Goal: Information Seeking & Learning: Check status

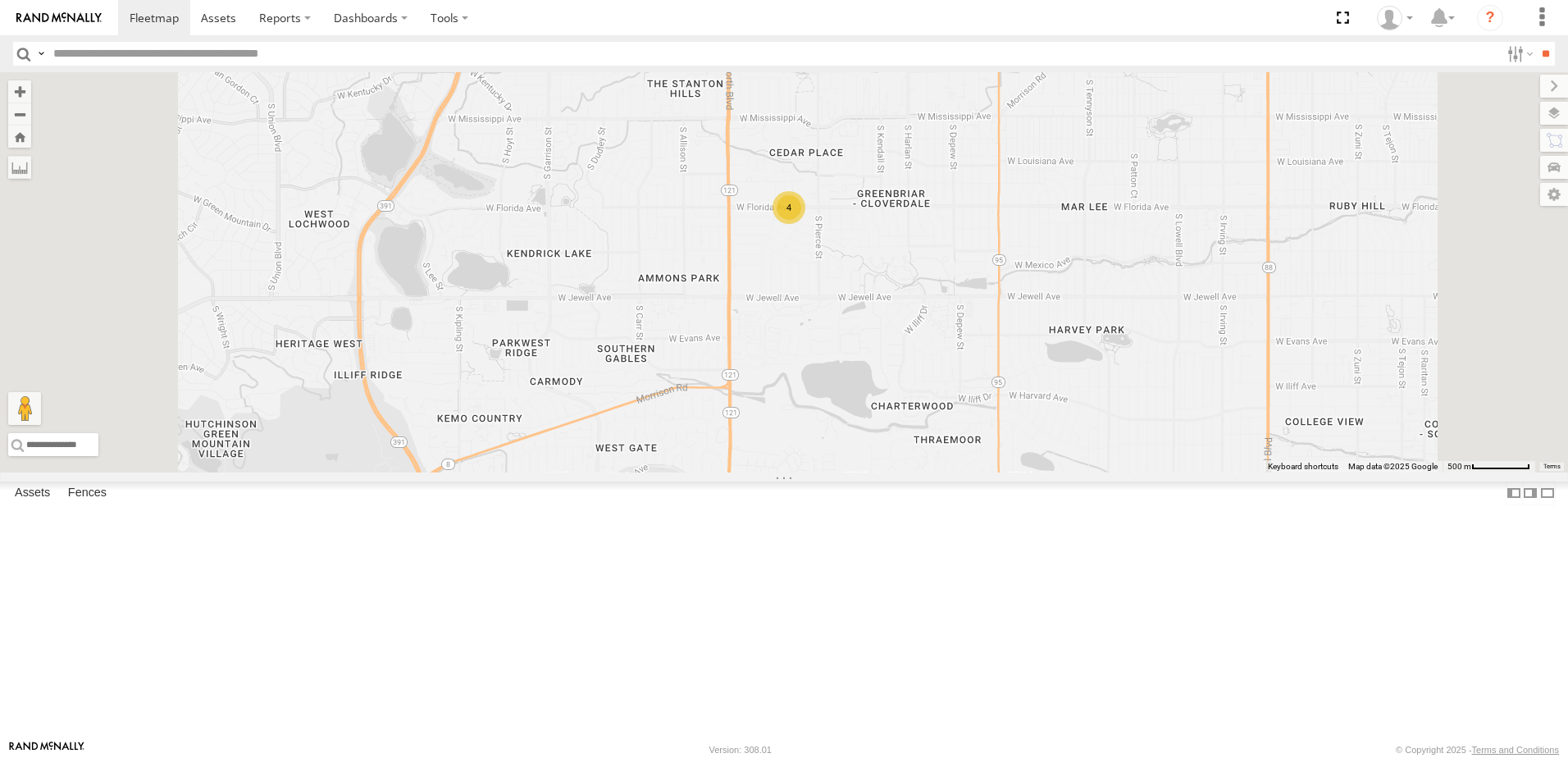
drag, startPoint x: 1008, startPoint y: 363, endPoint x: 981, endPoint y: 468, distance: 108.4
click at [981, 468] on div "LT 110 TV 309 LT 108 VC 410 VC 411 LT 112 VC 412 TV 310 4" at bounding box center [784, 272] width 1568 height 400
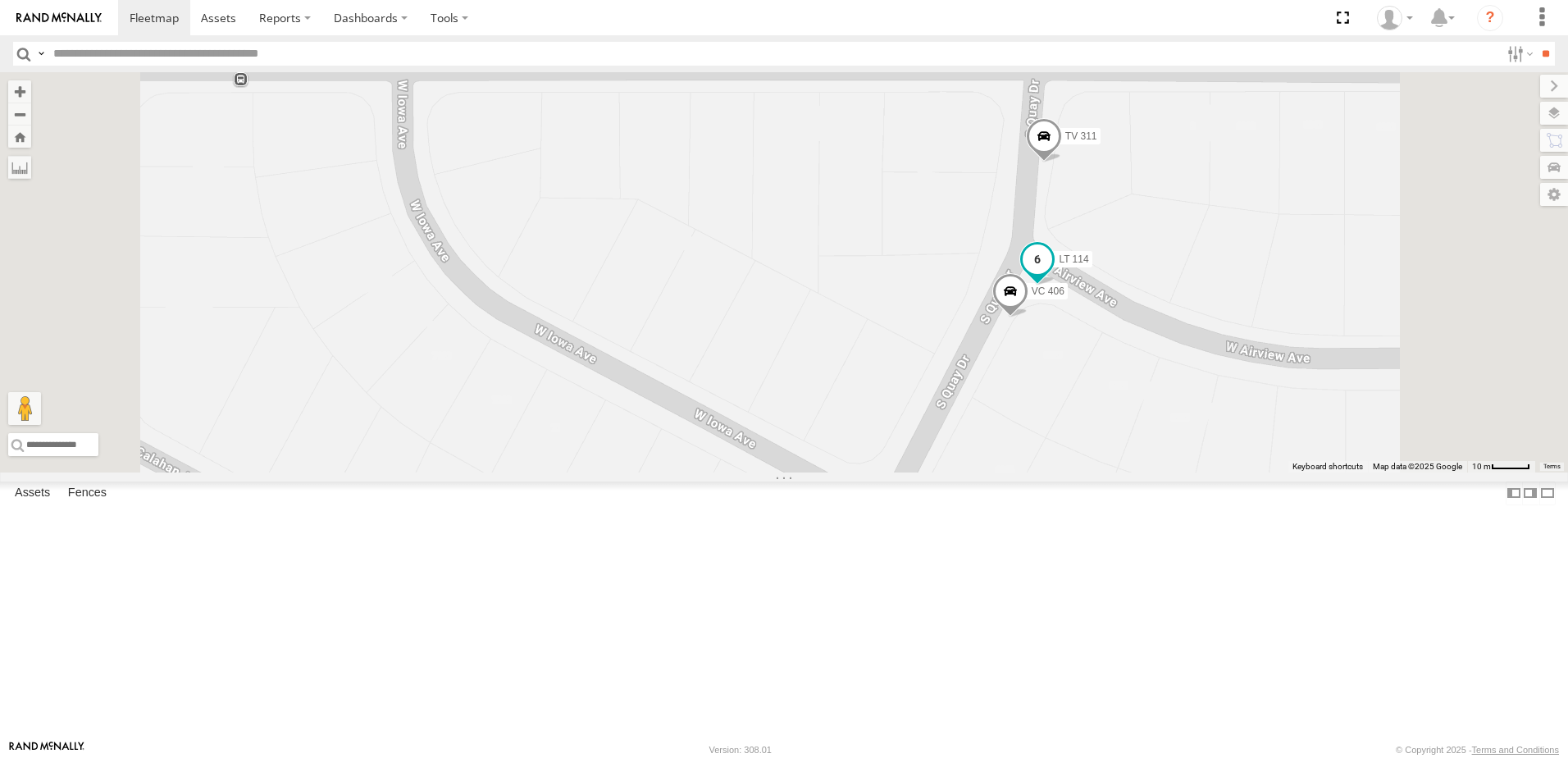
click at [1052, 275] on span at bounding box center [1037, 260] width 30 height 30
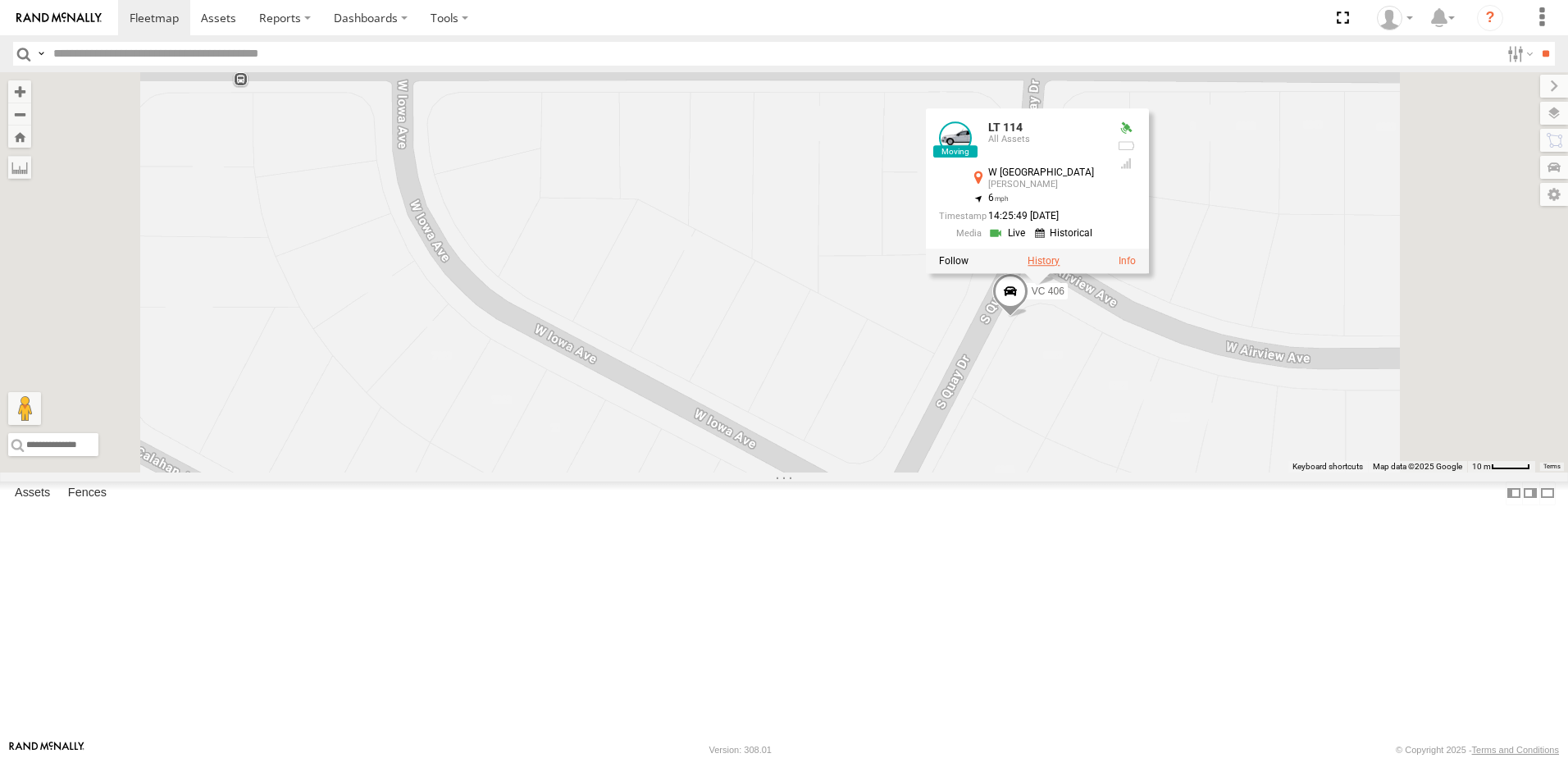
click at [1059, 267] on label at bounding box center [1043, 261] width 32 height 11
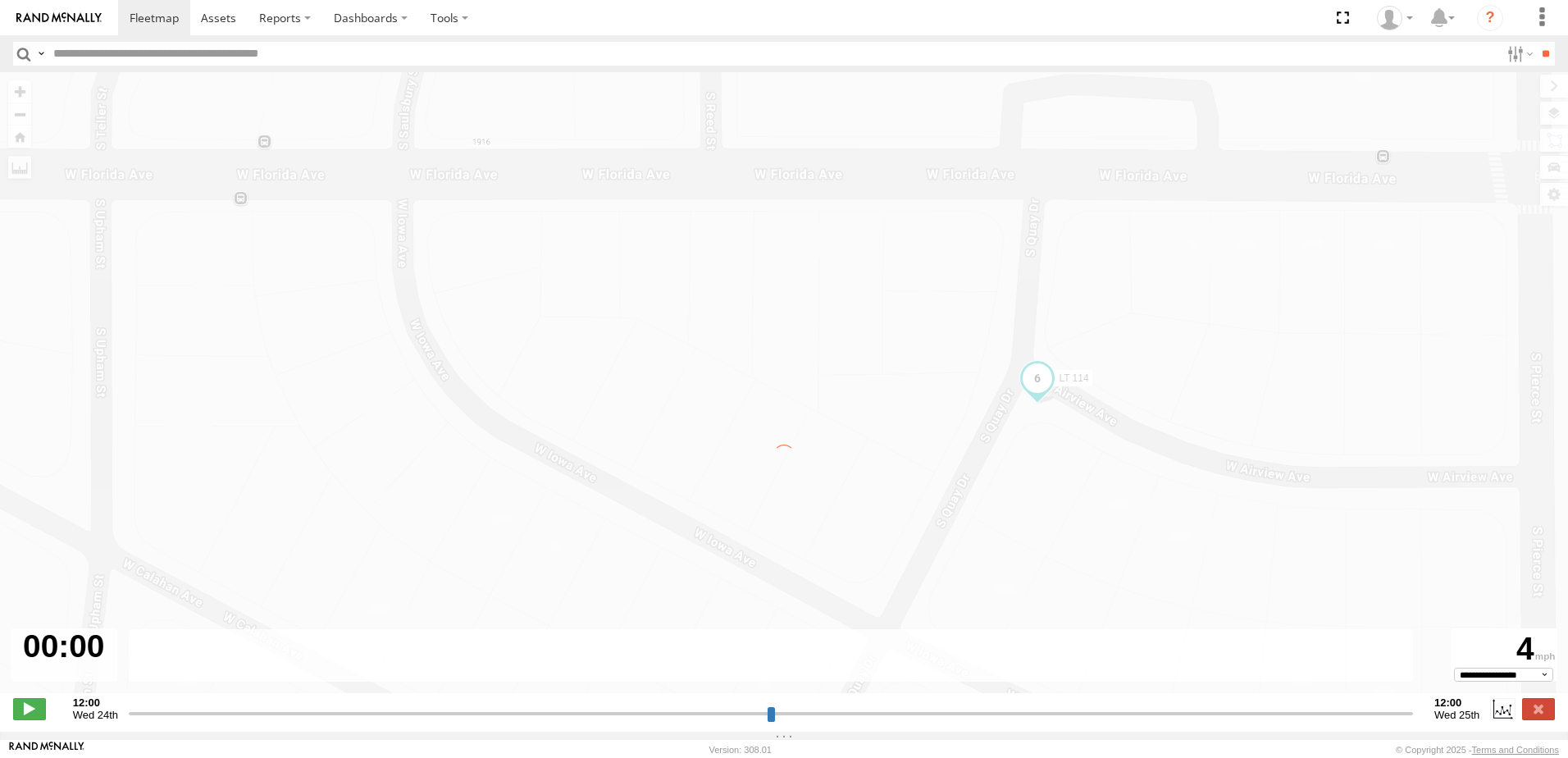
type input "**********"
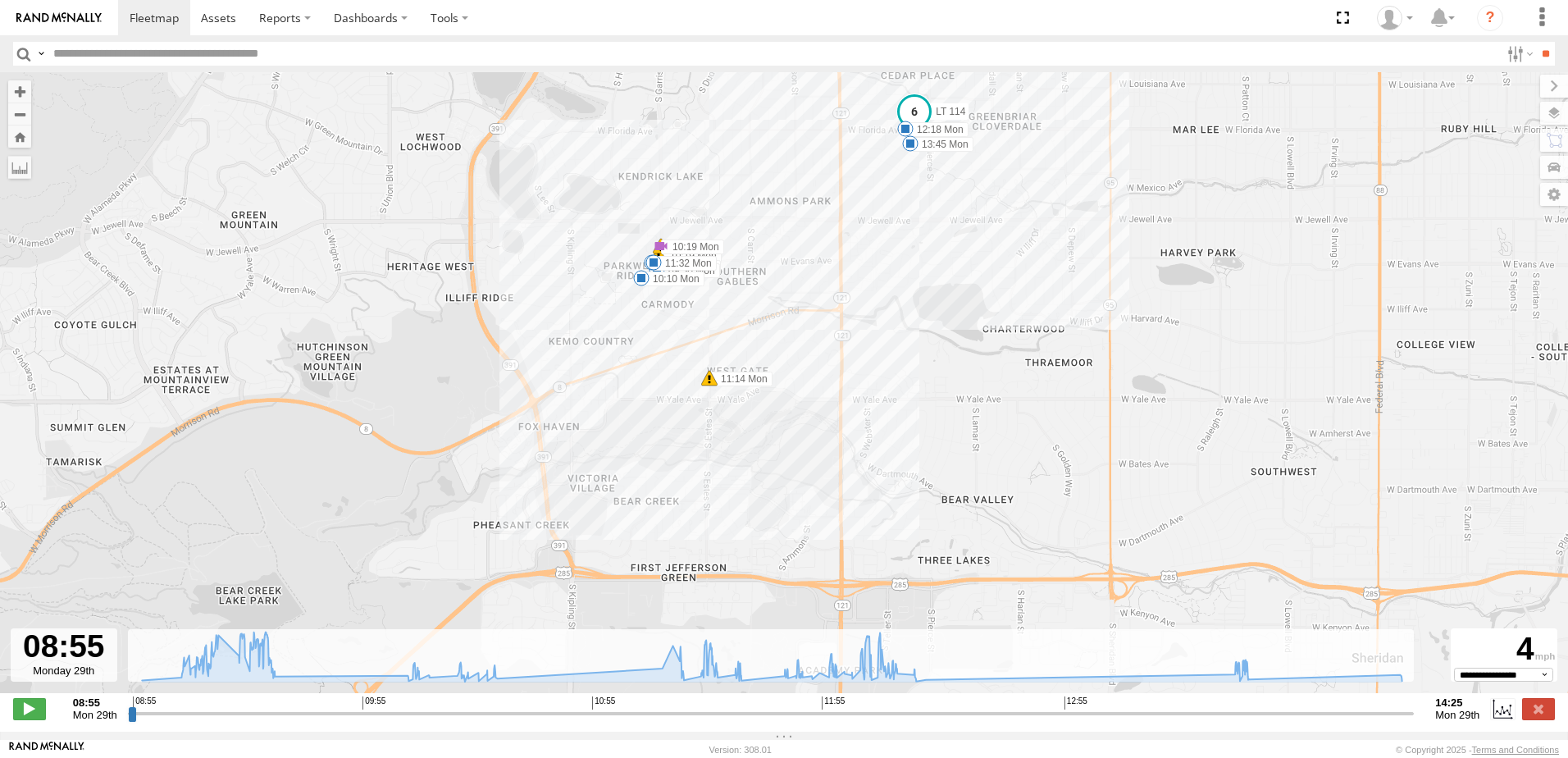
drag, startPoint x: 667, startPoint y: 489, endPoint x: 896, endPoint y: 221, distance: 352.4
click at [896, 221] on div "LT 114 09:06 Mon 09:08 Mon 09:09 Mon 09:30 Mon 10:10 Mon 10:19 Mon 10:19 Mon 10…" at bounding box center [784, 391] width 1568 height 638
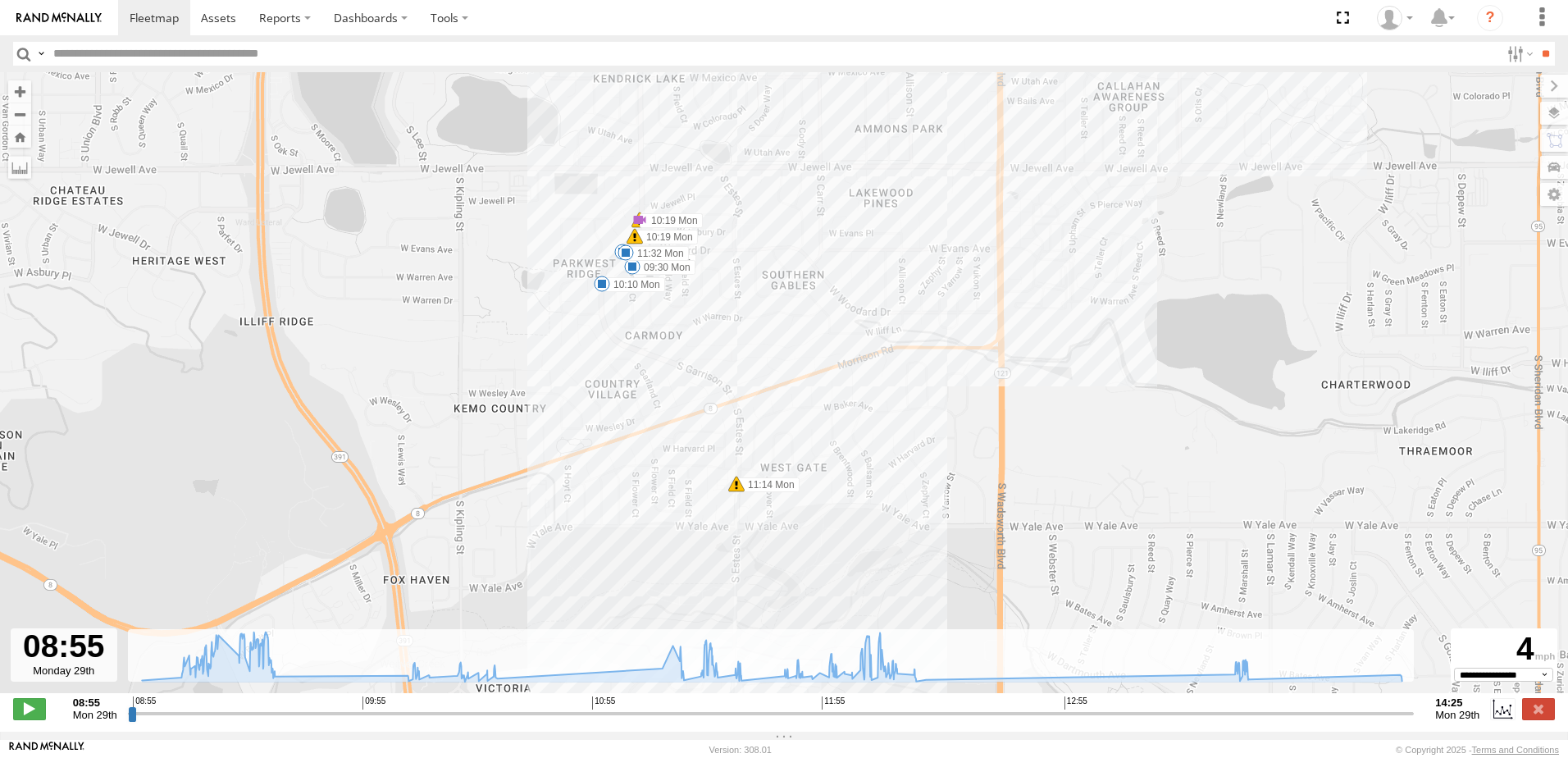
drag, startPoint x: 768, startPoint y: 234, endPoint x: 788, endPoint y: 478, distance: 245.1
click at [788, 478] on div "LT 114 09:06 Mon 09:08 Mon 09:09 Mon 09:30 Mon 10:10 Mon 10:19 Mon 10:19 Mon 10…" at bounding box center [784, 391] width 1568 height 638
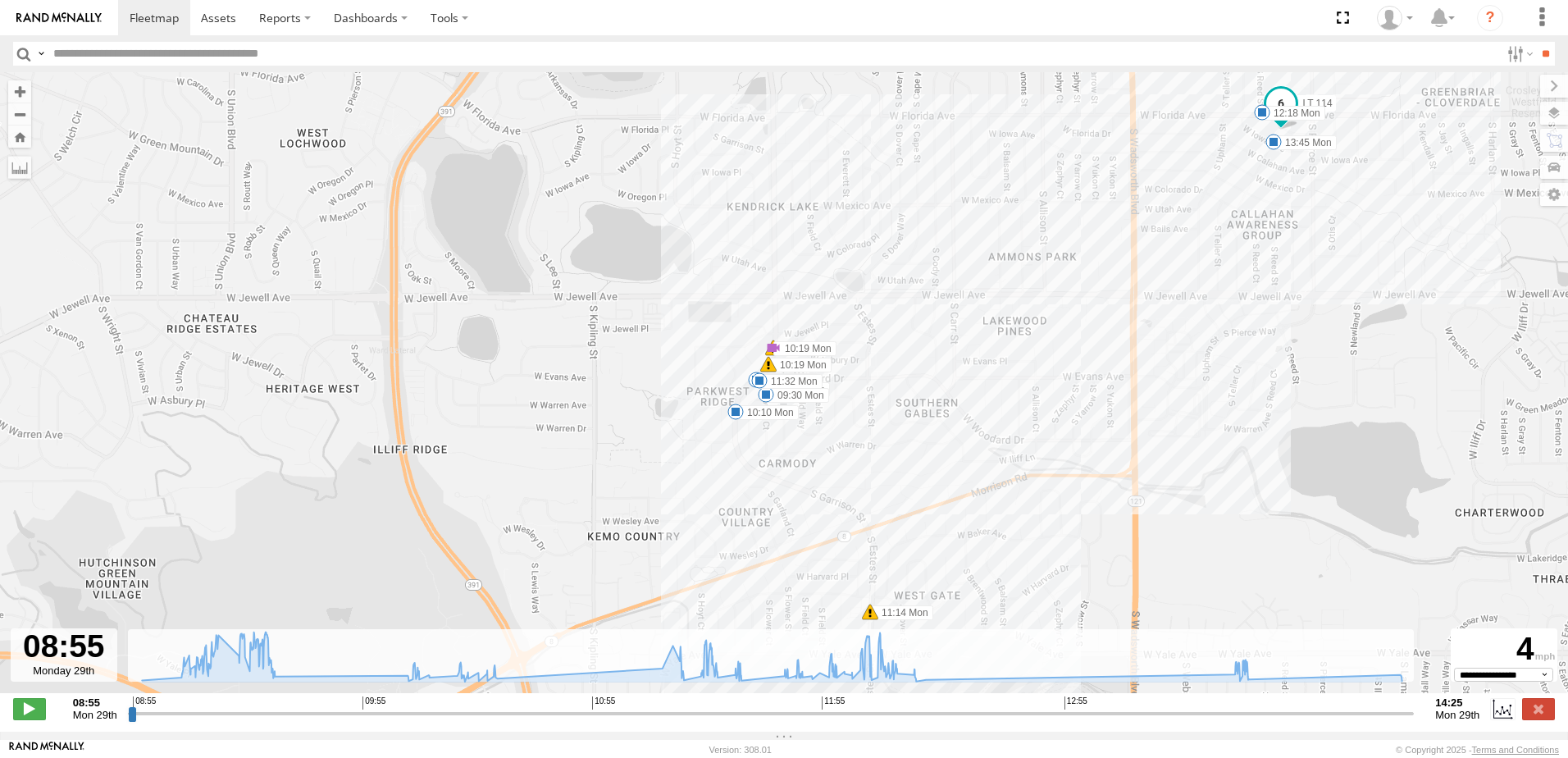
drag, startPoint x: 720, startPoint y: 335, endPoint x: 860, endPoint y: 474, distance: 197.1
click at [860, 474] on div "LT 114 09:06 Mon 09:08 Mon 09:09 Mon 09:30 Mon 10:10 Mon 10:19 Mon 10:19 Mon 10…" at bounding box center [784, 391] width 1568 height 638
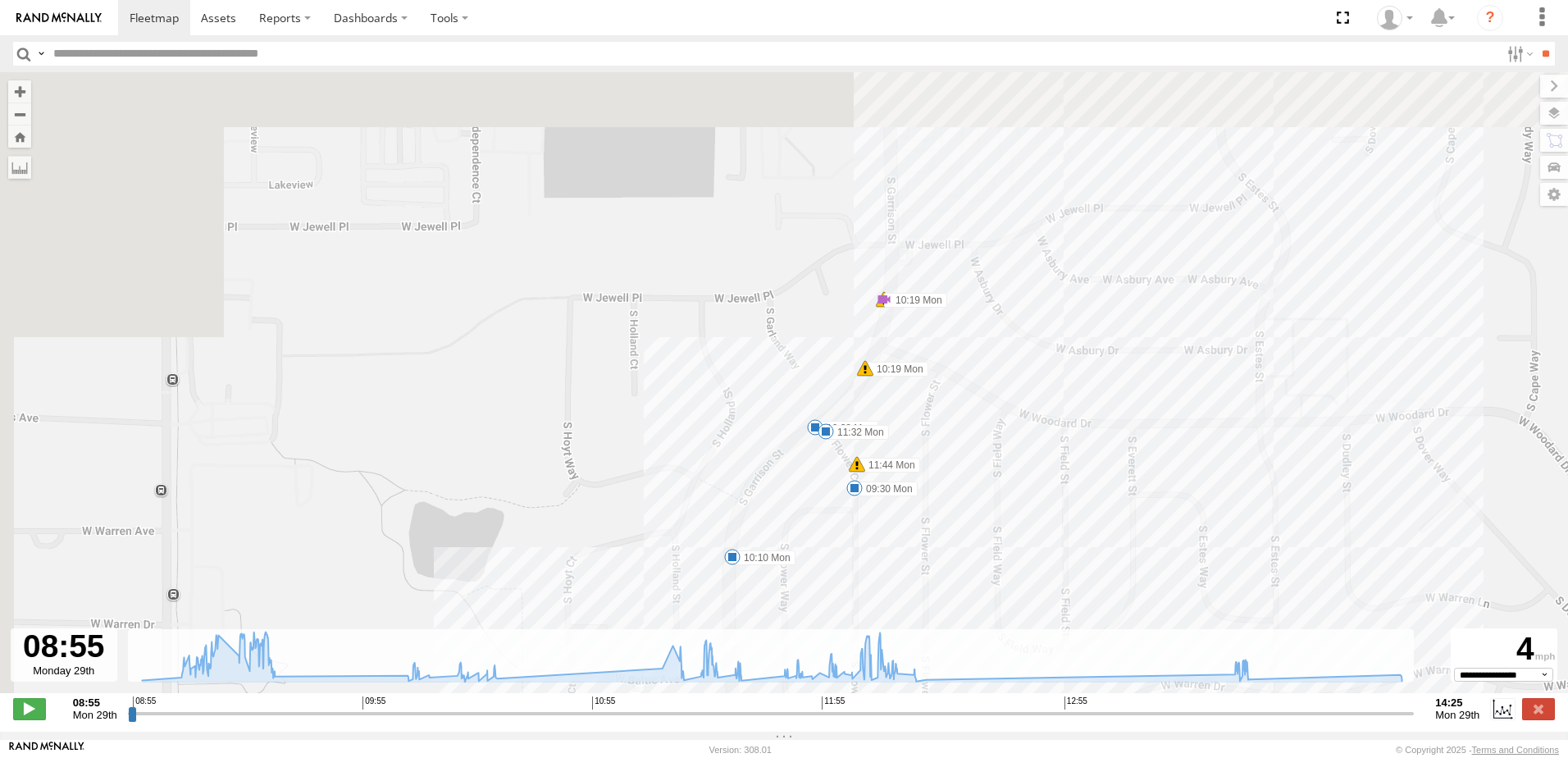
drag, startPoint x: 606, startPoint y: 346, endPoint x: 1075, endPoint y: 580, distance: 524.3
click at [1075, 581] on div "LT 114 09:06 Mon 09:08 Mon 09:09 Mon 09:30 Mon 10:10 Mon 10:19 Mon 10:19 Mon 10…" at bounding box center [784, 391] width 1568 height 638
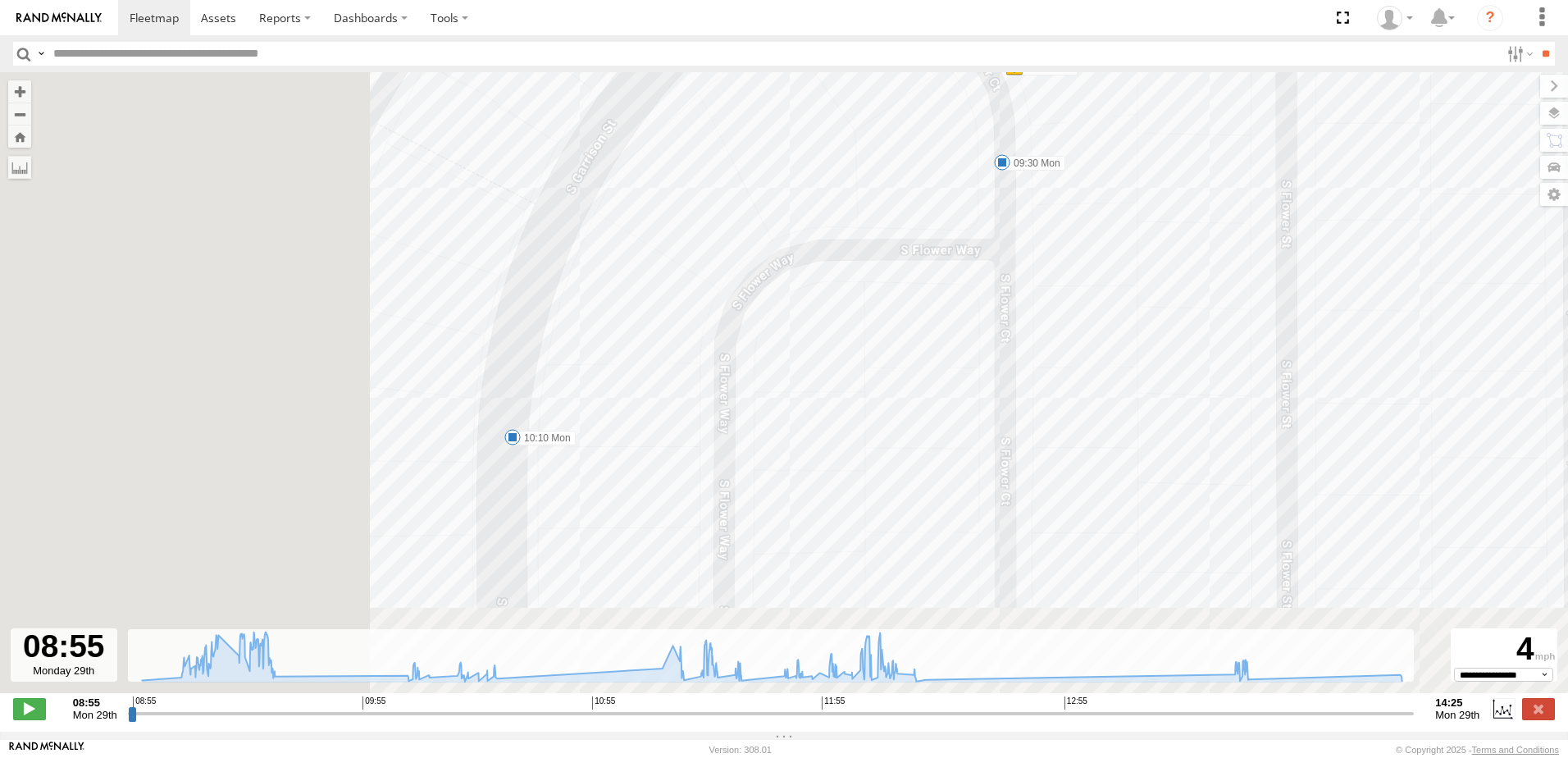
drag, startPoint x: 801, startPoint y: 456, endPoint x: 1240, endPoint y: 241, distance: 489.1
click at [1240, 241] on div "LT 114 09:06 Mon 09:08 Mon 09:09 Mon 09:30 Mon 10:10 Mon 10:19 Mon 10:19 Mon 10…" at bounding box center [784, 391] width 1568 height 638
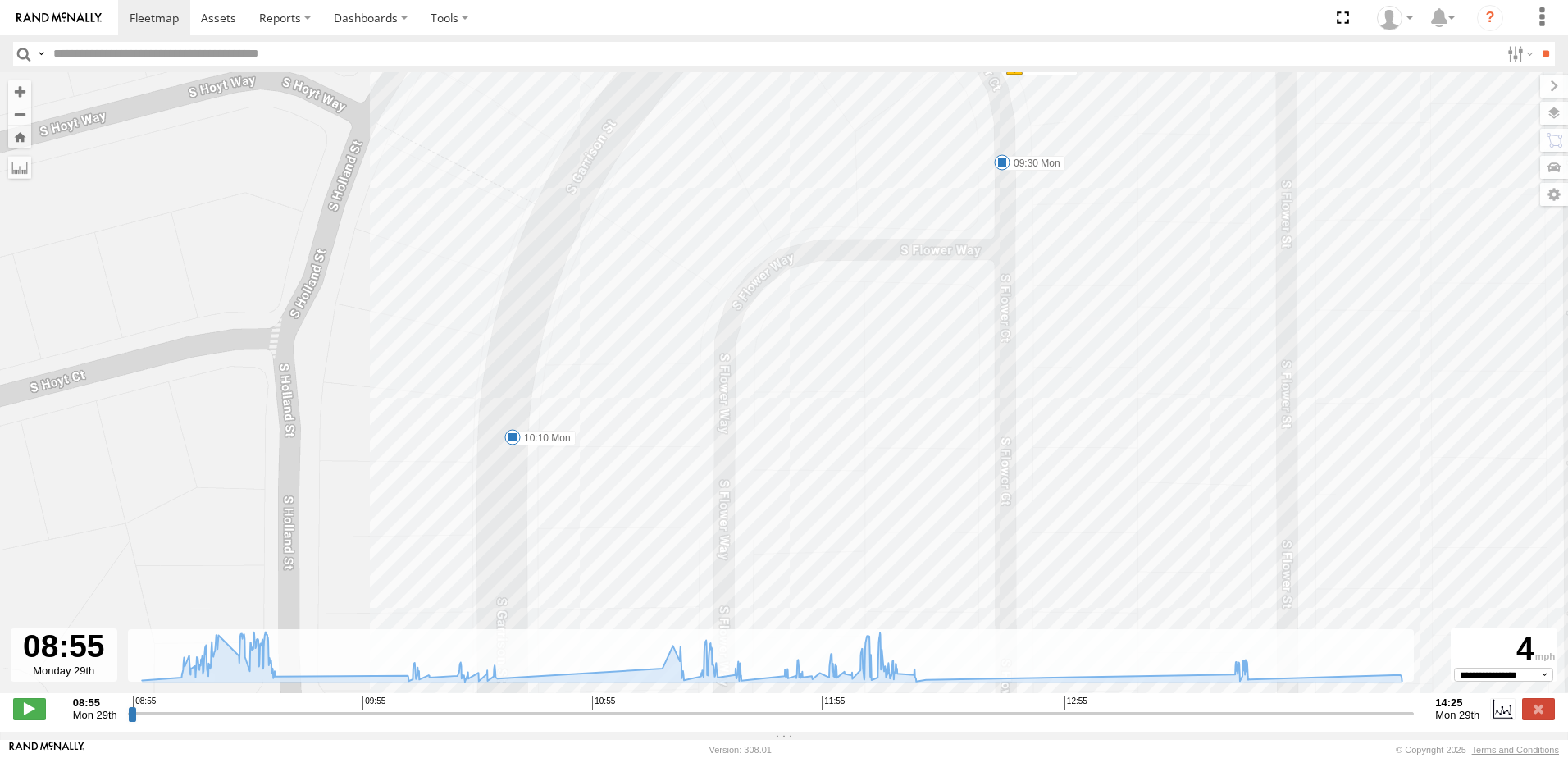
click at [509, 438] on span at bounding box center [512, 437] width 16 height 16
click at [780, 334] on div "LT 114 09:06 Mon 09:08 Mon 09:09 Mon 09:30 Mon 10:10 Mon 10:19 Mon 10:19 Mon 10…" at bounding box center [784, 391] width 1568 height 638
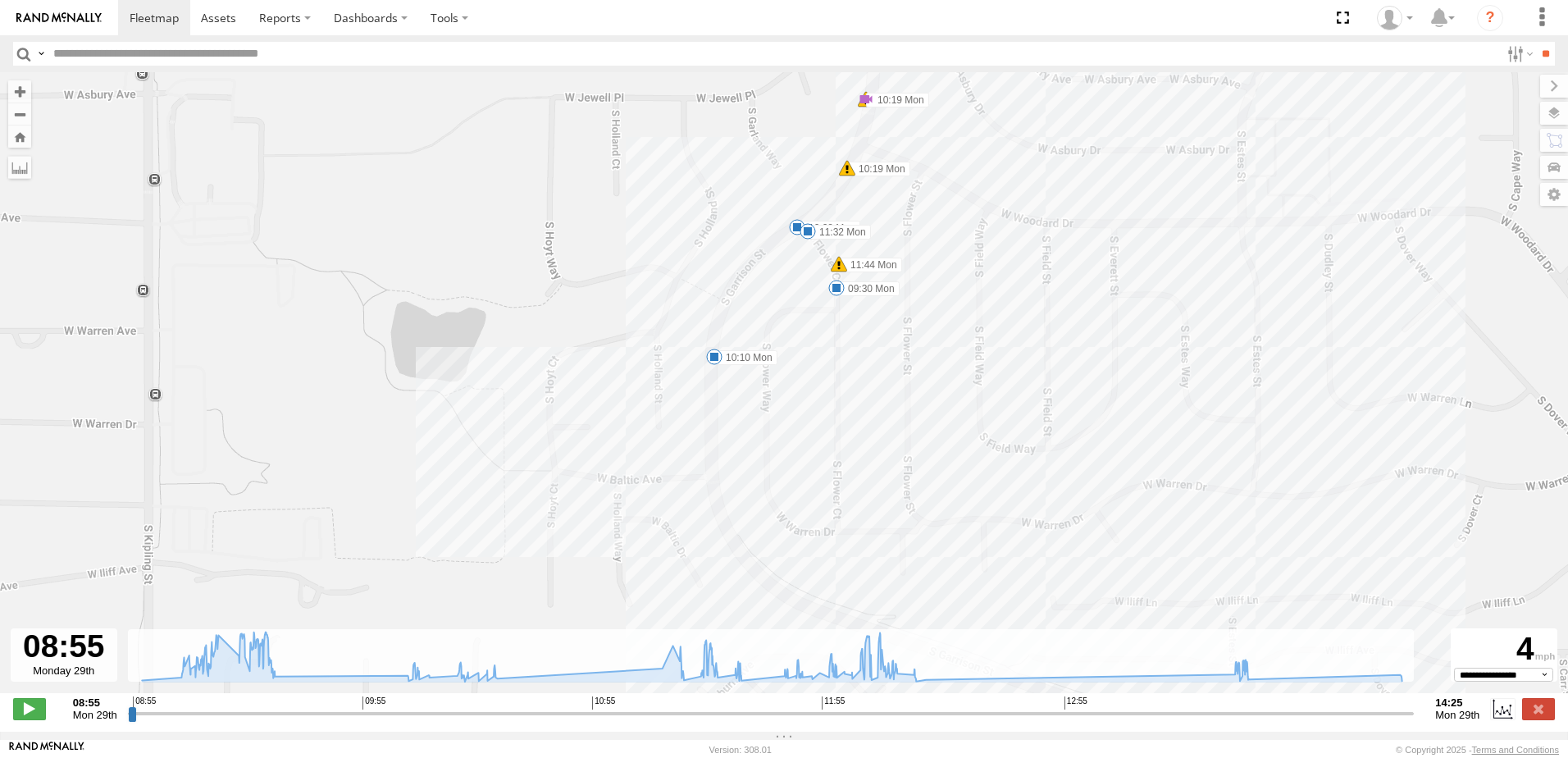
drag, startPoint x: 884, startPoint y: 278, endPoint x: 858, endPoint y: 386, distance: 111.2
click at [858, 386] on div "LT 114 09:06 Mon 09:08 Mon 09:09 Mon 09:30 Mon 10:10 Mon 10:19 Mon 10:19 Mon 10…" at bounding box center [784, 391] width 1568 height 638
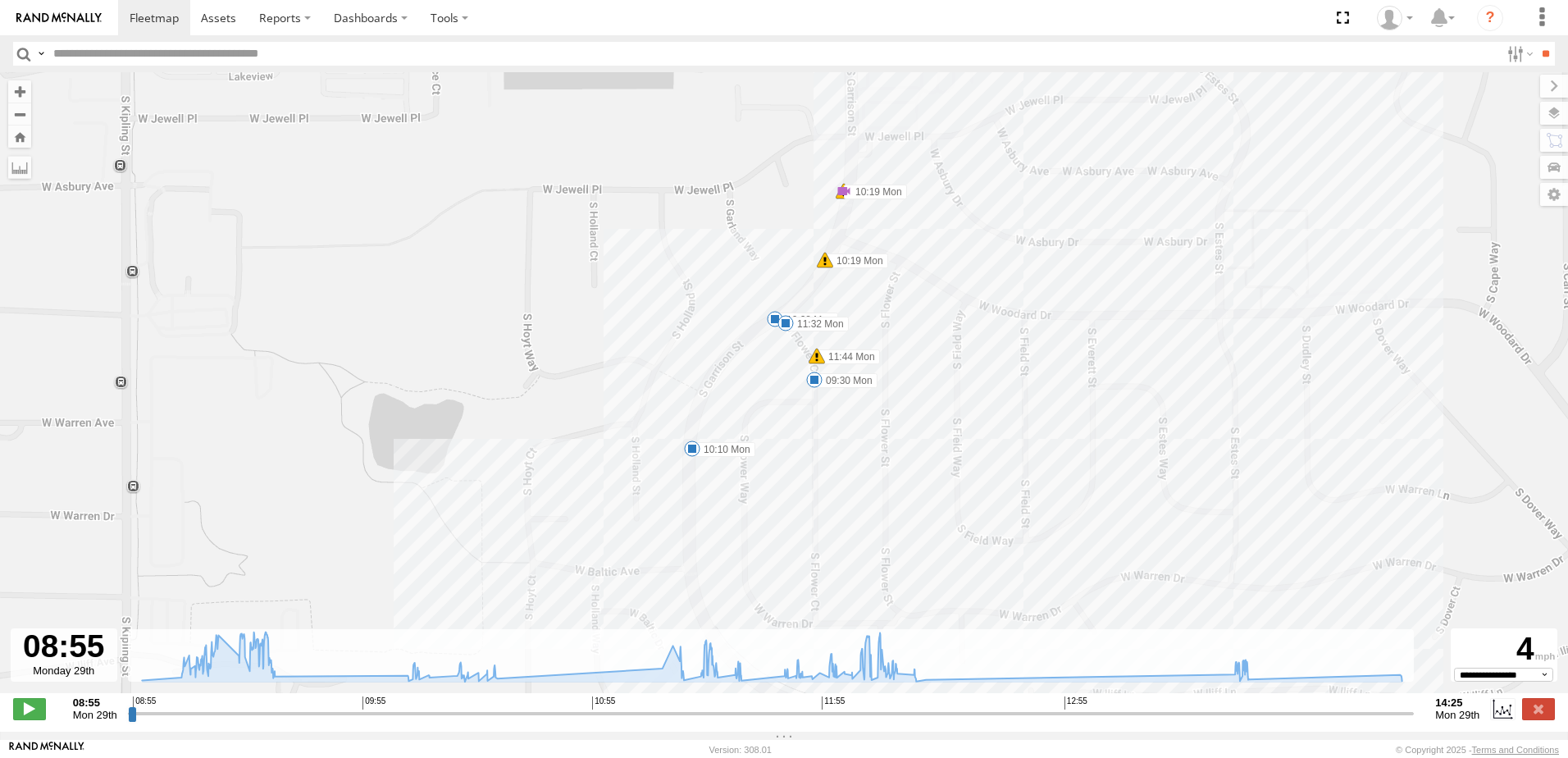
click at [811, 384] on span at bounding box center [814, 379] width 16 height 16
click at [872, 388] on label "09:30 Mon" at bounding box center [845, 380] width 63 height 15
click at [766, 440] on div "LT 114 09:06 Mon 09:08 Mon 09:09 Mon 09:30 Mon 10:10 Mon 10:19 Mon 10:19 Mon 10…" at bounding box center [784, 391] width 1568 height 638
click at [786, 327] on span at bounding box center [785, 323] width 16 height 16
click at [773, 377] on div "LT 114 09:06 Mon 09:08 Mon 09:09 Mon 09:30 Mon 10:10 Mon 10:19 Mon 10:19 Mon 10…" at bounding box center [784, 391] width 1568 height 638
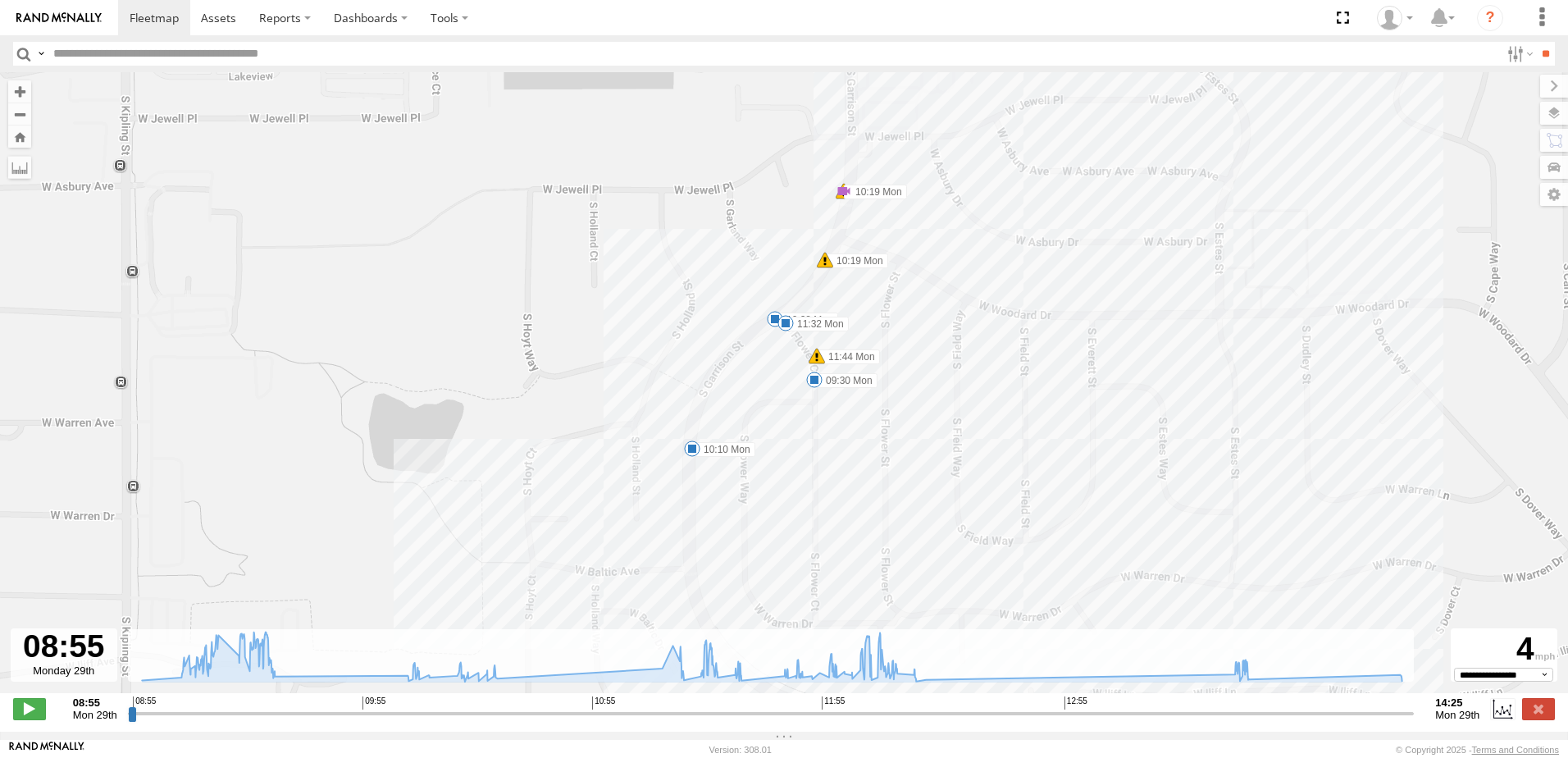
click at [771, 327] on span at bounding box center [775, 319] width 16 height 16
click at [785, 399] on div "LT 114 09:06 Mon 09:08 Mon 09:09 Mon 09:30 Mon 10:10 Mon 10:19 Mon 10:19 Mon 10…" at bounding box center [784, 391] width 1568 height 638
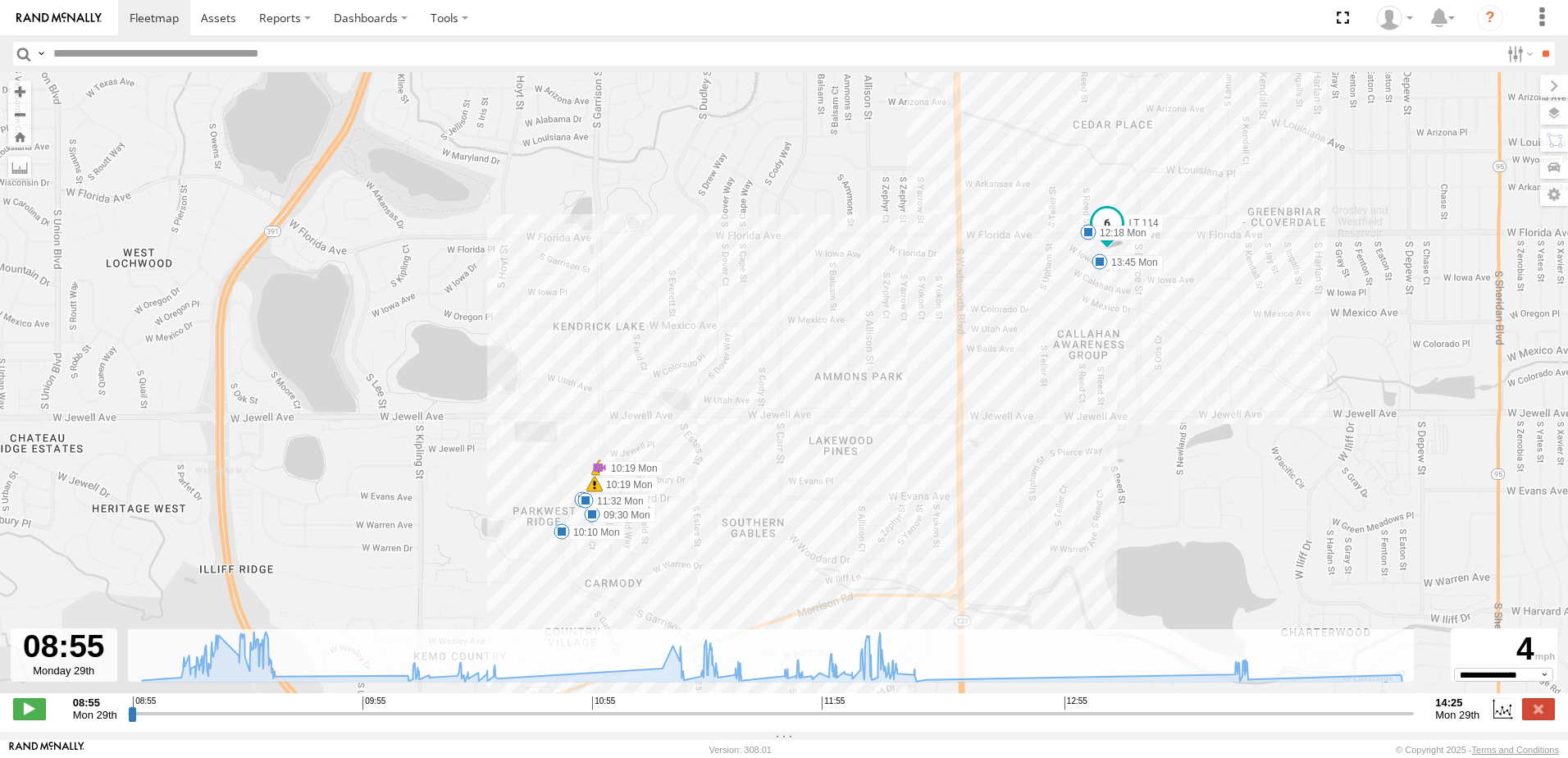
drag, startPoint x: 949, startPoint y: 438, endPoint x: 799, endPoint y: 486, distance: 157.6
click at [799, 486] on div "LT 114 09:06 Mon 09:08 Mon 09:09 Mon 09:30 Mon 10:10 Mon 10:19 Mon 10:19 Mon 10…" at bounding box center [784, 391] width 1568 height 638
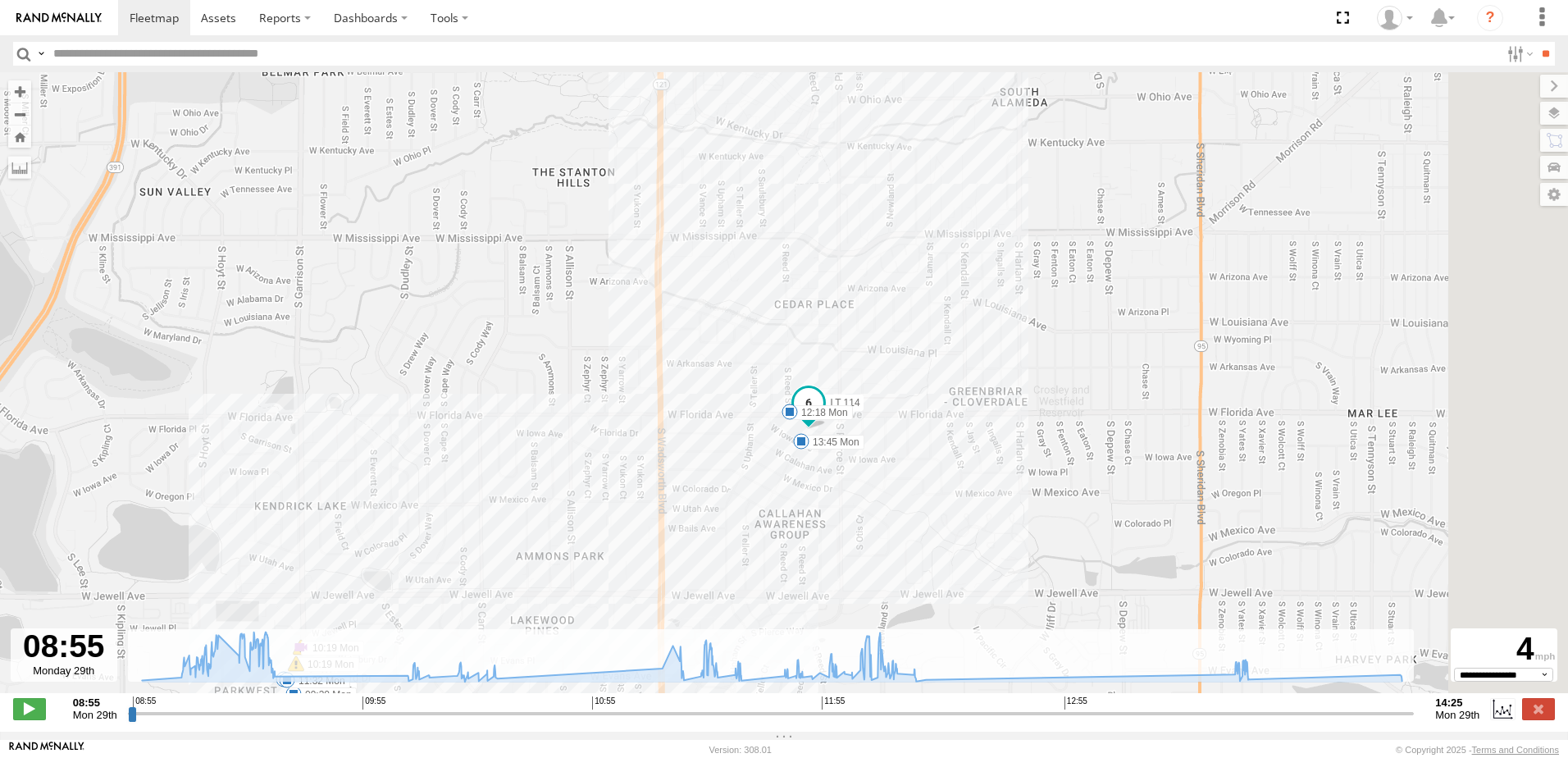
drag, startPoint x: 819, startPoint y: 499, endPoint x: 753, endPoint y: 523, distance: 70.5
click at [753, 523] on div "LT 114 09:06 Mon 09:08 Mon 09:09 Mon 09:30 Mon 10:10 Mon 10:19 Mon 10:19 Mon 10…" at bounding box center [784, 391] width 1568 height 638
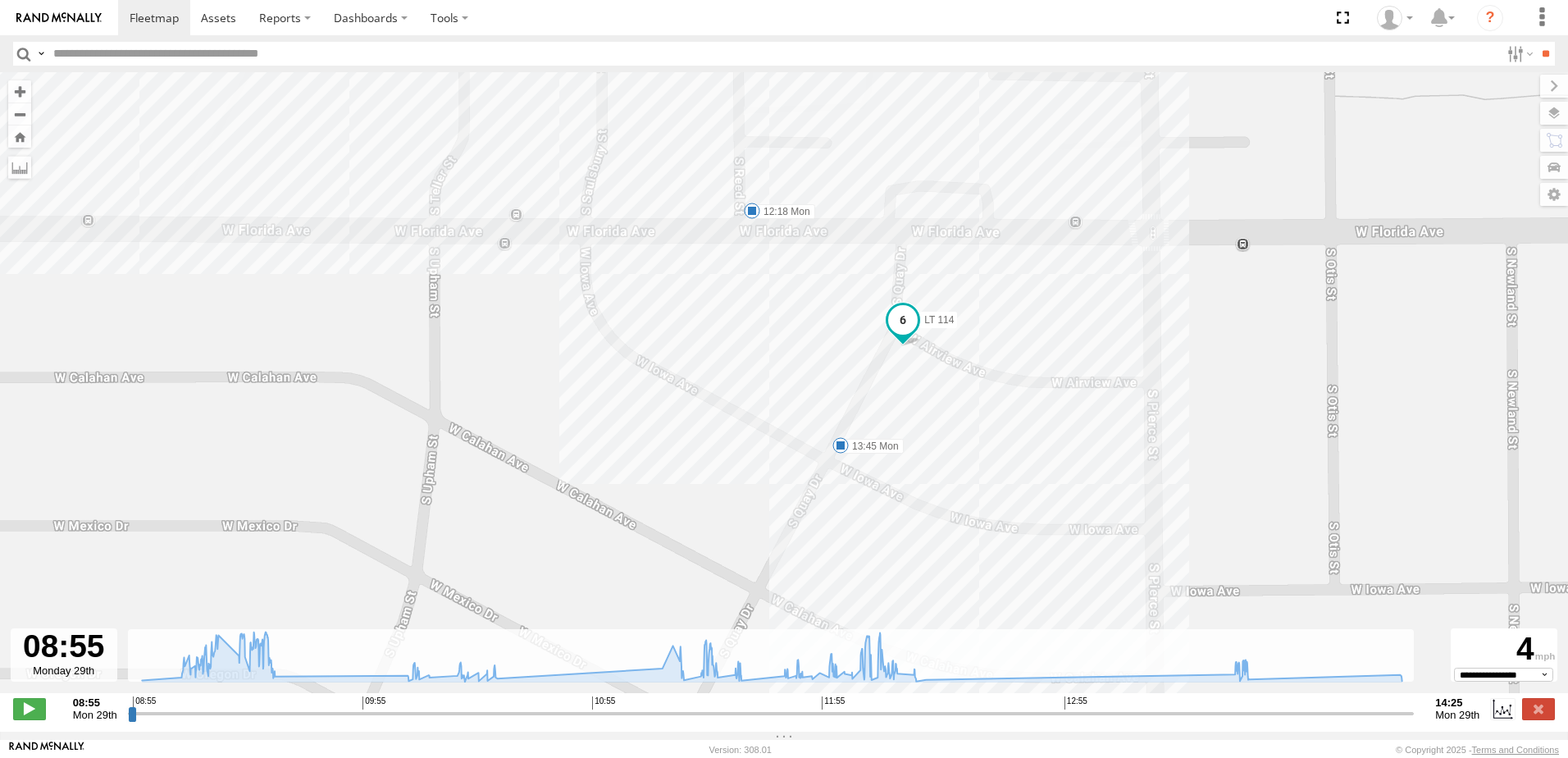
drag, startPoint x: 795, startPoint y: 406, endPoint x: 638, endPoint y: 544, distance: 209.7
click at [638, 544] on div "LT 114 09:06 Mon 09:08 Mon 09:09 Mon 09:30 Mon 10:10 Mon 10:19 Mon 10:19 Mon 10…" at bounding box center [784, 391] width 1568 height 638
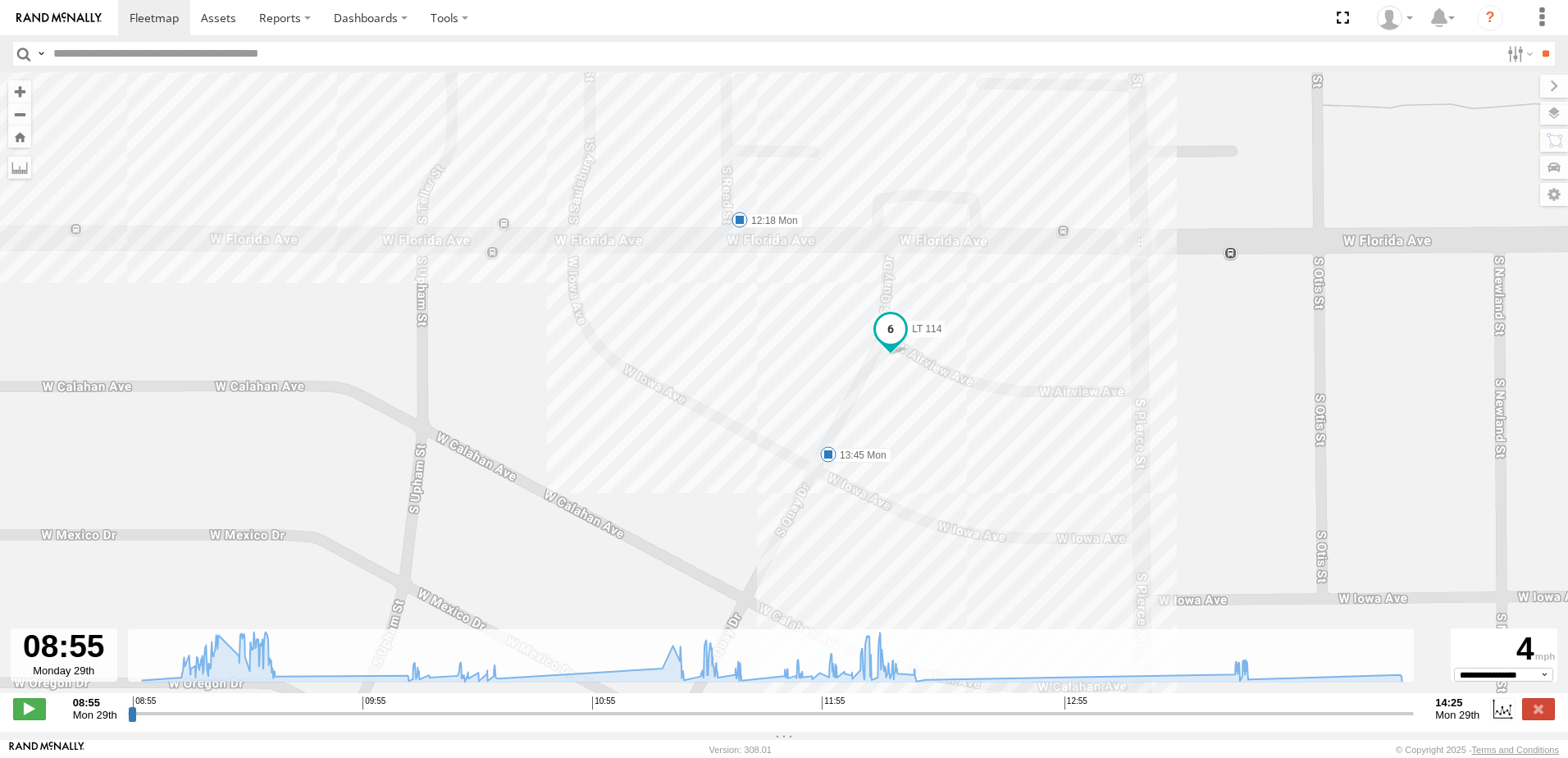
click at [742, 218] on span at bounding box center [739, 220] width 16 height 16
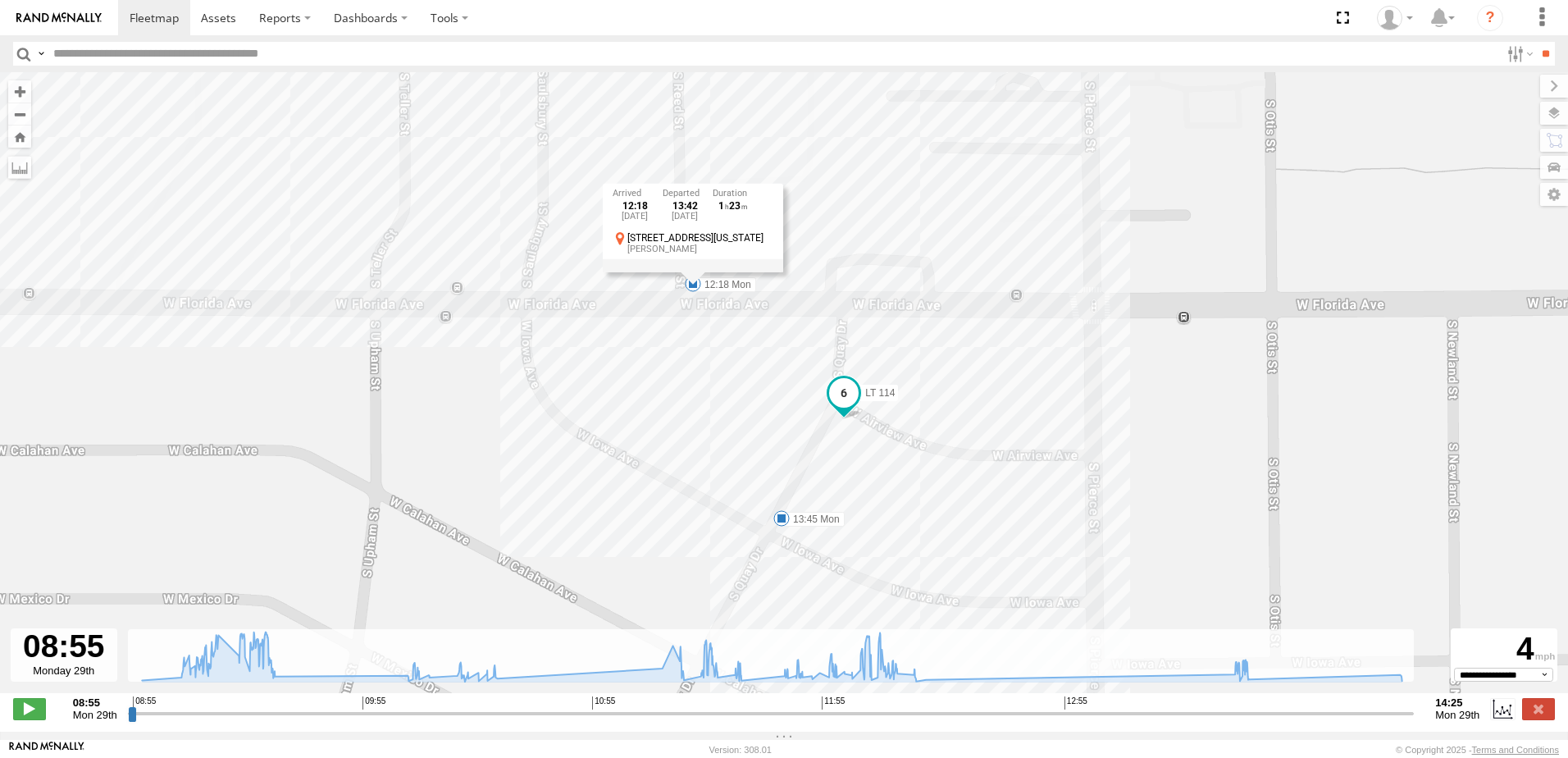
click at [715, 372] on div "LT 114 09:06 Mon 09:08 Mon 09:09 Mon 09:30 Mon 10:10 Mon 10:19 Mon 10:19 Mon 10…" at bounding box center [784, 391] width 1568 height 638
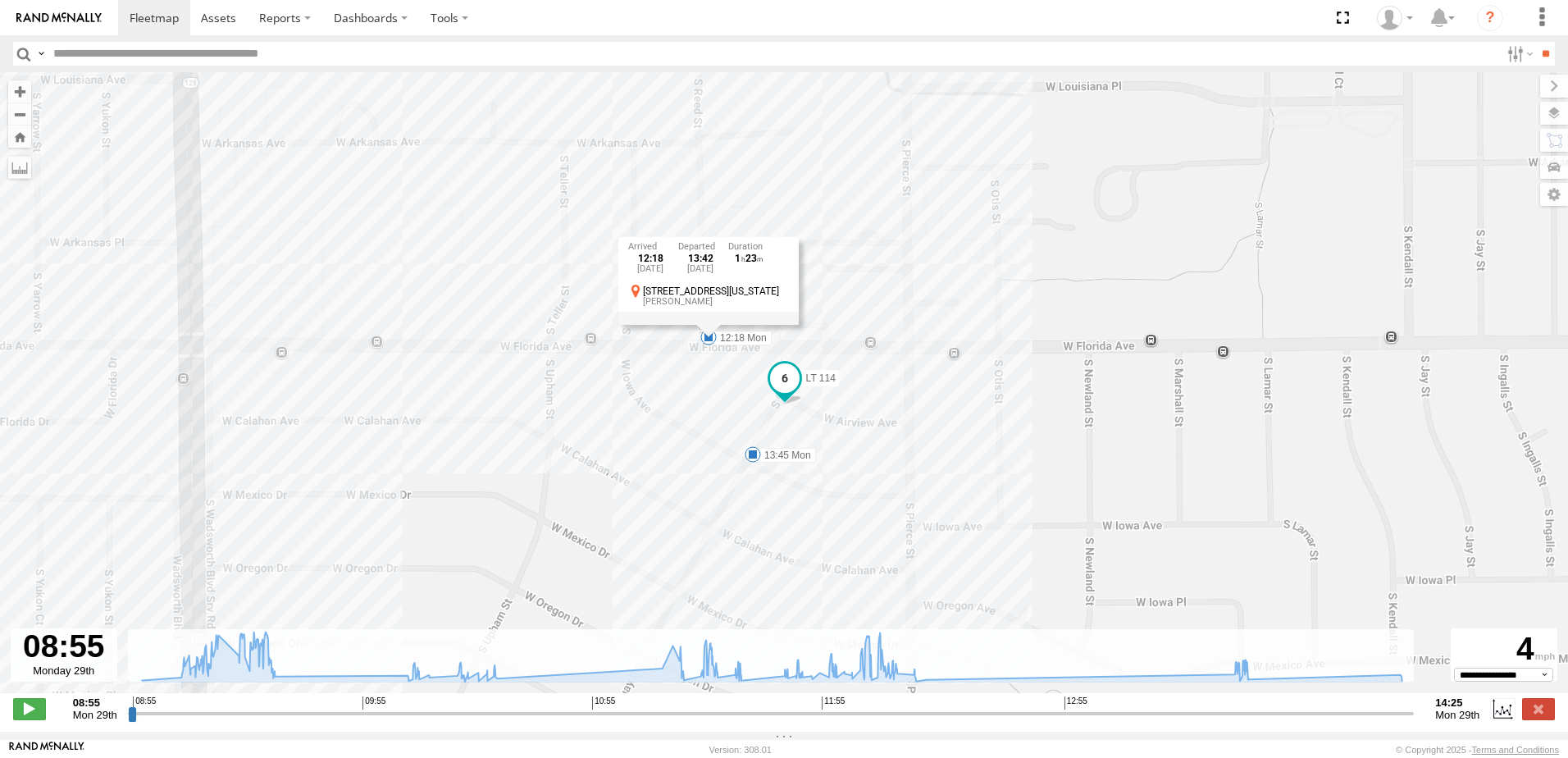
click at [754, 459] on span at bounding box center [752, 454] width 16 height 16
click at [717, 485] on div "LT 114 09:06 Mon 09:08 Mon 09:09 Mon 09:30 Mon 10:10 Mon 10:19 Mon 10:19 Mon 10…" at bounding box center [784, 391] width 1568 height 638
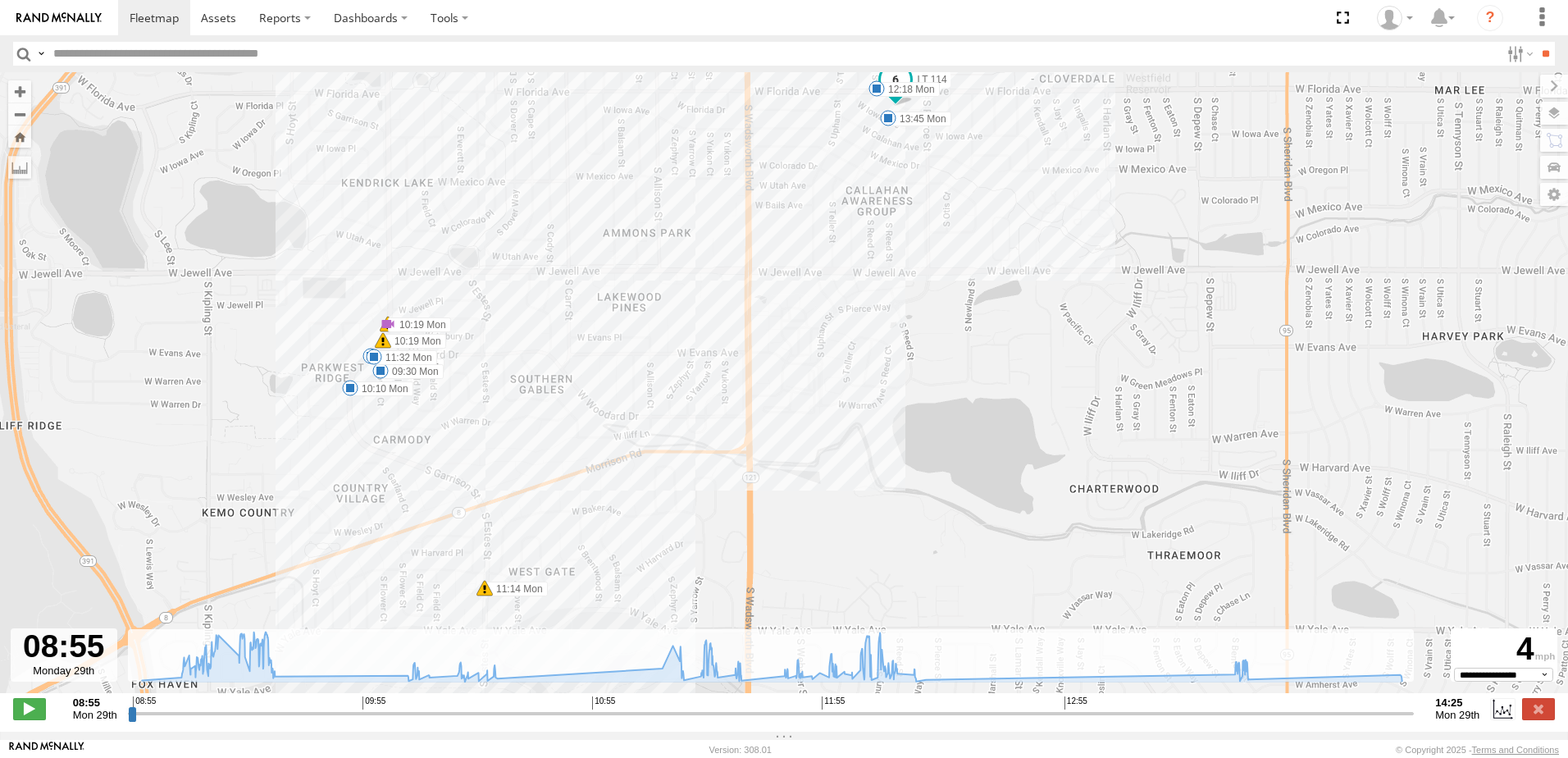
drag, startPoint x: 526, startPoint y: 544, endPoint x: 832, endPoint y: 165, distance: 487.9
click at [832, 165] on div "LT 114 09:06 Mon 09:08 Mon 09:09 Mon 09:30 Mon 10:10 Mon 10:19 Mon 10:19 Mon 10…" at bounding box center [784, 391] width 1568 height 638
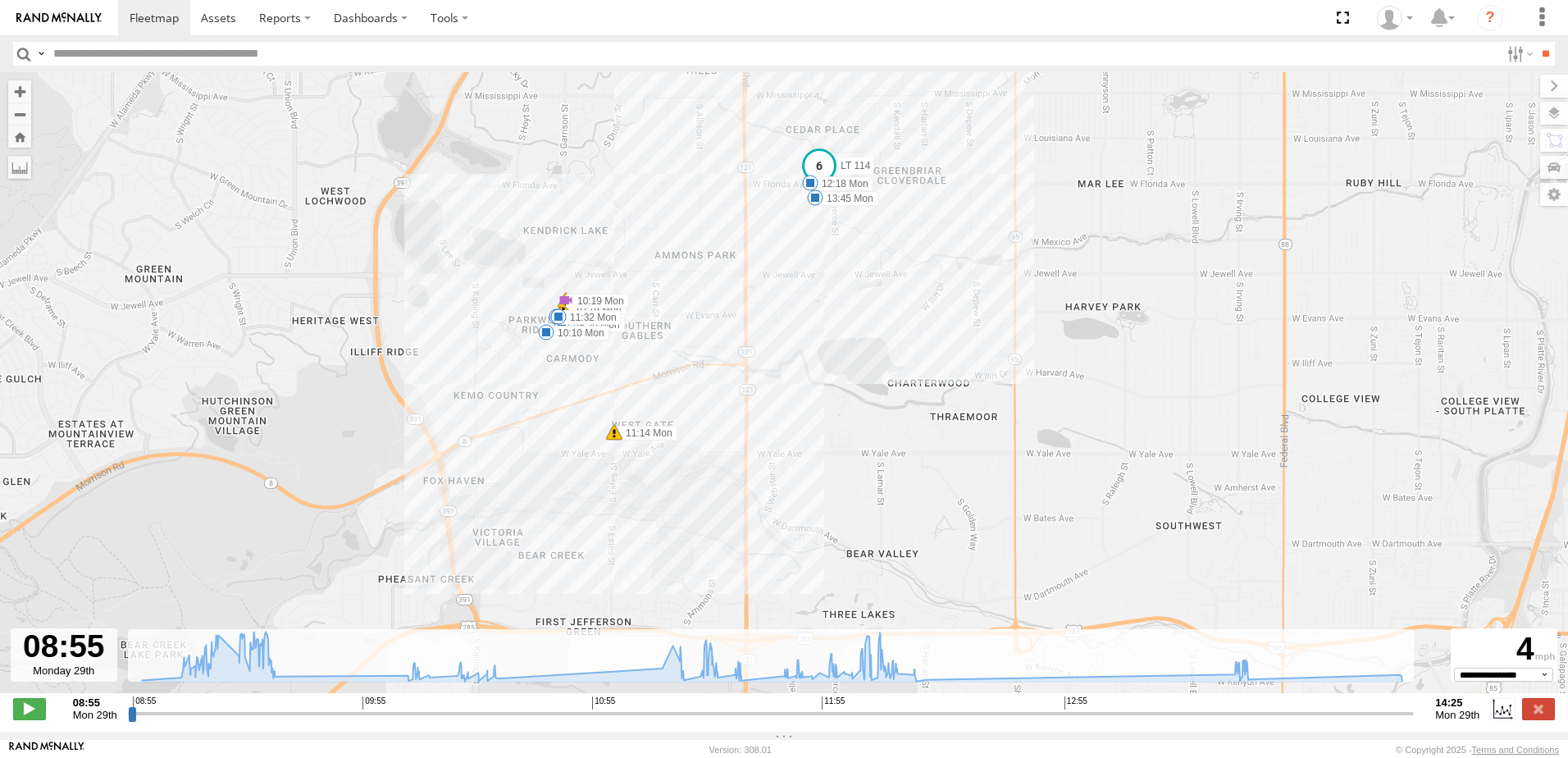
drag, startPoint x: 737, startPoint y: 348, endPoint x: 718, endPoint y: 361, distance: 22.5
click at [718, 361] on div "LT 114 09:06 Mon 09:08 Mon 09:09 Mon 09:30 Mon 10:10 Mon 10:19 Mon 10:19 Mon 10…" at bounding box center [784, 391] width 1568 height 638
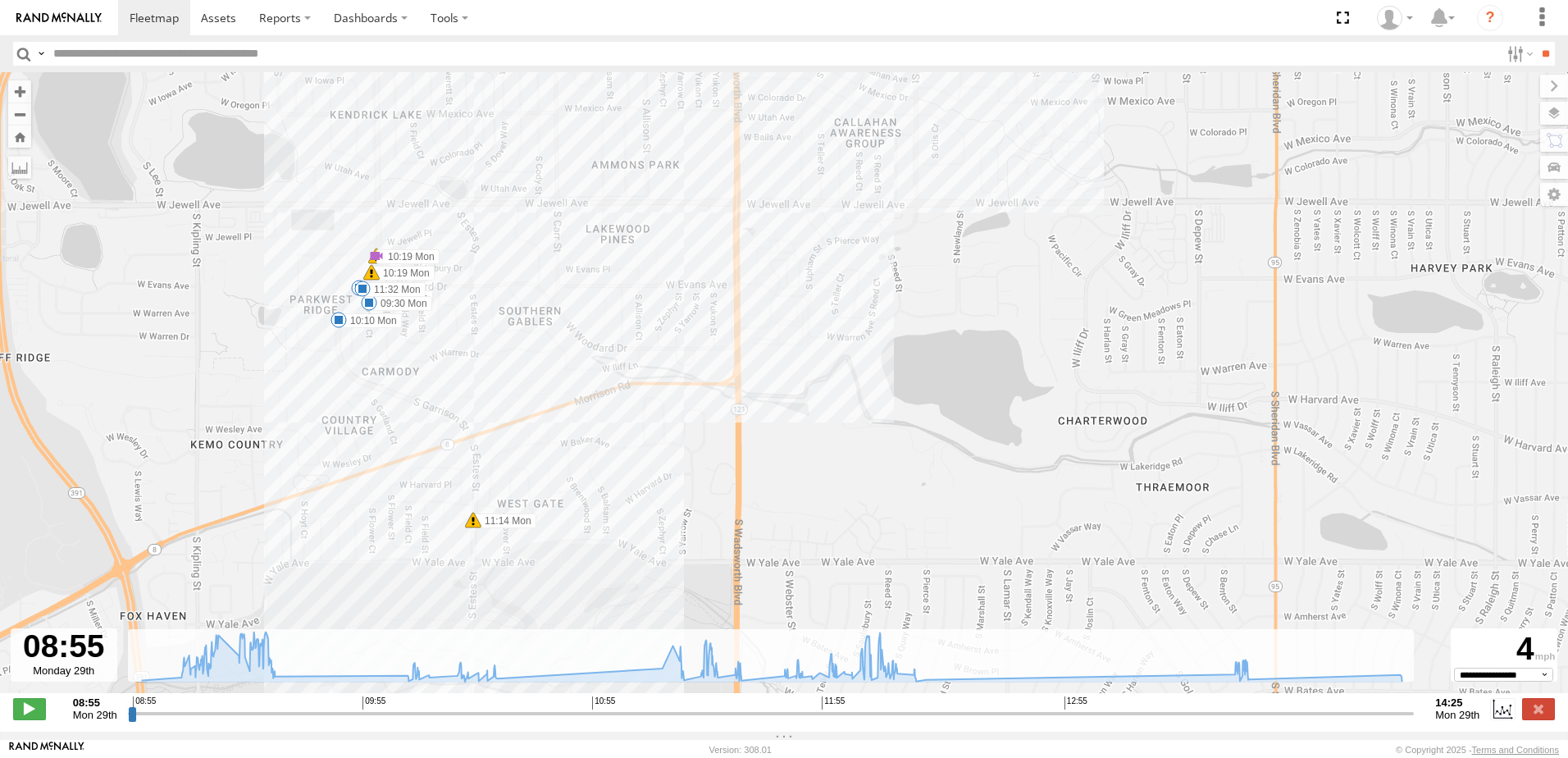
drag, startPoint x: 737, startPoint y: 282, endPoint x: 708, endPoint y: 279, distance: 28.9
click at [708, 279] on div "LT 114 09:06 Mon 09:08 Mon 09:09 Mon 09:30 Mon 10:10 Mon 10:19 Mon 10:19 Mon 10…" at bounding box center [784, 391] width 1568 height 638
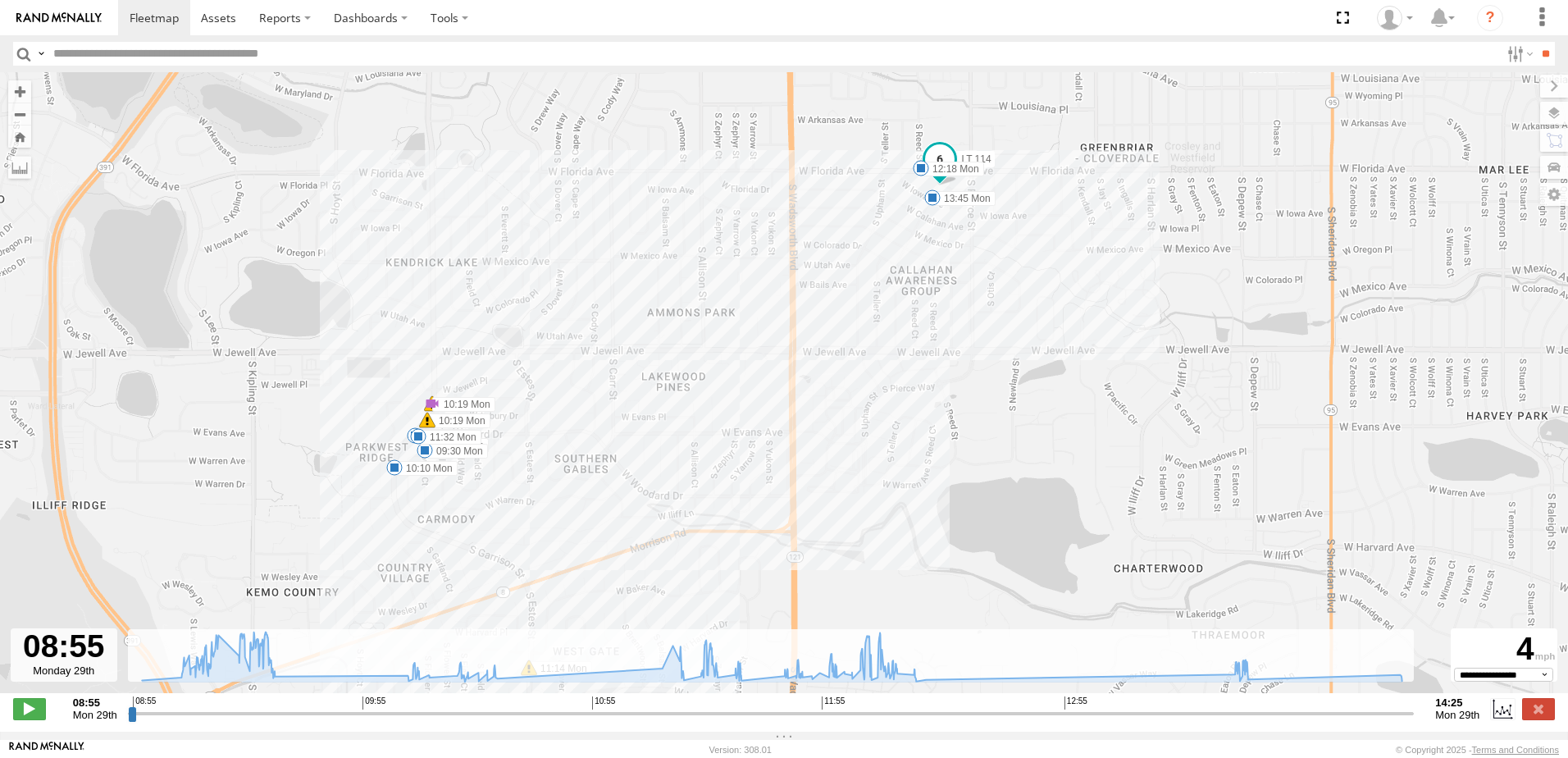
drag, startPoint x: 554, startPoint y: 320, endPoint x: 624, endPoint y: 461, distance: 157.3
click at [627, 502] on div "LT 114 09:06 Mon 09:08 Mon 09:09 Mon 09:30 Mon 10:10 Mon 10:19 Mon 10:19 Mon 10…" at bounding box center [784, 391] width 1568 height 638
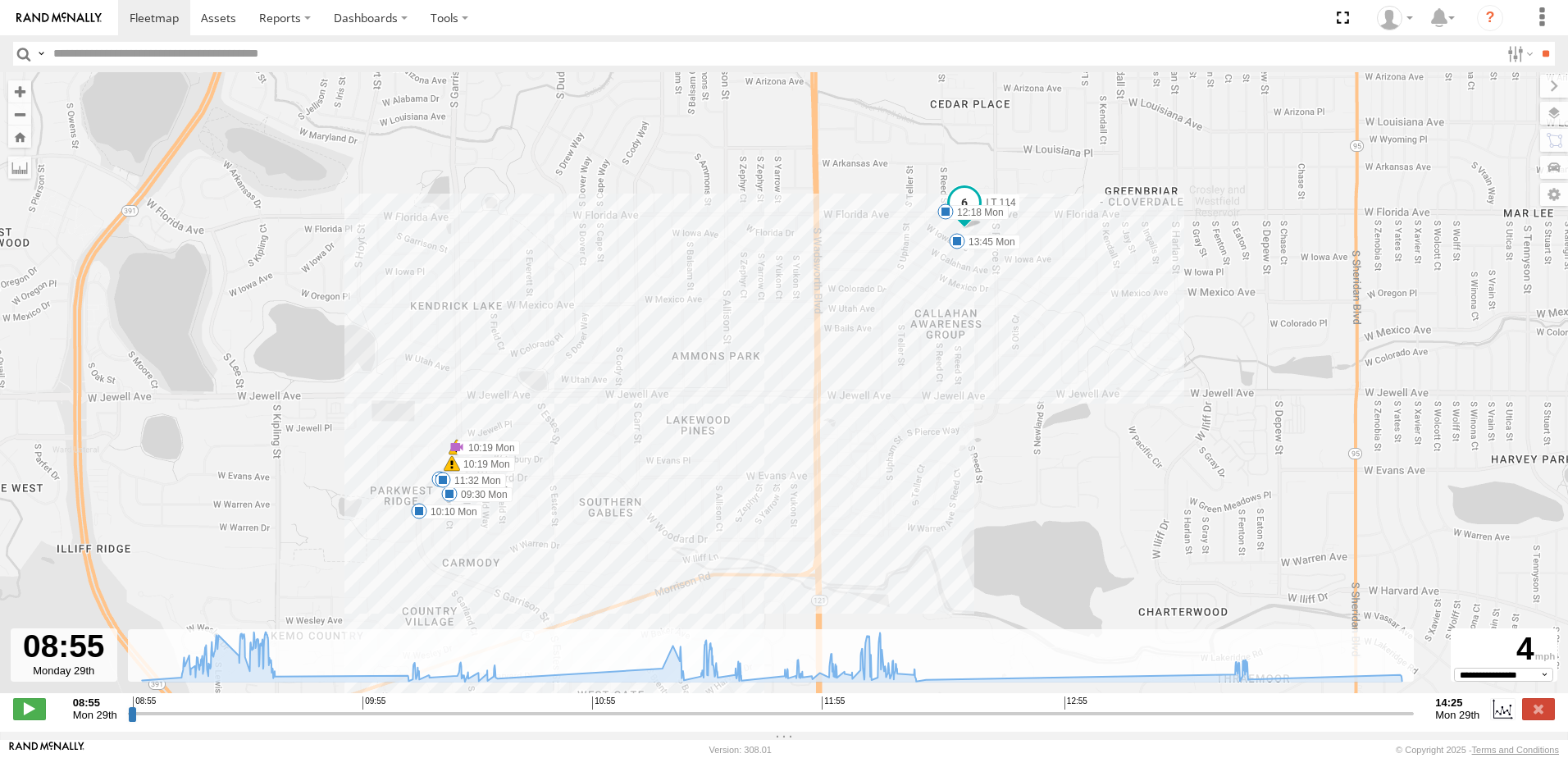
click at [84, 12] on img at bounding box center [58, 17] width 85 height 11
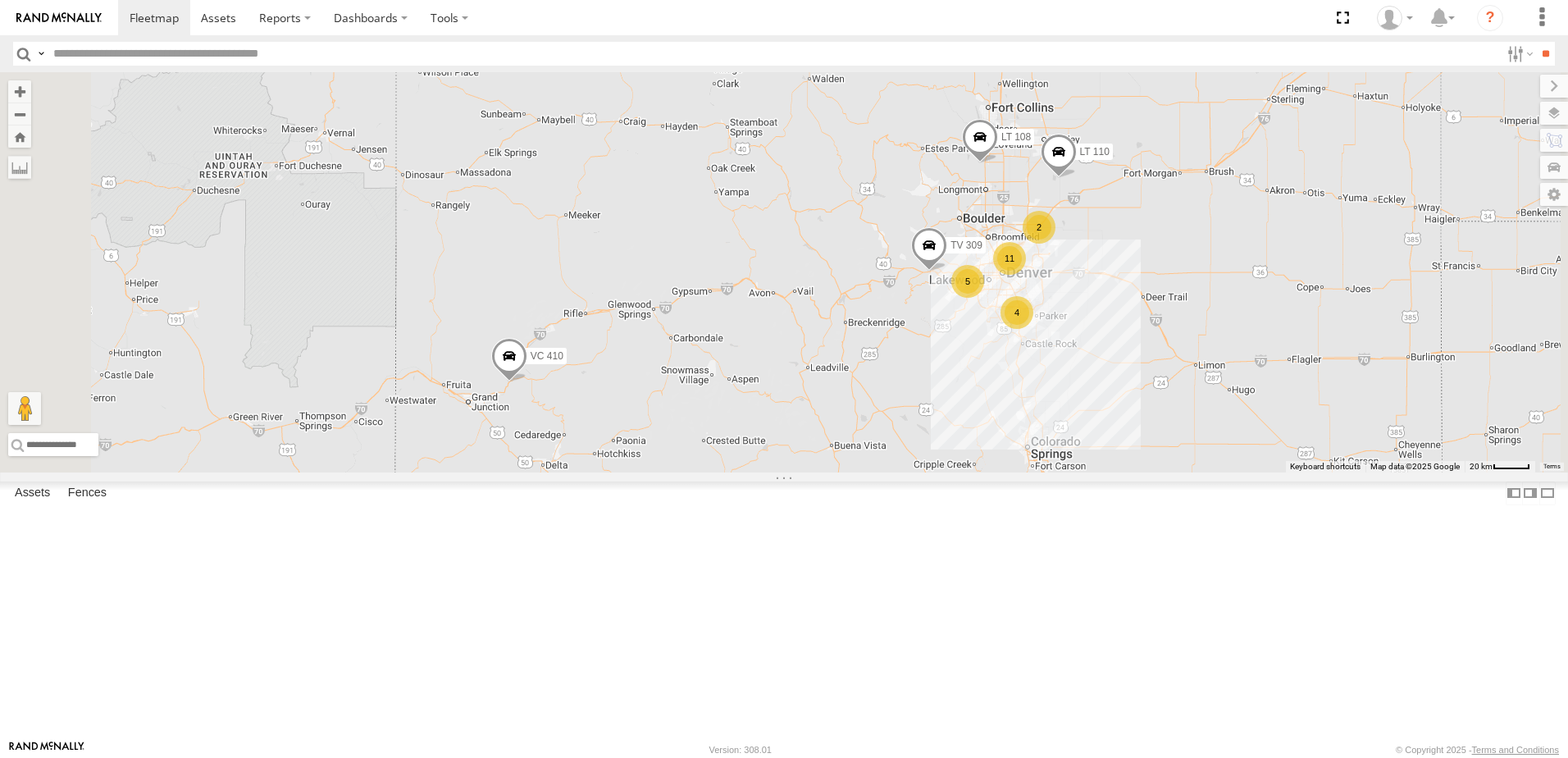
click at [0, 0] on span at bounding box center [0, 0] width 0 height 0
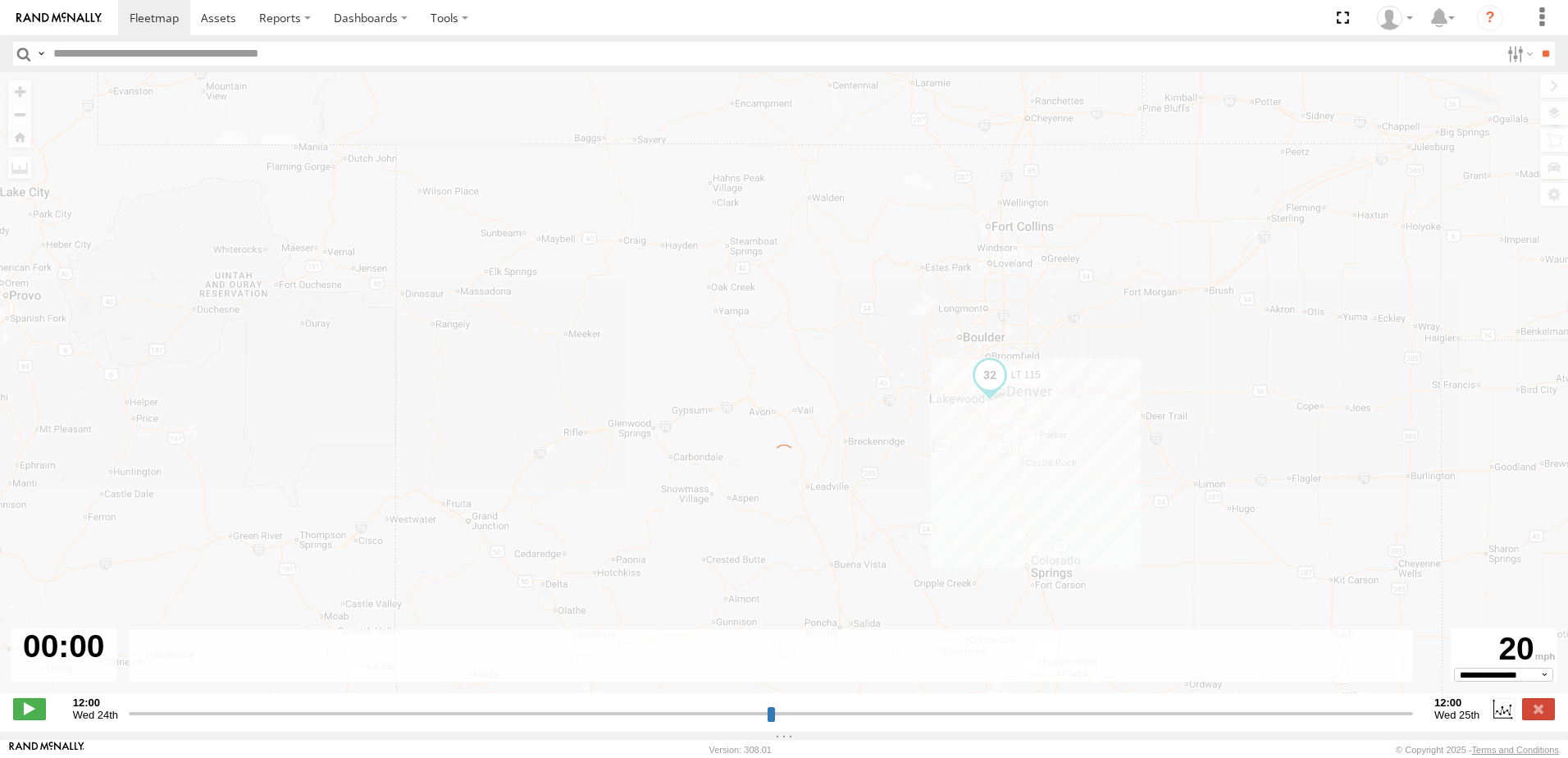
type input "**********"
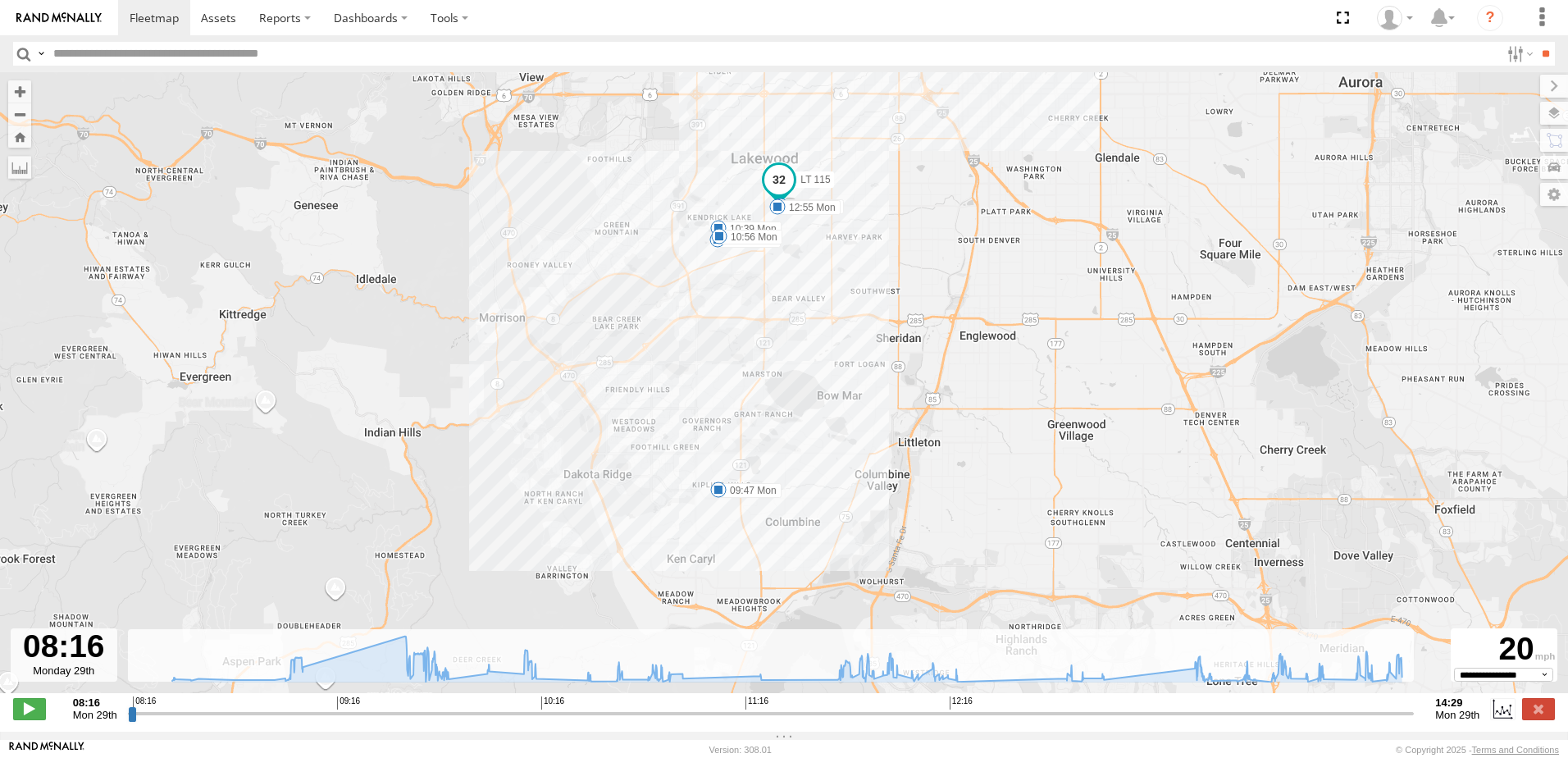
drag, startPoint x: 747, startPoint y: 466, endPoint x: 776, endPoint y: 292, distance: 177.0
click at [776, 292] on div "LT 115 08:16 Mon 09:47 Mon 10:13 Mon 10:39 Mon 10:56 Mon 12:17 Mon 12:55 Mon" at bounding box center [784, 391] width 1568 height 638
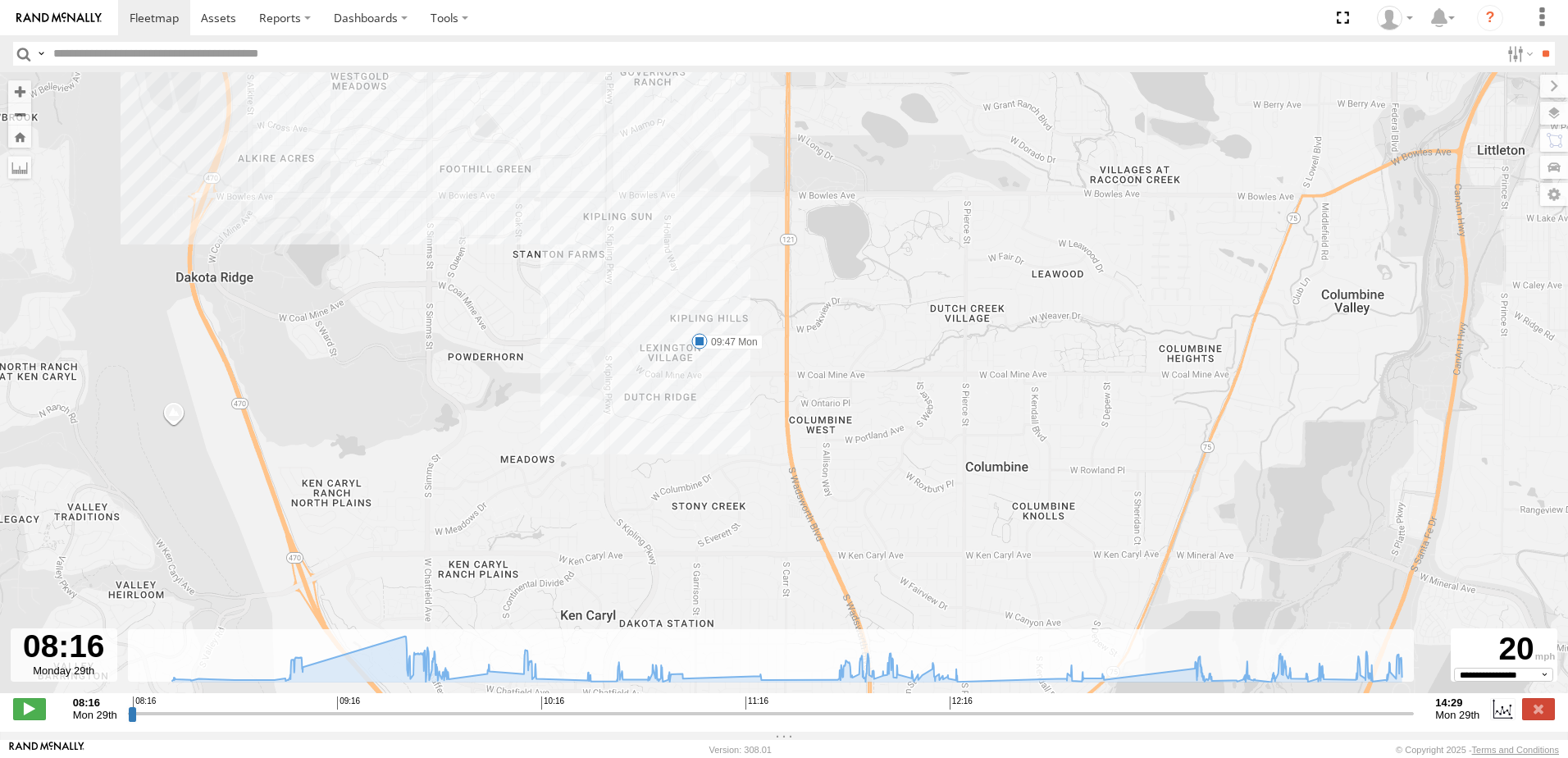
drag, startPoint x: 706, startPoint y: 489, endPoint x: 640, endPoint y: 187, distance: 308.7
click at [640, 187] on div "LT 115 08:16 Mon 09:47 Mon 10:13 Mon 10:39 Mon 10:56 Mon 12:17 Mon 12:55 Mon" at bounding box center [784, 391] width 1568 height 638
click at [699, 348] on span at bounding box center [699, 341] width 16 height 16
click at [751, 380] on div "LT 115 08:16 Mon 09:47 Mon 10:13 Mon 10:39 Mon 10:56 Mon 12:17 Mon 12:55 Mon 09…" at bounding box center [784, 391] width 1568 height 638
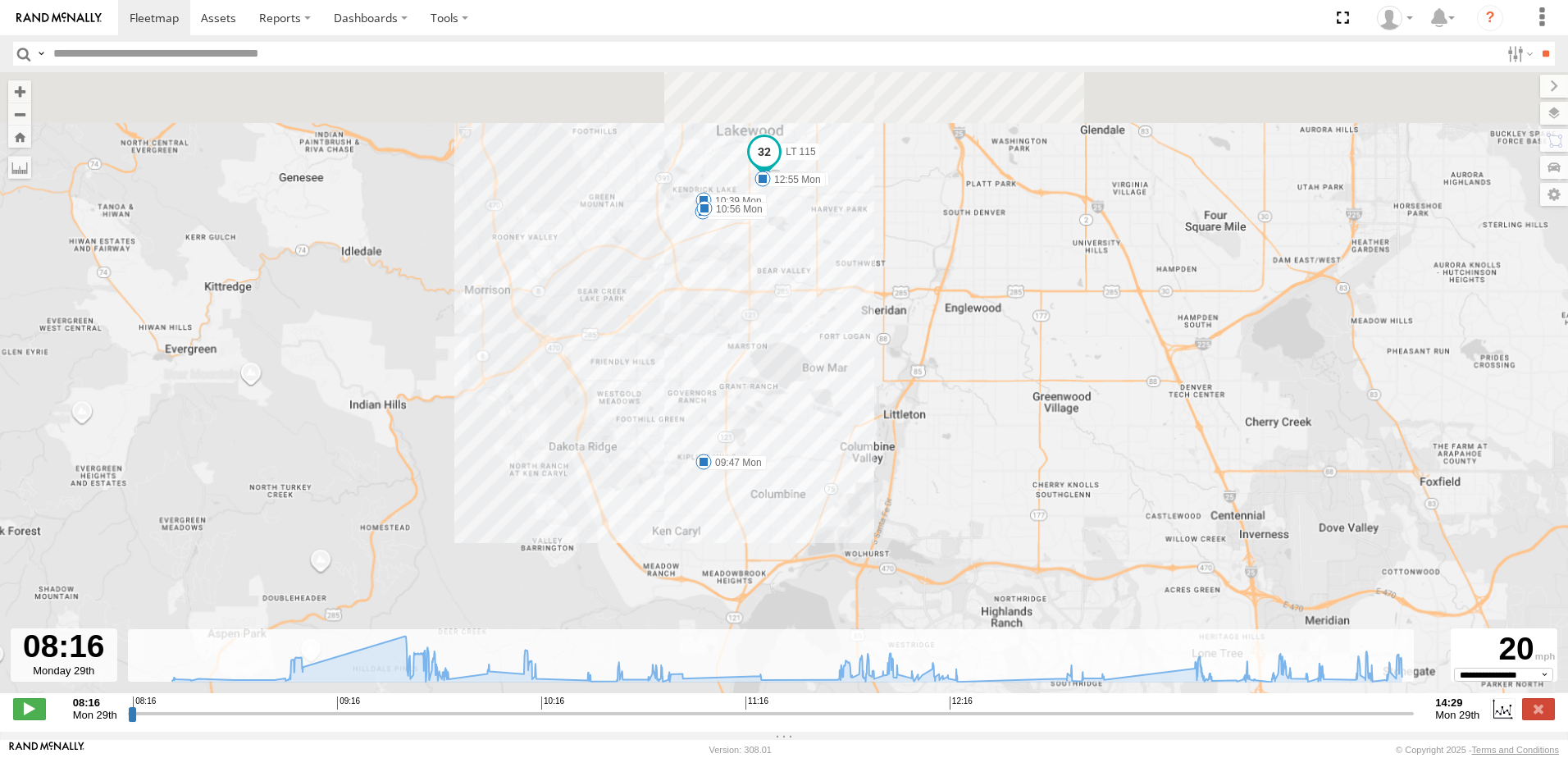
drag, startPoint x: 716, startPoint y: 237, endPoint x: 674, endPoint y: 459, distance: 226.1
click at [674, 459] on div "LT 115 08:16 Mon 09:47 Mon 10:13 Mon 10:39 Mon 10:56 Mon 12:17 Mon 12:55 Mon" at bounding box center [784, 391] width 1568 height 638
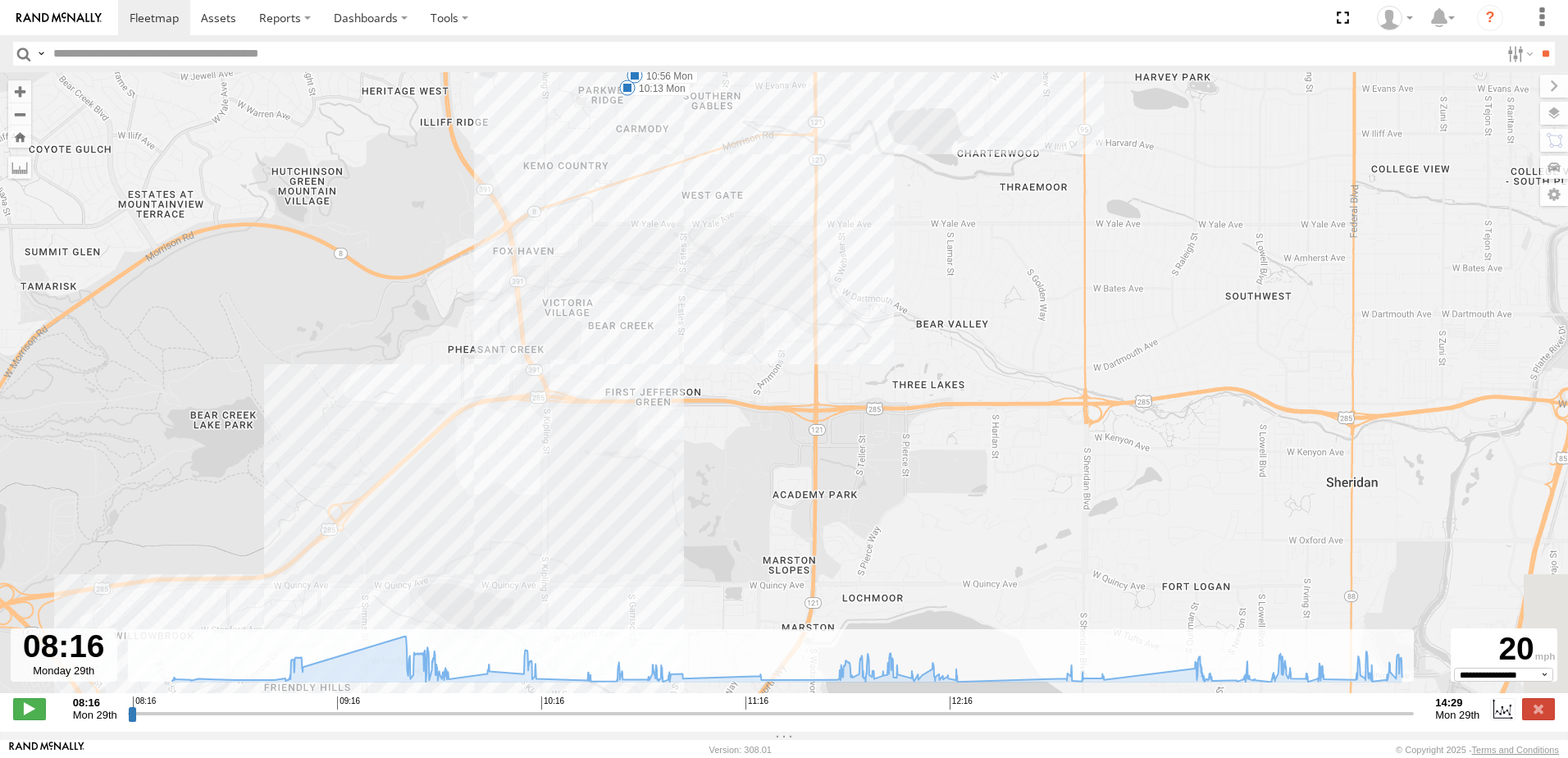
drag, startPoint x: 679, startPoint y: 474, endPoint x: 674, endPoint y: 87, distance: 387.0
click at [674, 87] on div "LT 115 08:16 Mon 09:47 Mon 10:13 Mon 10:39 Mon 10:56 Mon 12:17 Mon 12:55 Mon" at bounding box center [784, 391] width 1568 height 638
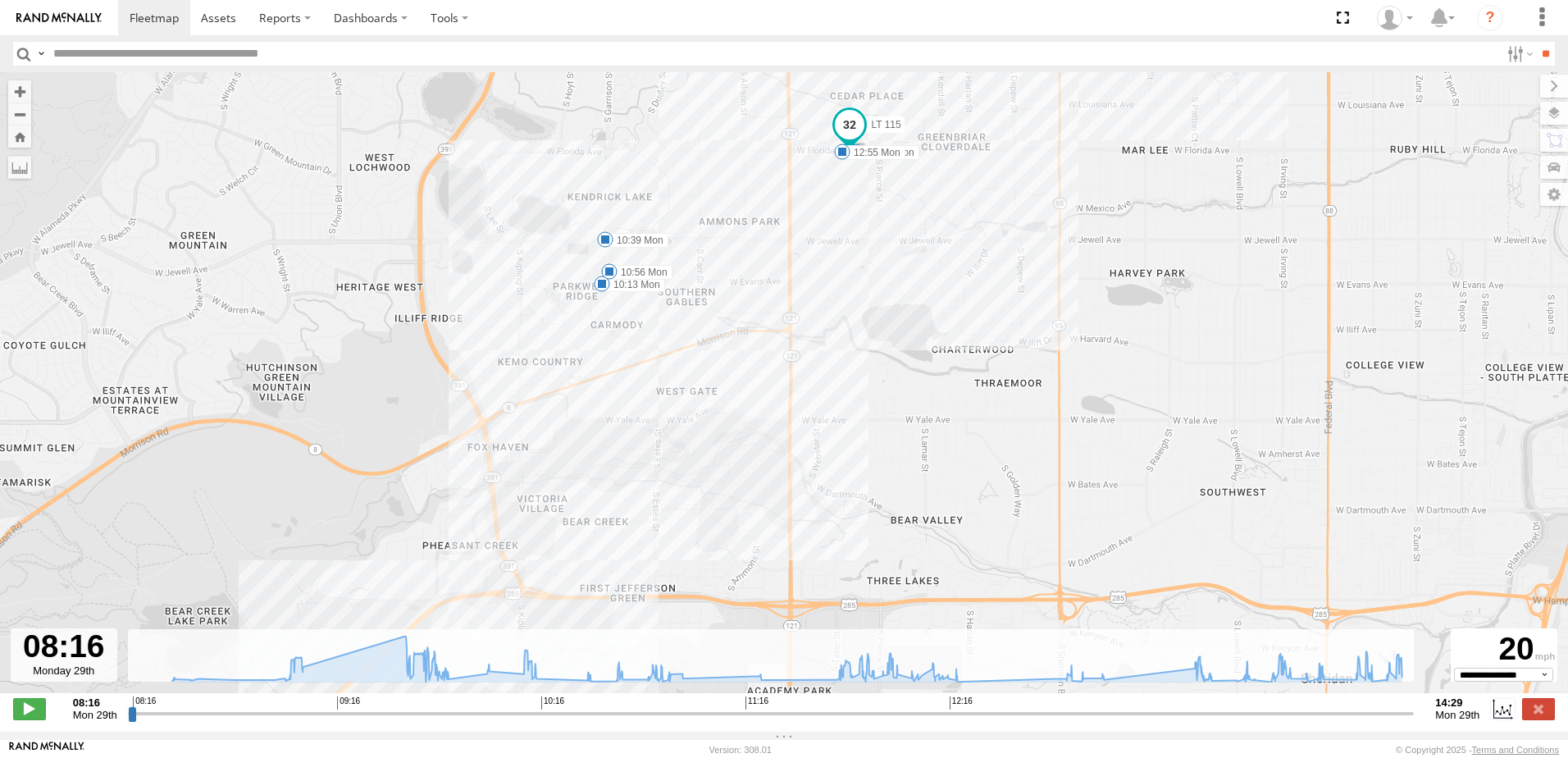
drag, startPoint x: 662, startPoint y: 157, endPoint x: 635, endPoint y: 389, distance: 234.5
click at [635, 389] on div "LT 115 08:16 Mon 09:47 Mon 10:13 Mon 10:39 Mon 10:56 Mon 12:17 Mon 12:55 Mon" at bounding box center [784, 391] width 1568 height 638
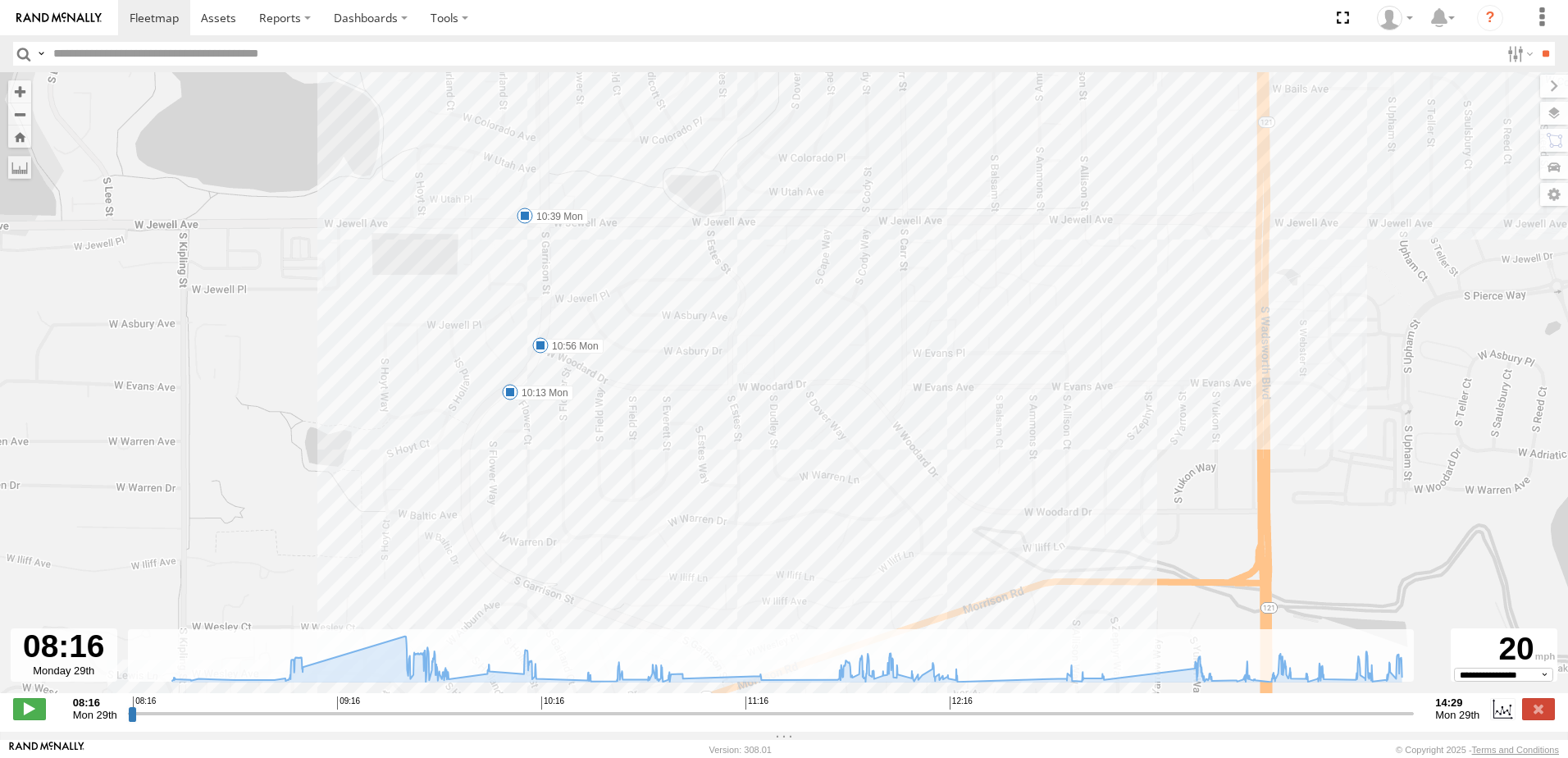
drag, startPoint x: 607, startPoint y: 298, endPoint x: 643, endPoint y: 415, distance: 122.7
click at [643, 415] on div "LT 115 08:16 Mon 09:47 Mon 10:13 Mon 10:39 Mon 10:56 Mon 12:17 Mon 12:55 Mon" at bounding box center [784, 391] width 1568 height 638
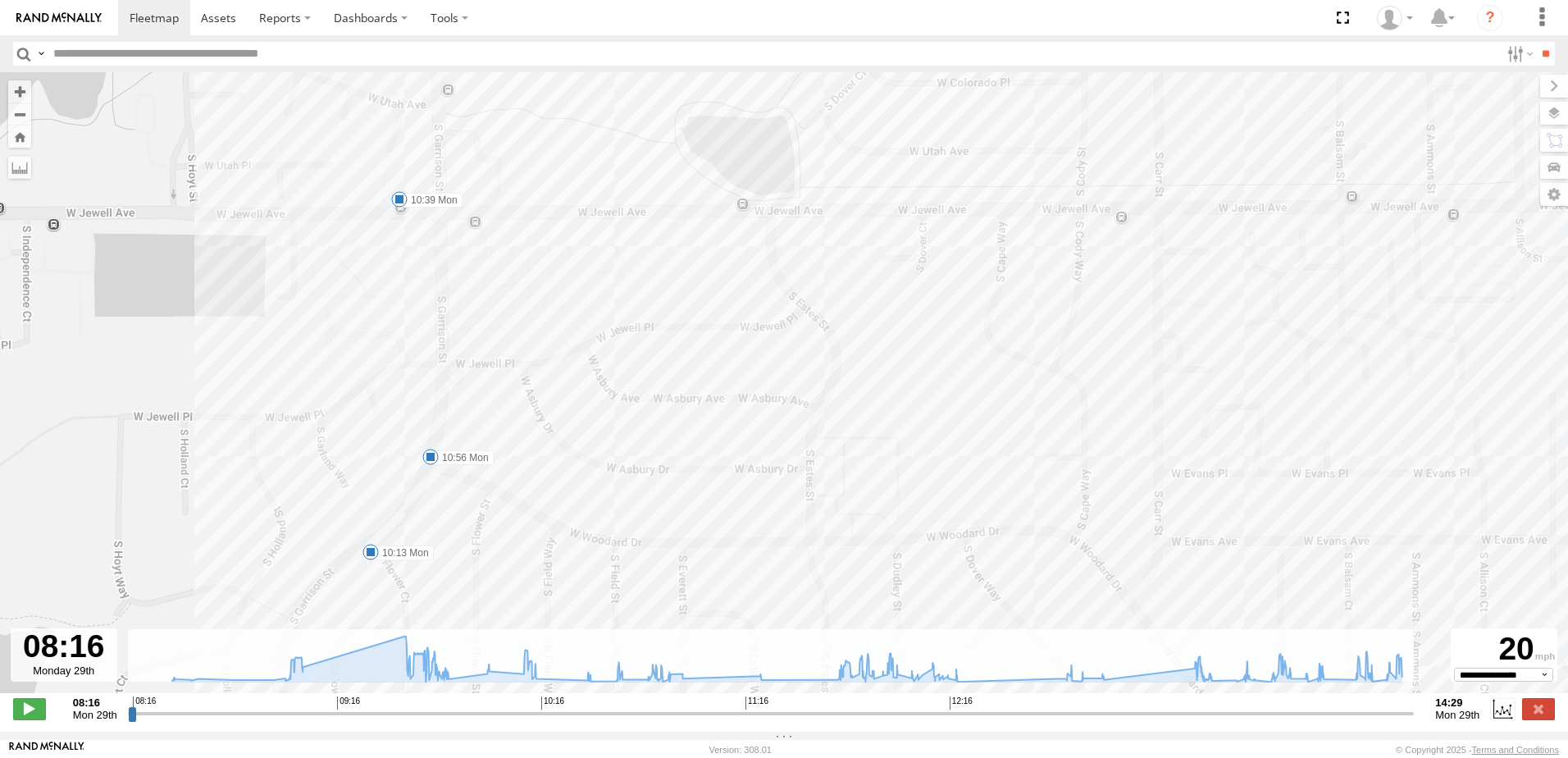
drag, startPoint x: 650, startPoint y: 295, endPoint x: 649, endPoint y: 333, distance: 37.7
click at [649, 333] on div "LT 115 08:16 Mon 09:47 Mon 10:13 Mon 10:39 Mon 10:56 Mon 12:17 Mon 12:55 Mon" at bounding box center [784, 391] width 1568 height 638
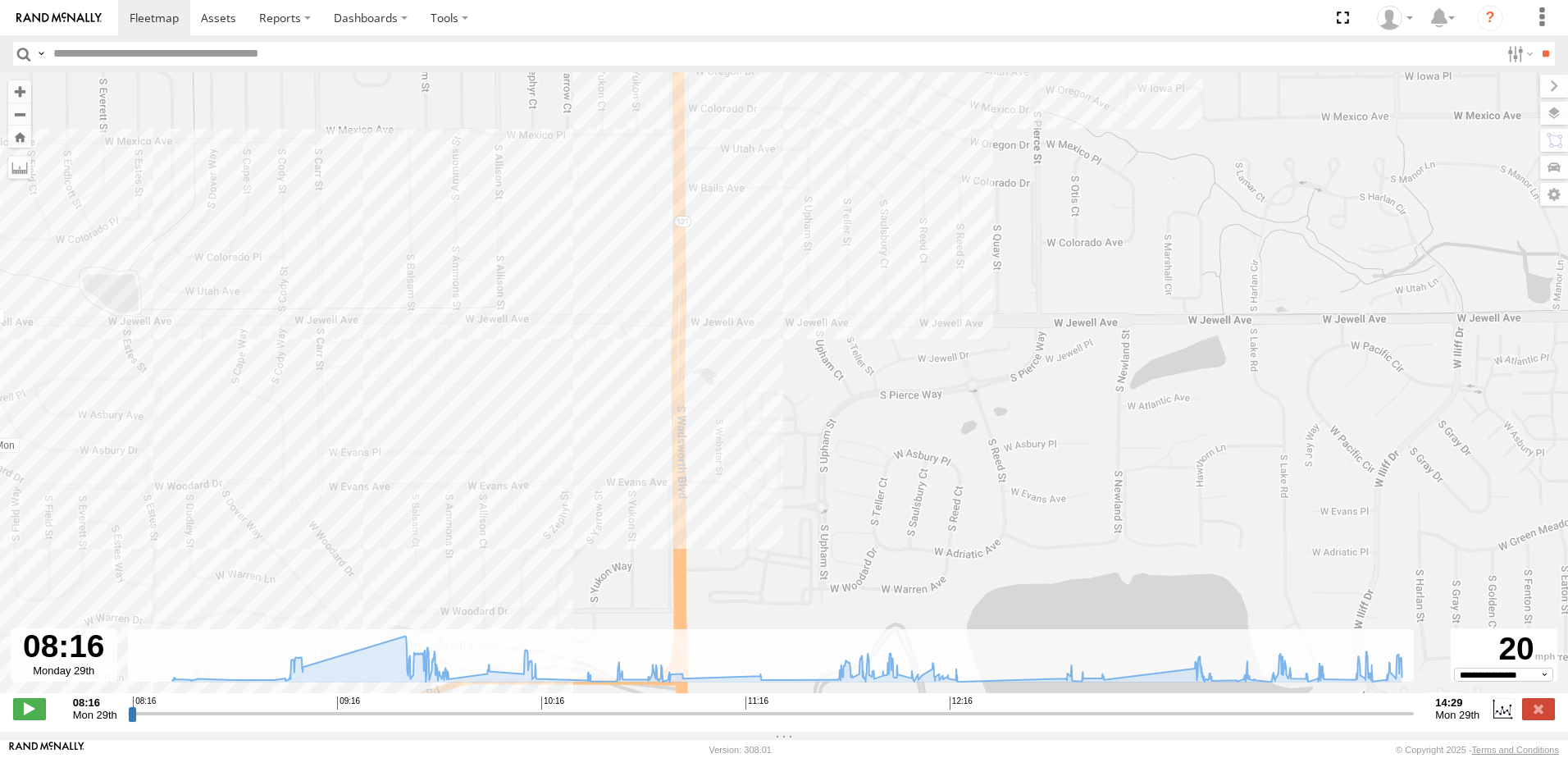
drag, startPoint x: 921, startPoint y: 323, endPoint x: 249, endPoint y: 465, distance: 687.1
click at [249, 465] on div "LT 115 08:16 Mon 09:47 Mon 10:13 Mon 10:39 Mon 10:56 Mon 12:17 Mon 12:55 Mon" at bounding box center [784, 391] width 1568 height 638
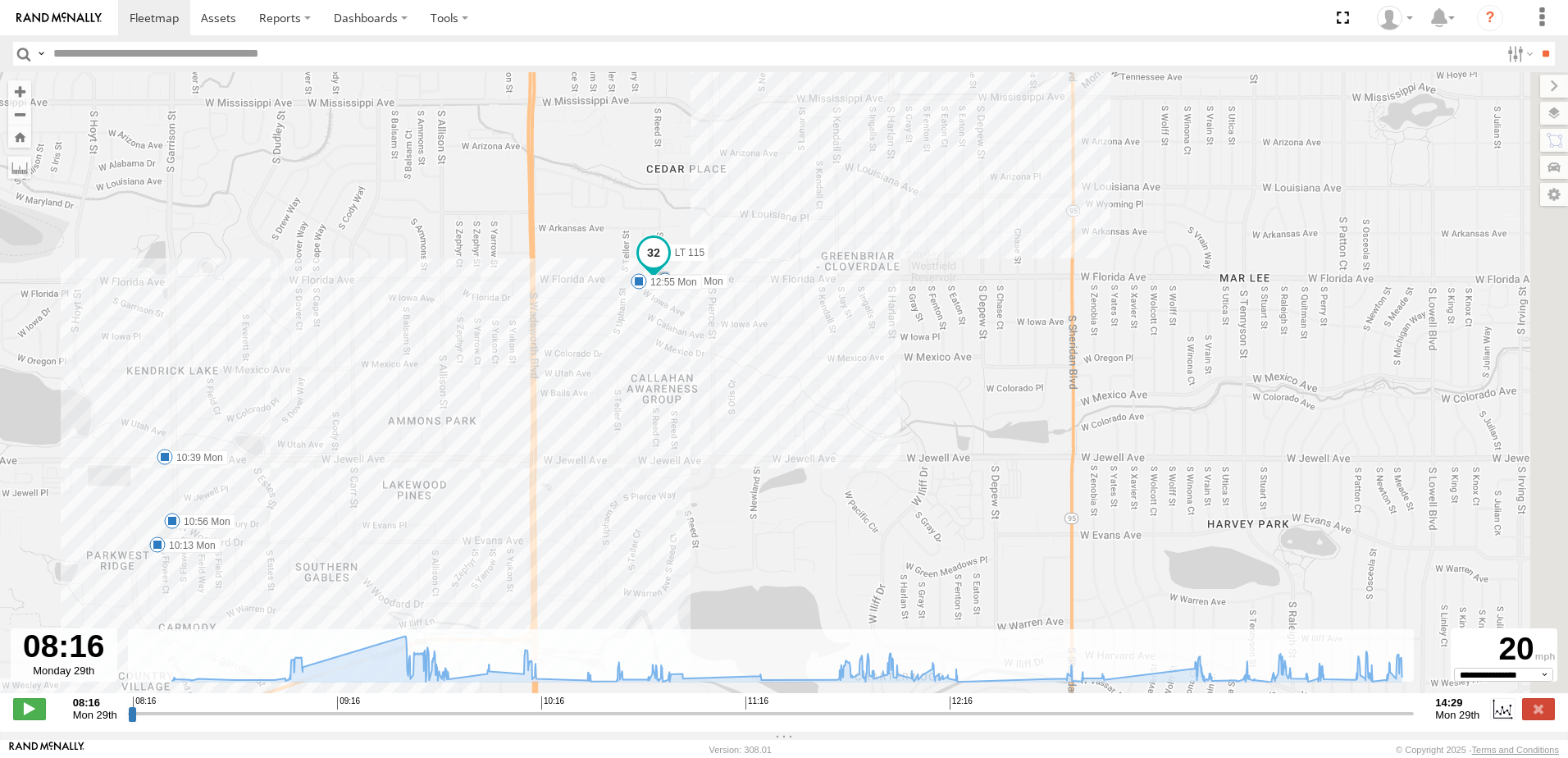
drag, startPoint x: 747, startPoint y: 203, endPoint x: 665, endPoint y: 318, distance: 141.0
click at [665, 318] on div "LT 115 08:16 Mon 09:47 Mon 10:13 Mon 10:39 Mon 10:56 Mon 12:17 Mon 12:55 Mon" at bounding box center [784, 391] width 1568 height 638
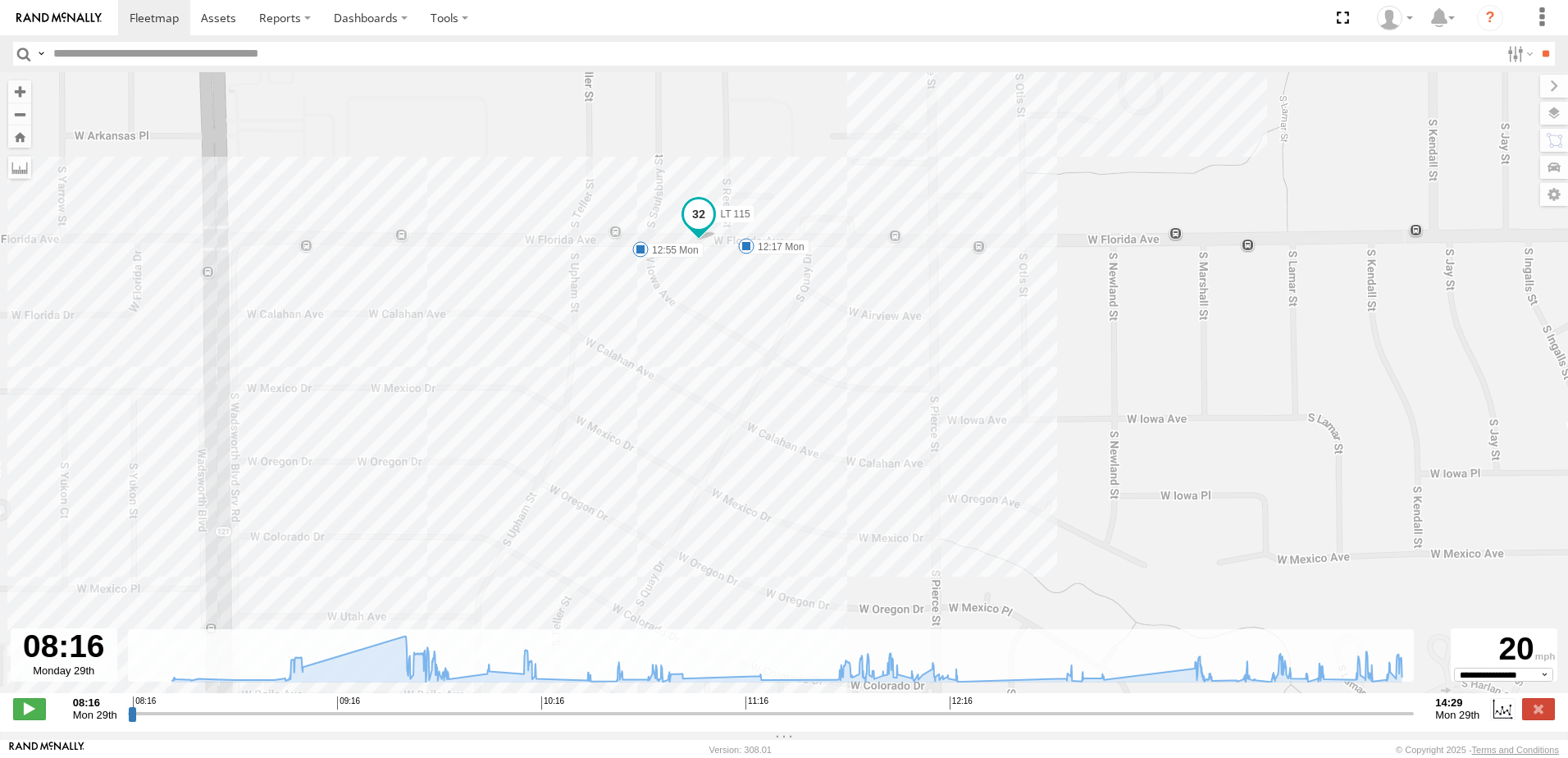
click at [639, 250] on span at bounding box center [640, 249] width 16 height 16
click at [748, 252] on span at bounding box center [746, 246] width 16 height 16
click at [720, 289] on div "LT 115 08:16 Mon 09:47 Mon 10:13 Mon 10:39 Mon 10:56 Mon 12:17 Mon 12:55 Mon 12…" at bounding box center [784, 391] width 1568 height 638
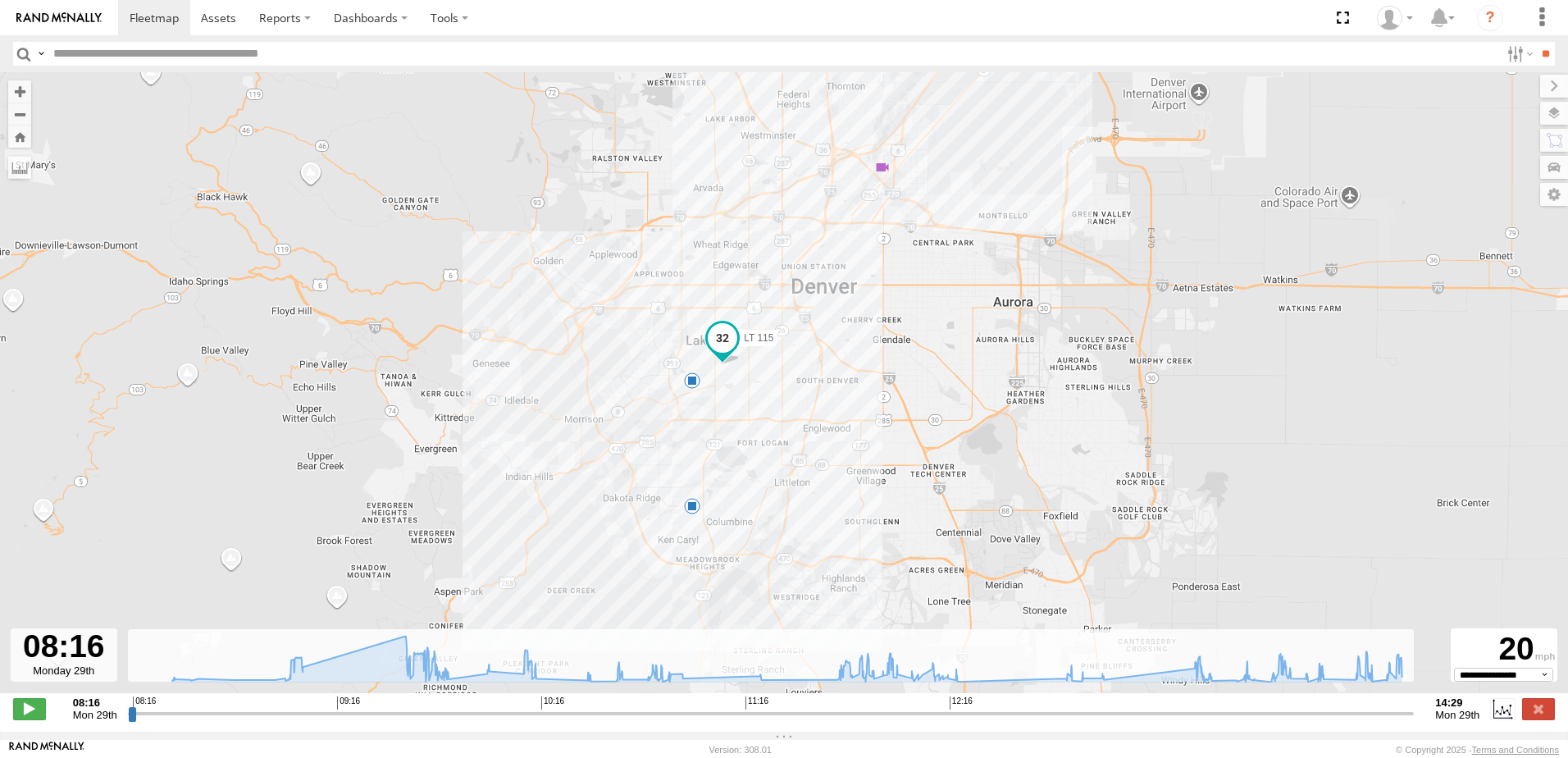
click at [882, 168] on span at bounding box center [882, 167] width 16 height 16
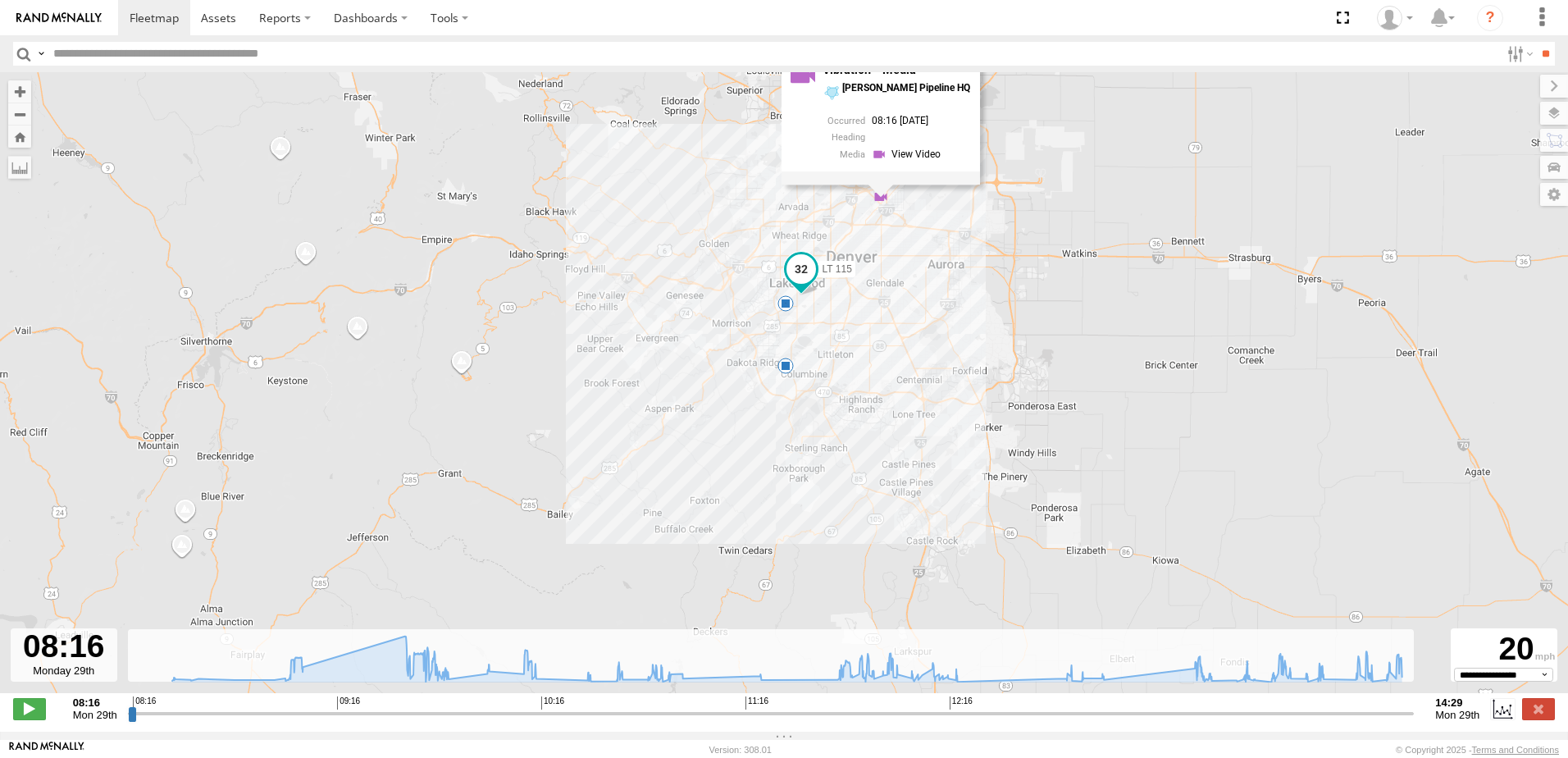
click at [880, 228] on div "LT 115 08:16 Mon 09:47 Mon 5 Vibration - Media Guildner Pipeline HQ 08:16 09/29…" at bounding box center [784, 391] width 1568 height 638
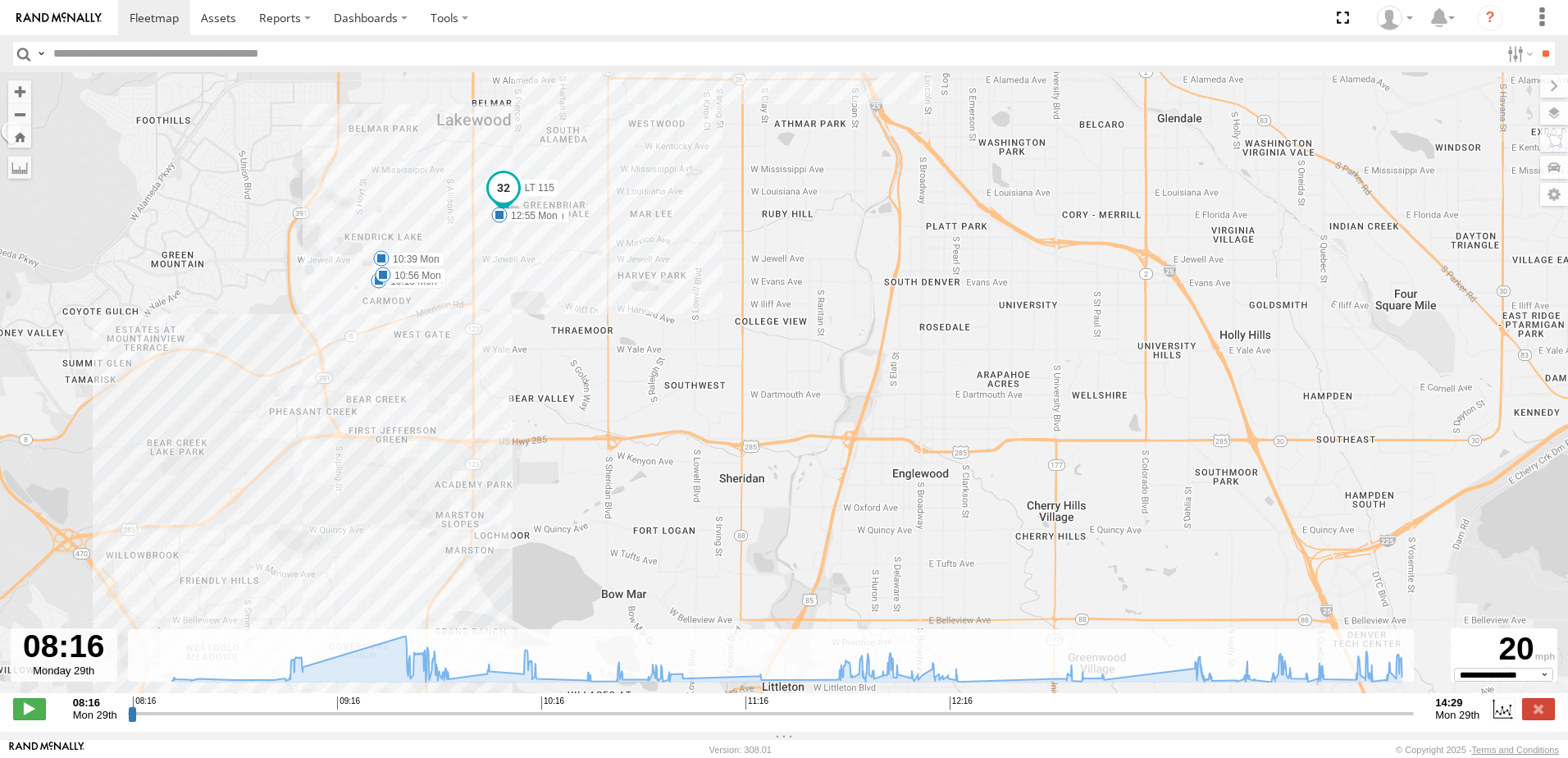
click at [84, 18] on img at bounding box center [58, 17] width 85 height 11
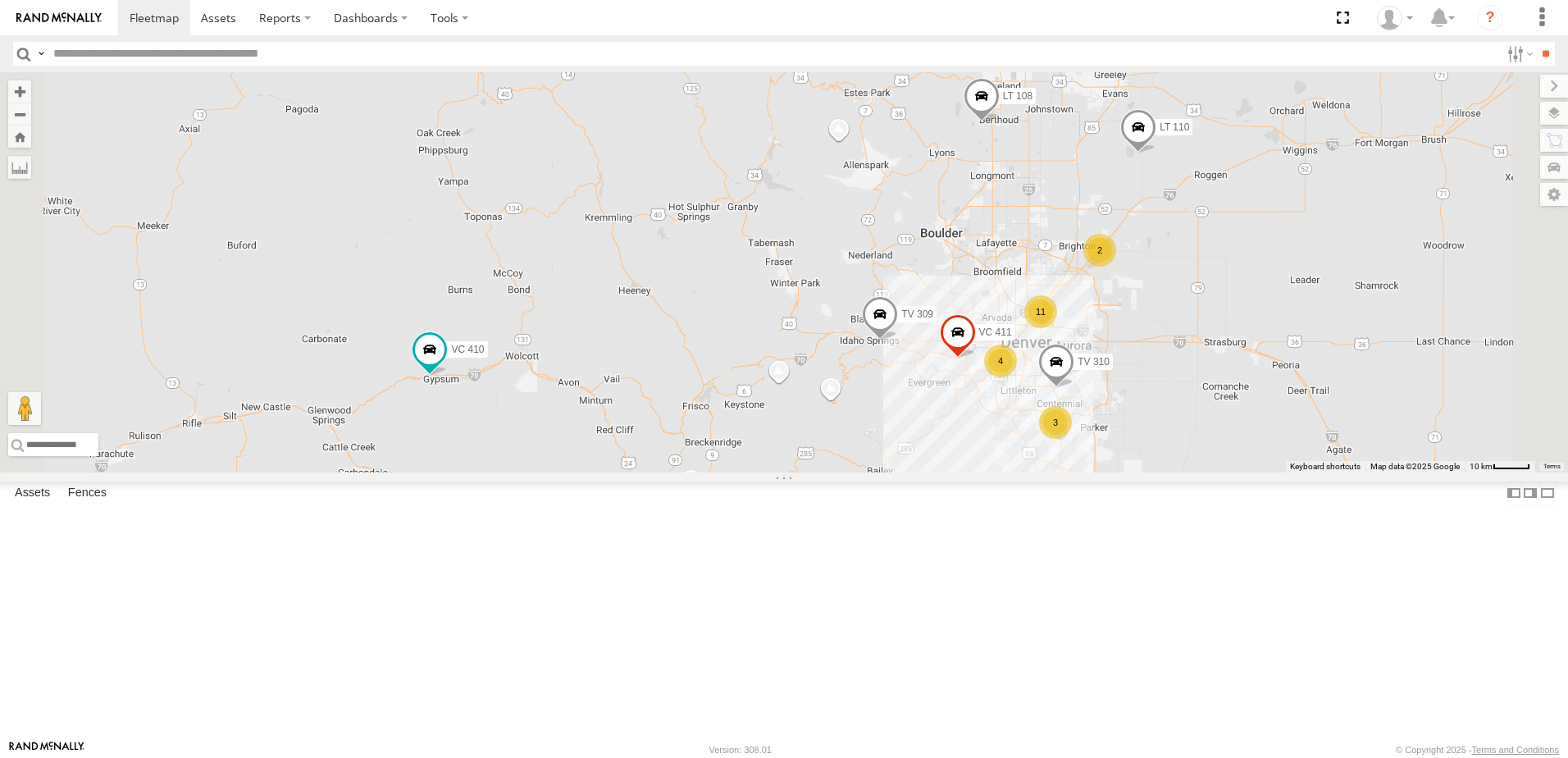
click at [0, 0] on span at bounding box center [0, 0] width 0 height 0
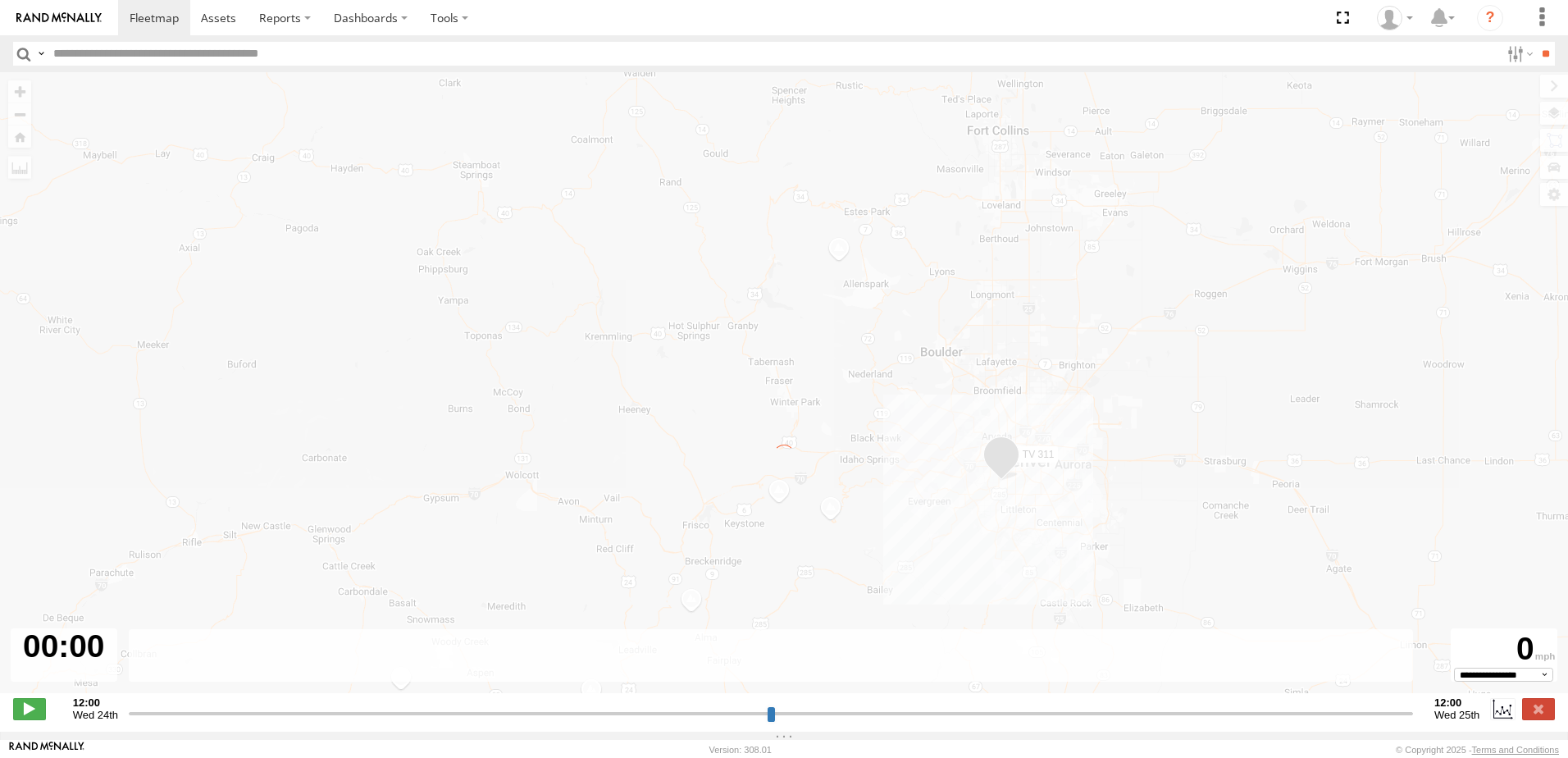
type input "**********"
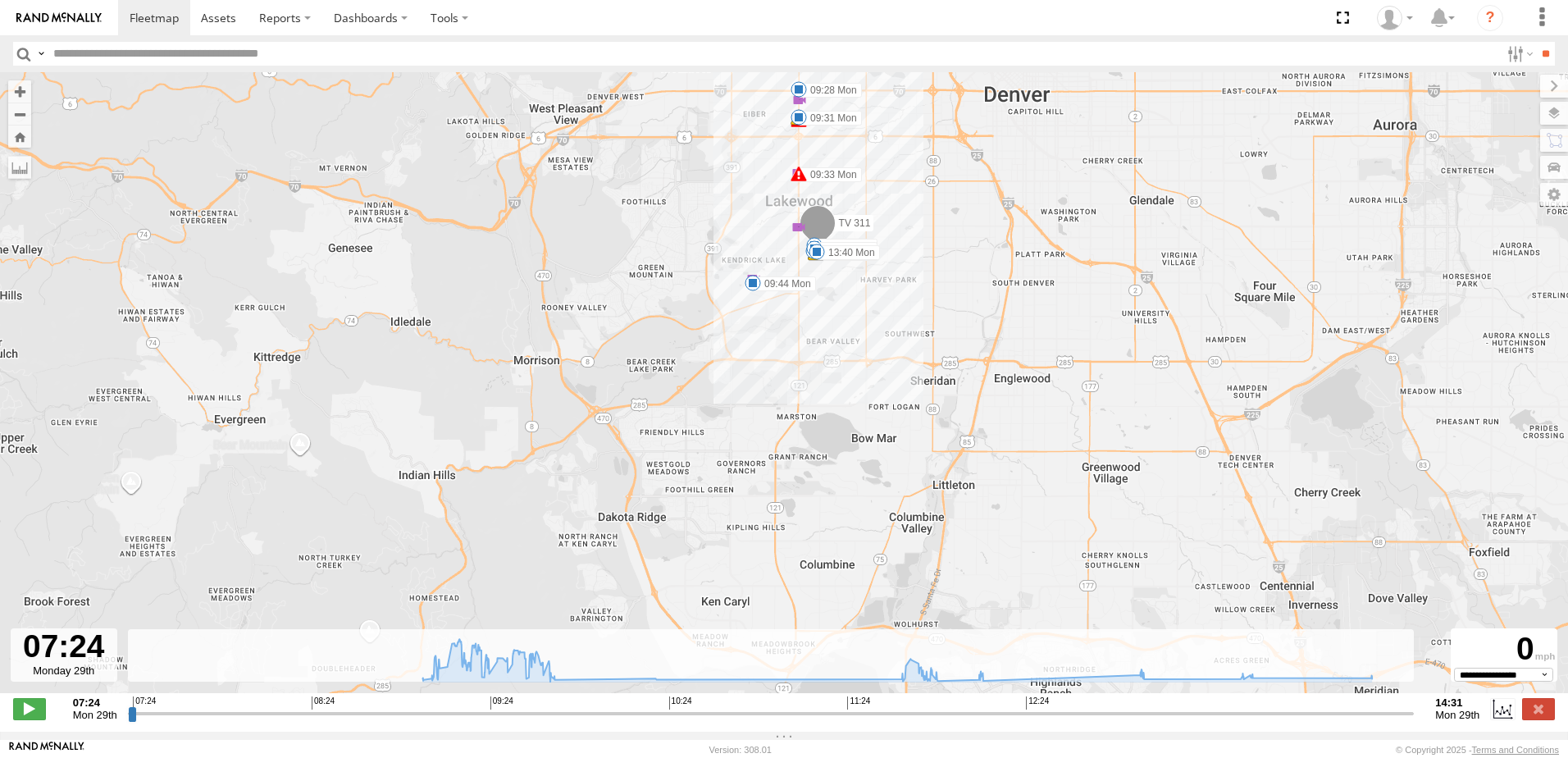
drag, startPoint x: 751, startPoint y: 430, endPoint x: 906, endPoint y: 124, distance: 342.8
click at [906, 124] on div "TV 311 13:37 Mon 13:37 Mon 09:16 Mon 09:19 Mon 09:28 Mon 09:31 Mon 09:44 Mon 11…" at bounding box center [784, 391] width 1568 height 638
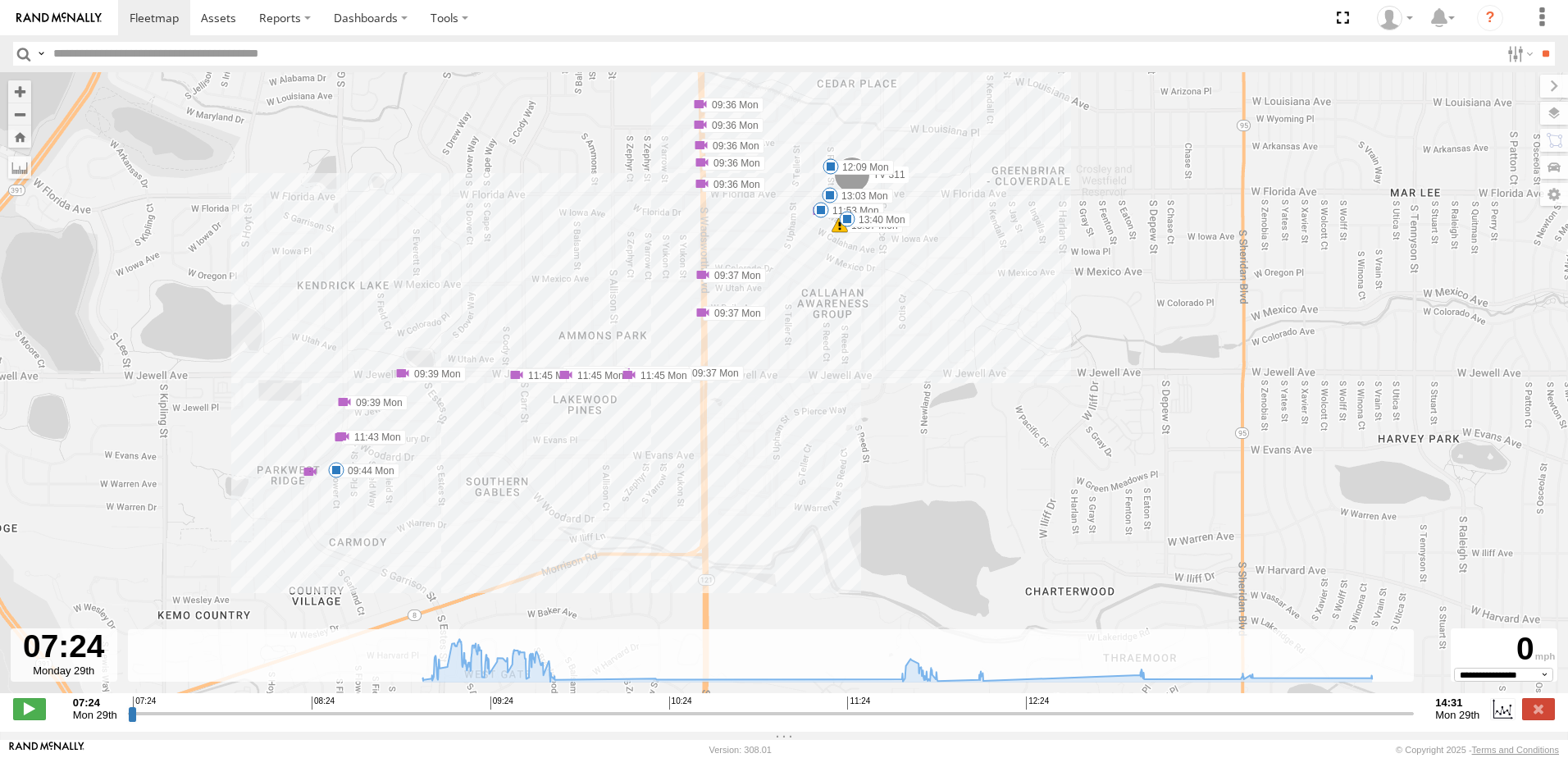
click at [343, 444] on span at bounding box center [342, 436] width 16 height 16
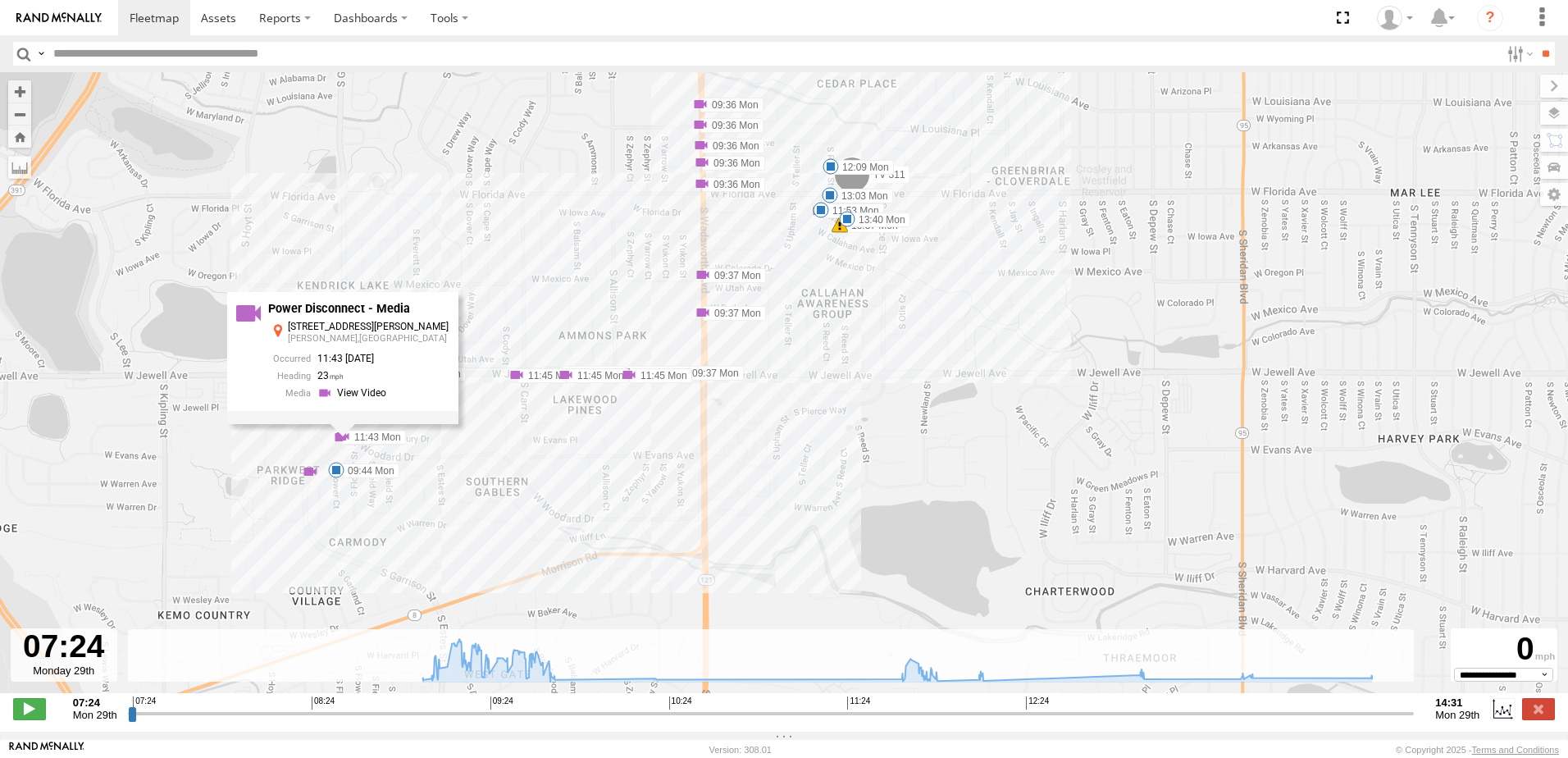
click at [420, 448] on div "TV 311 13:37 Mon 13:37 Mon 09:16 Mon 09:19 Mon 09:28 Mon 09:31 Mon 09:44 Mon 11…" at bounding box center [784, 391] width 1568 height 638
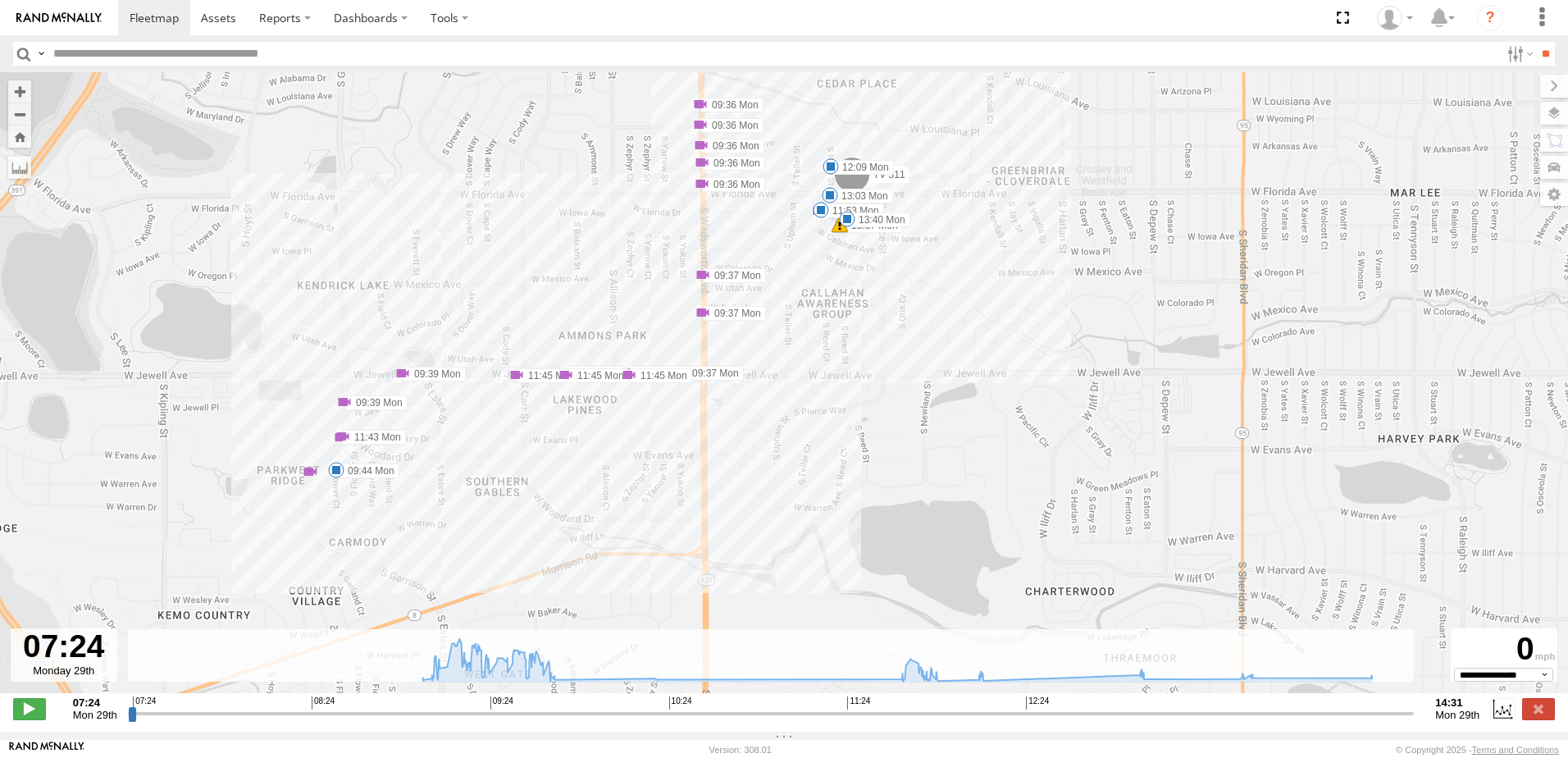
click at [338, 478] on span at bounding box center [336, 470] width 16 height 16
click at [464, 462] on div "TV 311 13:37 Mon 13:37 Mon 09:16 Mon 09:19 Mon 09:28 Mon 09:31 Mon 09:44 Mon 11…" at bounding box center [784, 391] width 1568 height 638
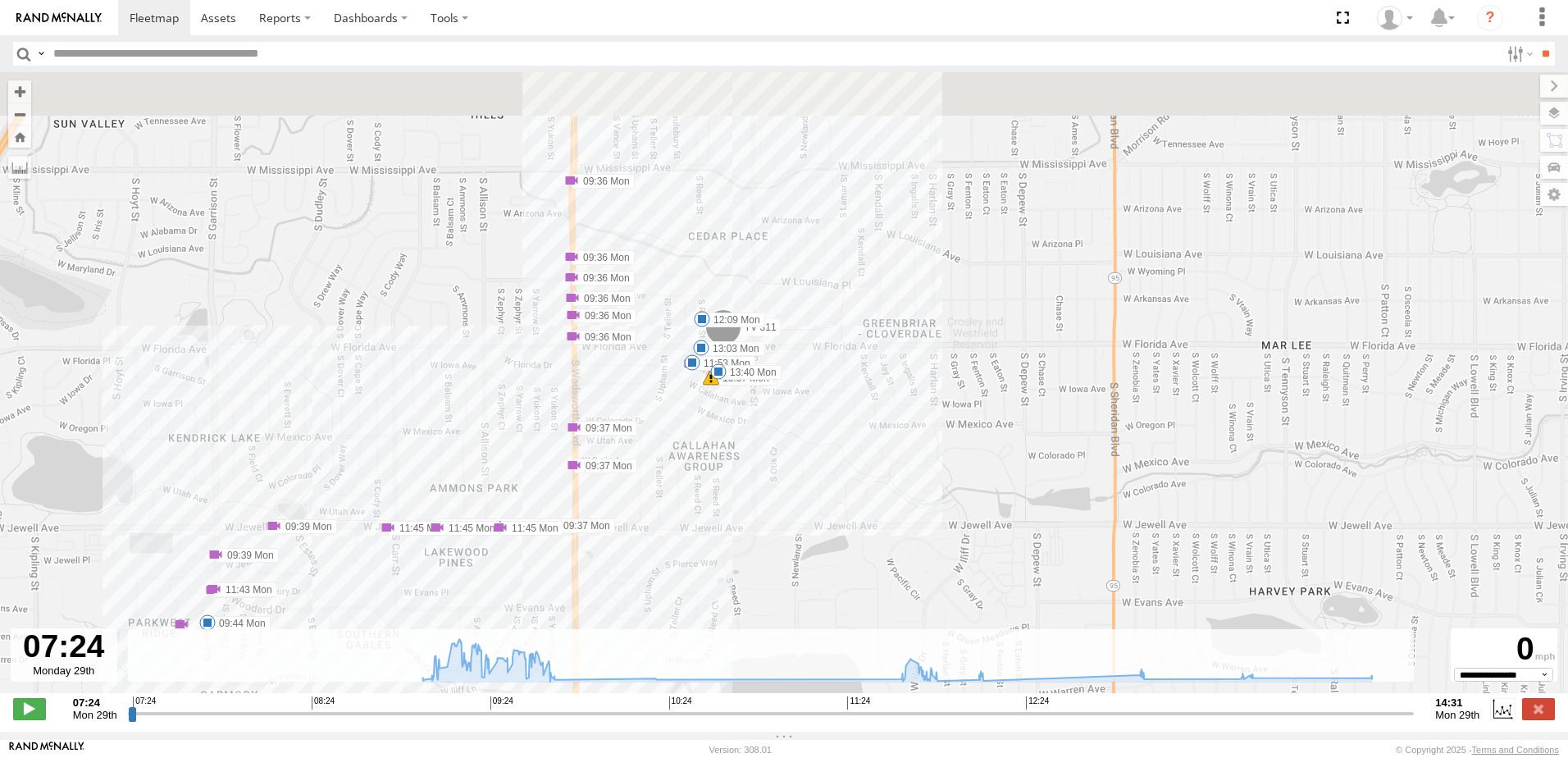
drag, startPoint x: 821, startPoint y: 240, endPoint x: 672, endPoint y: 410, distance: 225.4
click at [672, 410] on div "TV 311 13:37 Mon 13:37 Mon 09:16 Mon 09:19 Mon 09:28 Mon 09:31 Mon 09:44 Mon 11…" at bounding box center [784, 391] width 1568 height 638
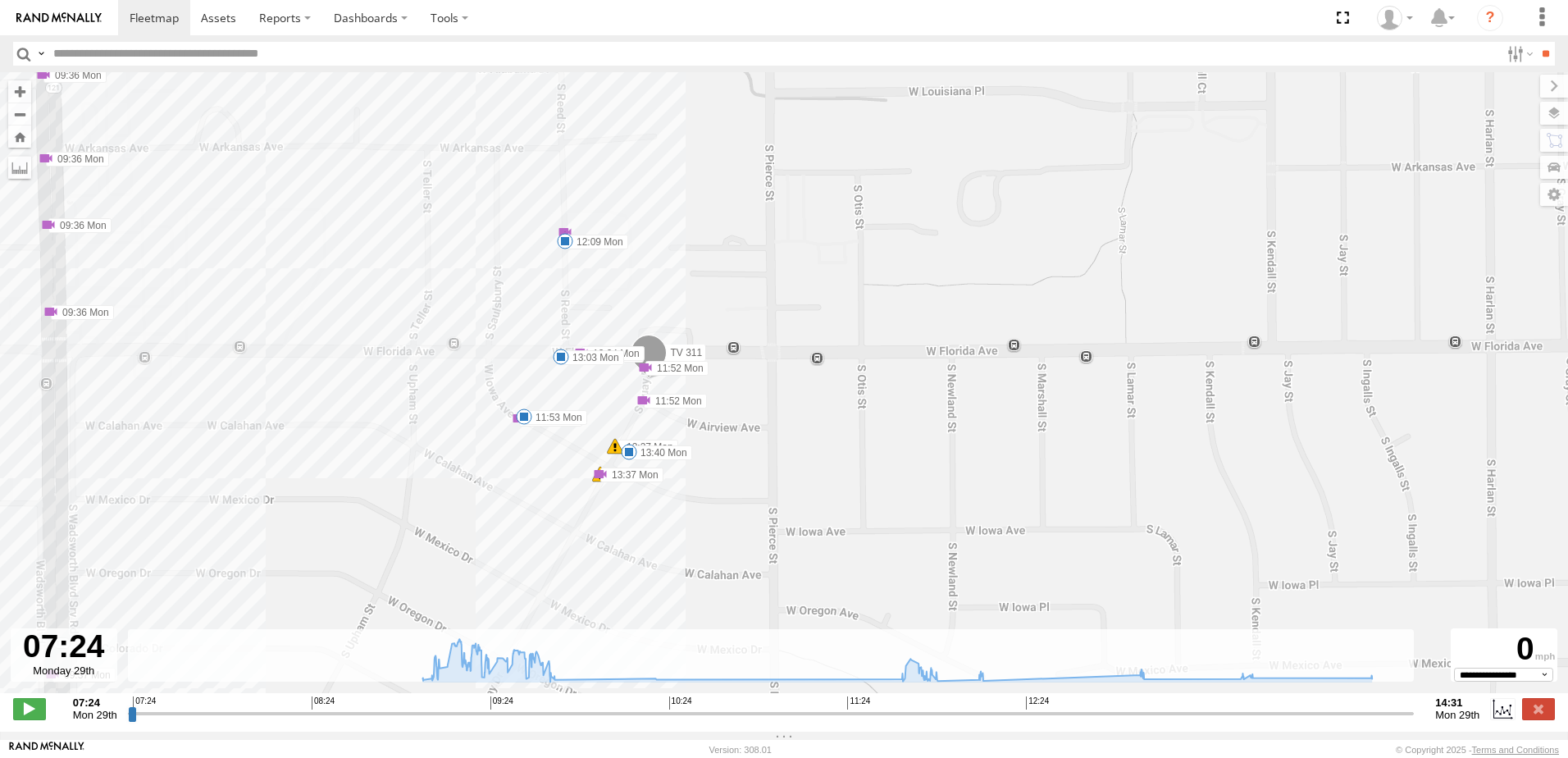
drag, startPoint x: 690, startPoint y: 410, endPoint x: 721, endPoint y: 316, distance: 98.3
click at [721, 316] on div "TV 311 13:37 Mon 13:37 Mon 09:16 Mon 09:19 Mon 09:28 Mon 09:31 Mon 09:44 Mon 11…" at bounding box center [784, 391] width 1568 height 638
click at [630, 460] on span at bounding box center [629, 452] width 16 height 16
click at [527, 424] on span at bounding box center [524, 416] width 16 height 16
click at [563, 248] on span at bounding box center [565, 241] width 16 height 16
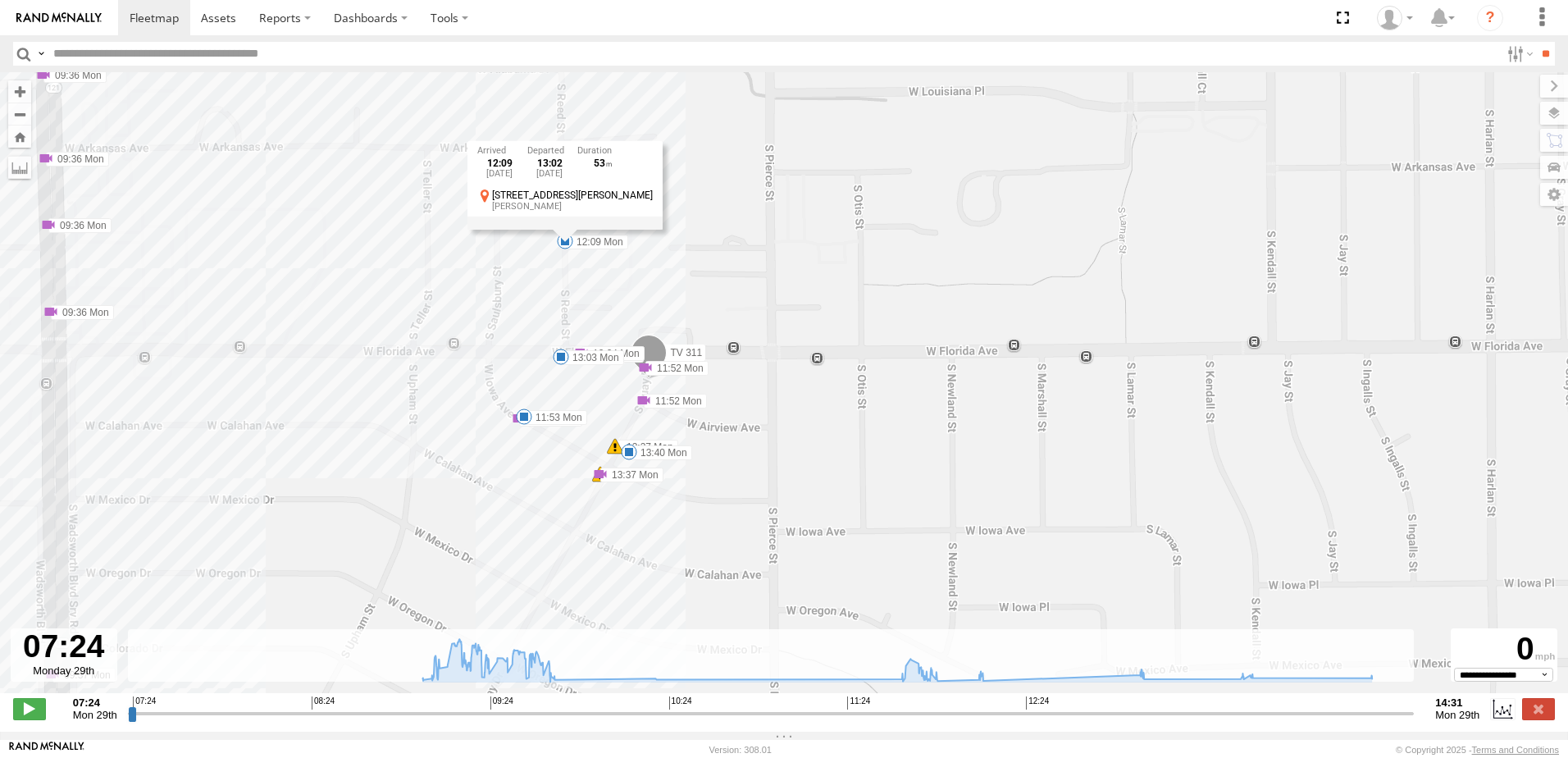
click at [718, 333] on div "TV 311 13:37 Mon 13:37 Mon 09:16 Mon 09:19 Mon 09:28 Mon 09:31 Mon 09:44 Mon 11…" at bounding box center [784, 391] width 1568 height 638
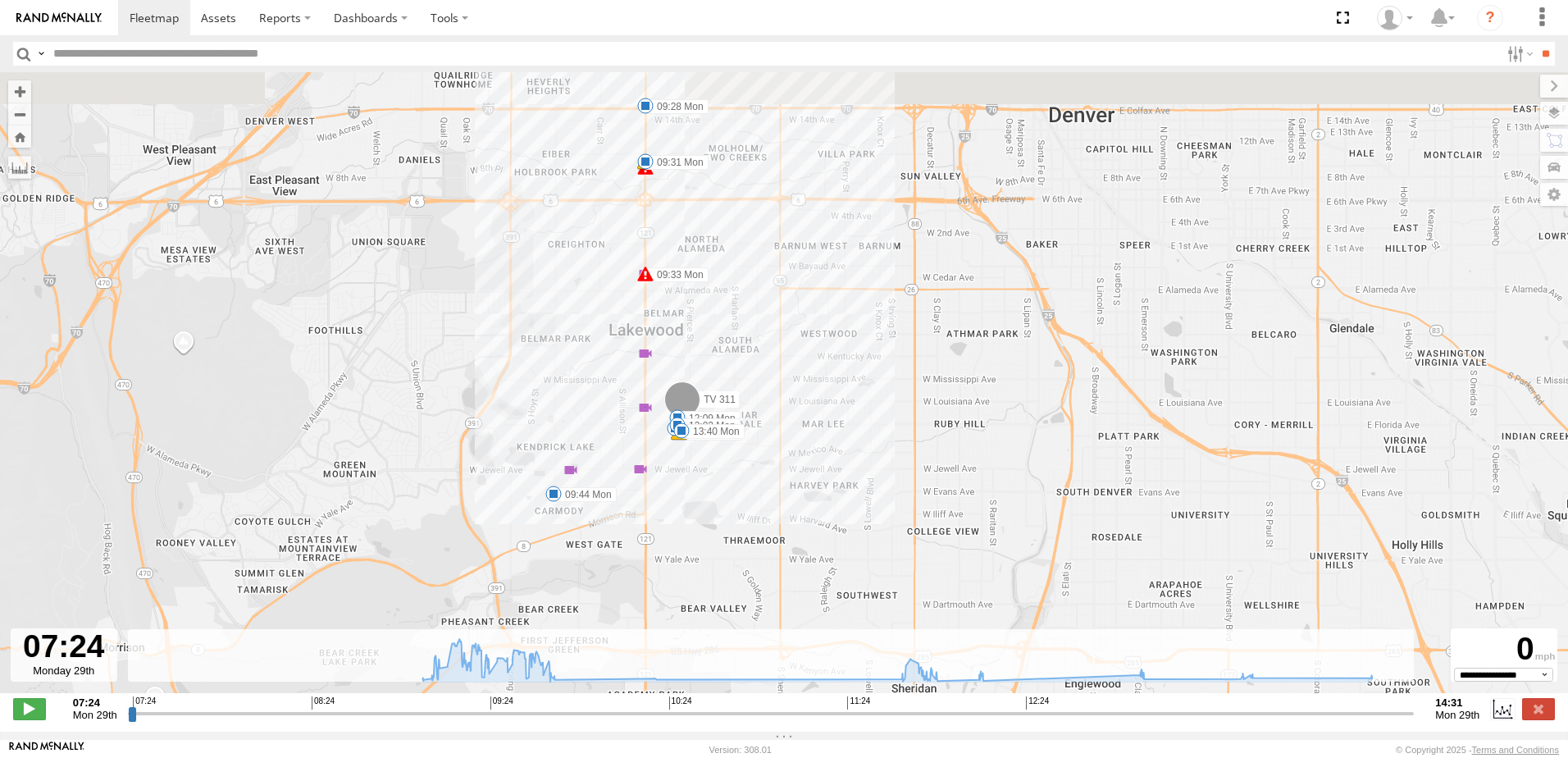
drag, startPoint x: 799, startPoint y: 221, endPoint x: 737, endPoint y: 371, distance: 162.1
click at [737, 371] on div "TV 311 13:37 Mon 13:37 Mon 09:16 Mon 09:19 Mon 09:28 Mon 09:31 Mon 09:44 Mon 11…" at bounding box center [784, 391] width 1568 height 638
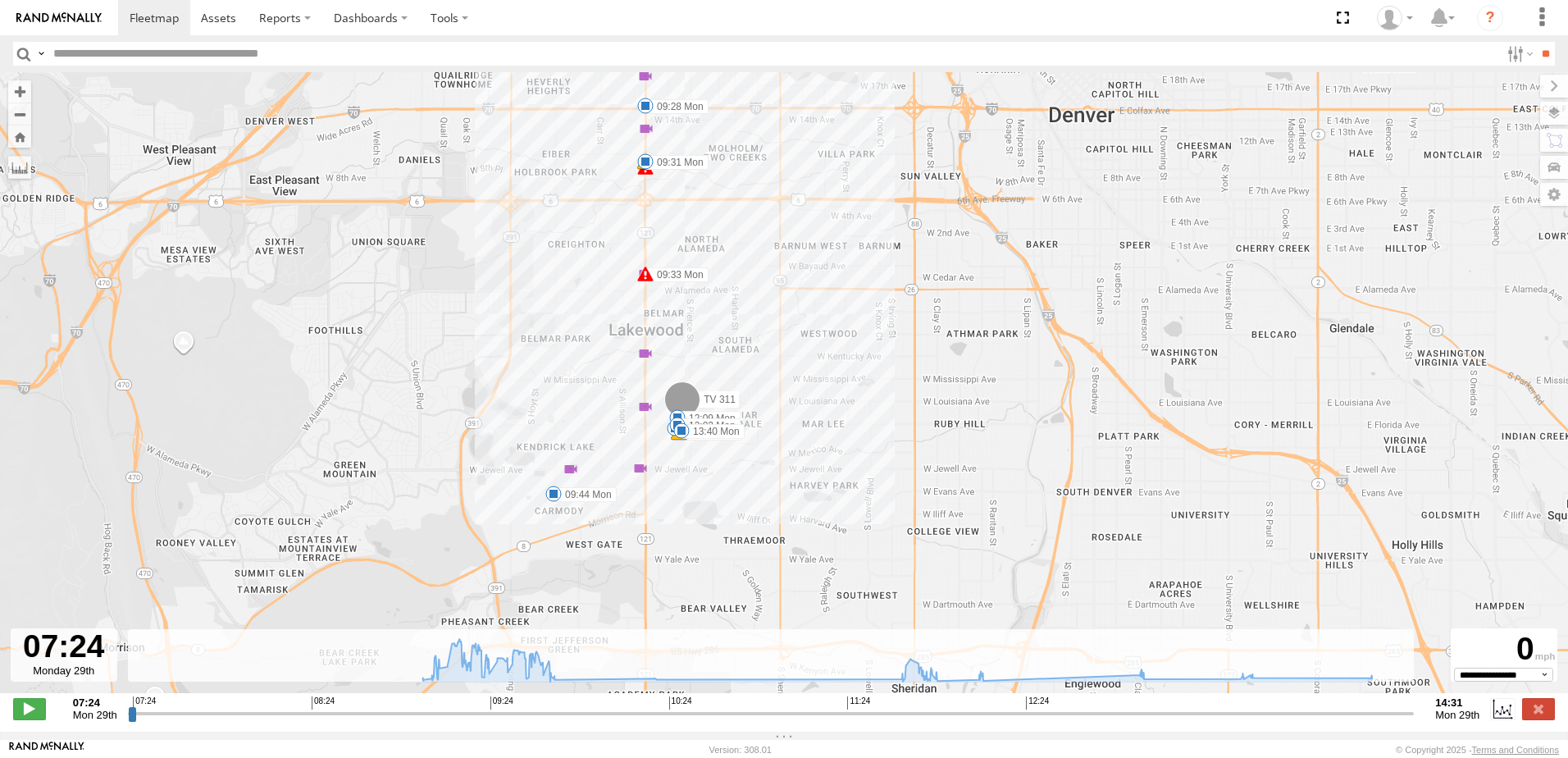
click at [641, 282] on span at bounding box center [645, 274] width 16 height 16
click at [773, 309] on div "TV 311 13:37 Mon 13:37 Mon 09:16 Mon 09:19 Mon 09:28 Mon 09:31 Mon 09:44 Mon 11…" at bounding box center [784, 391] width 1568 height 638
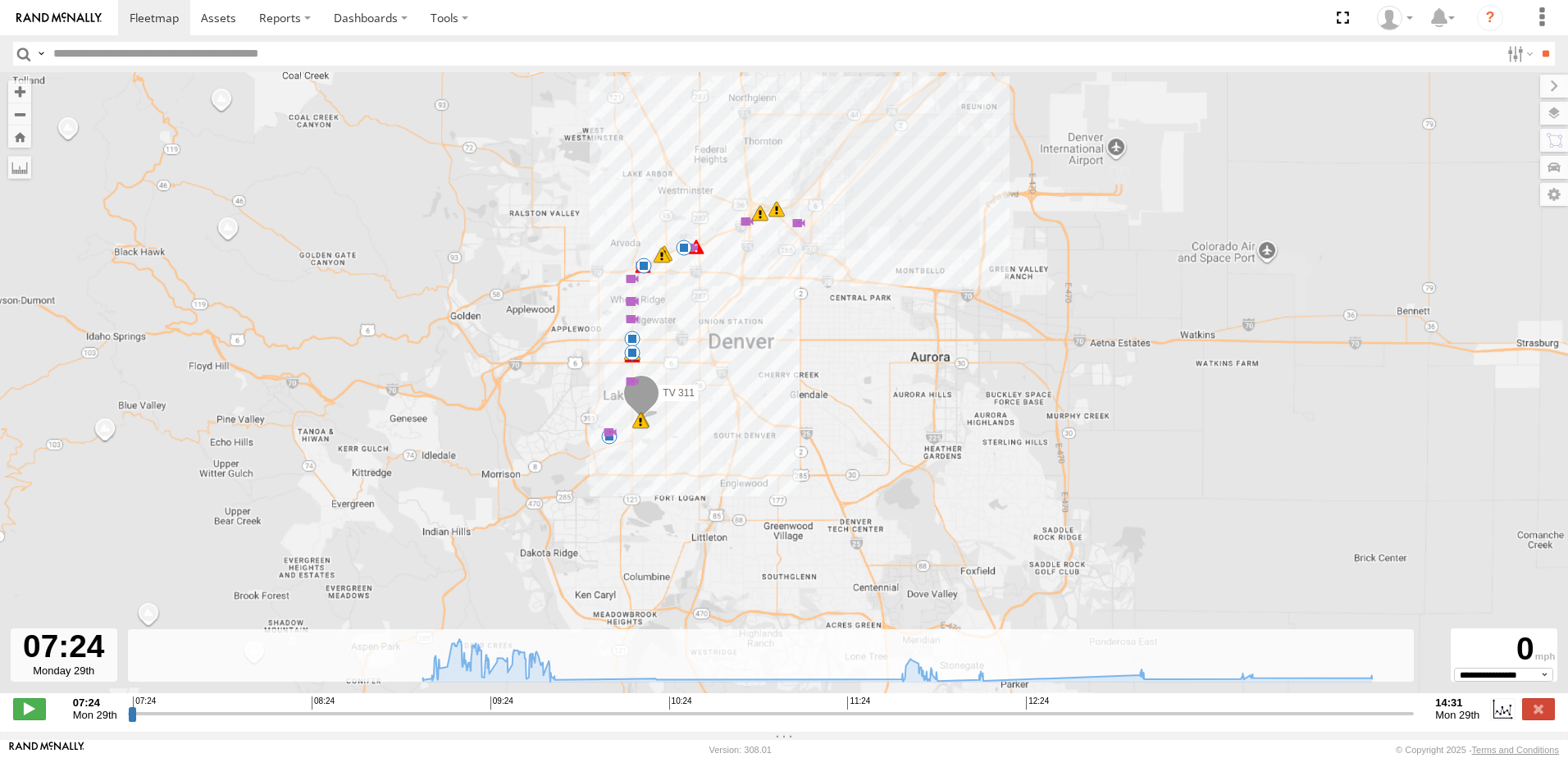
drag, startPoint x: 836, startPoint y: 230, endPoint x: 720, endPoint y: 331, distance: 154.6
click at [720, 331] on div "TV 311 13:37 Mon 13:37 Mon 09:16 Mon 09:19 Mon 09:28 Mon 09:31 Mon 09:09 Mon 09…" at bounding box center [784, 391] width 1568 height 638
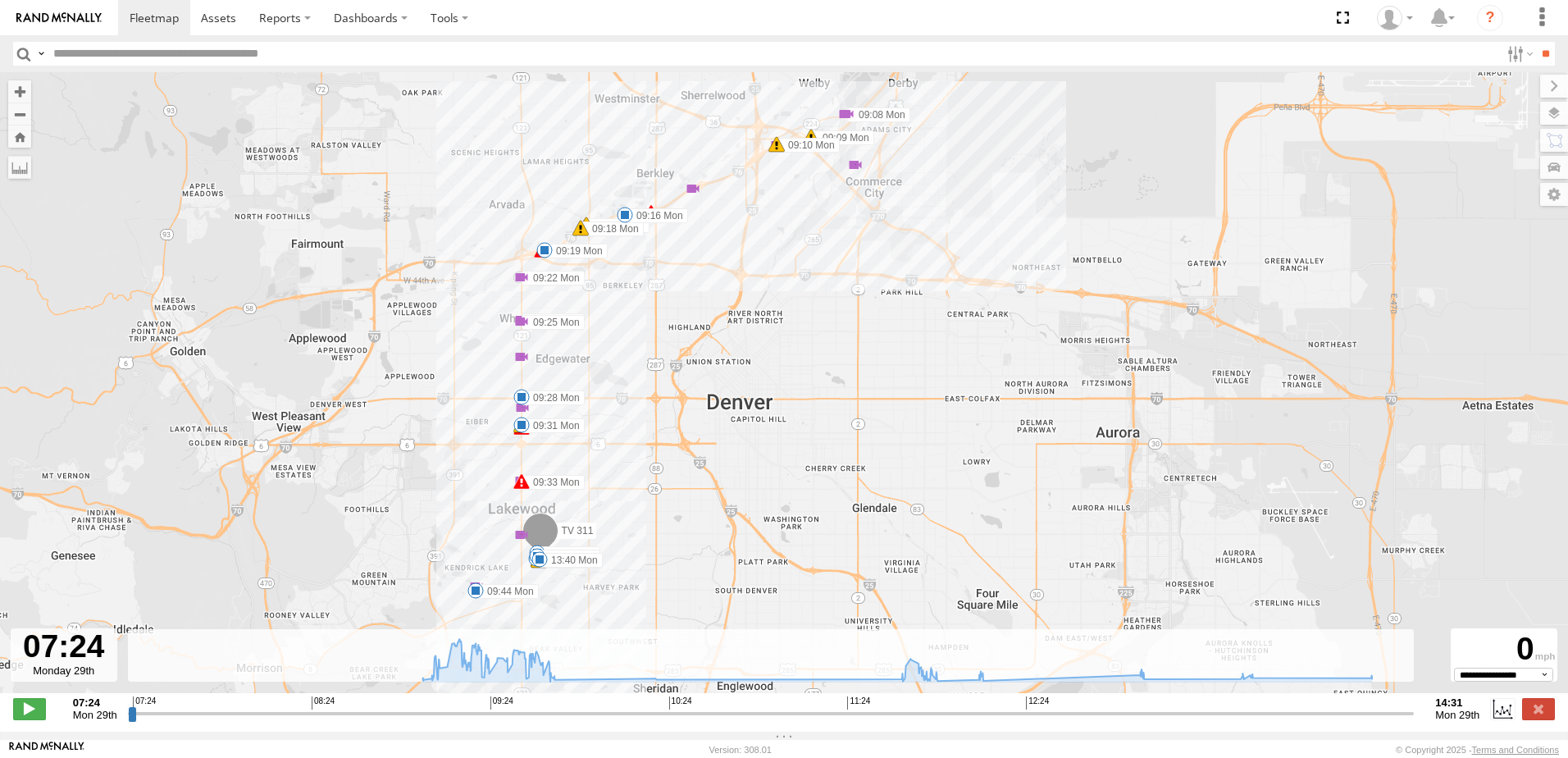
click at [72, 23] on img at bounding box center [58, 17] width 85 height 11
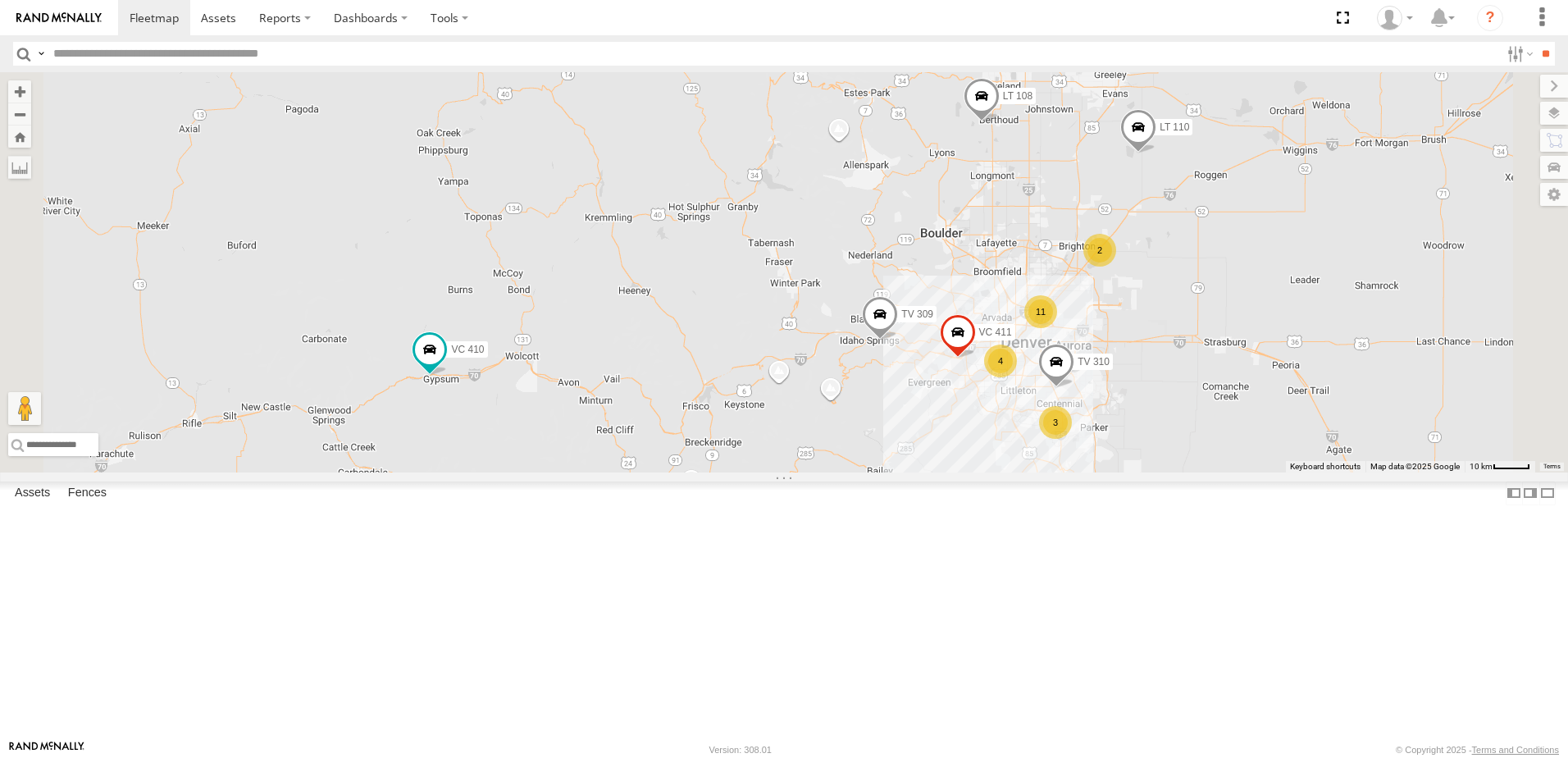
click at [1017, 377] on div "4" at bounding box center [1000, 360] width 33 height 33
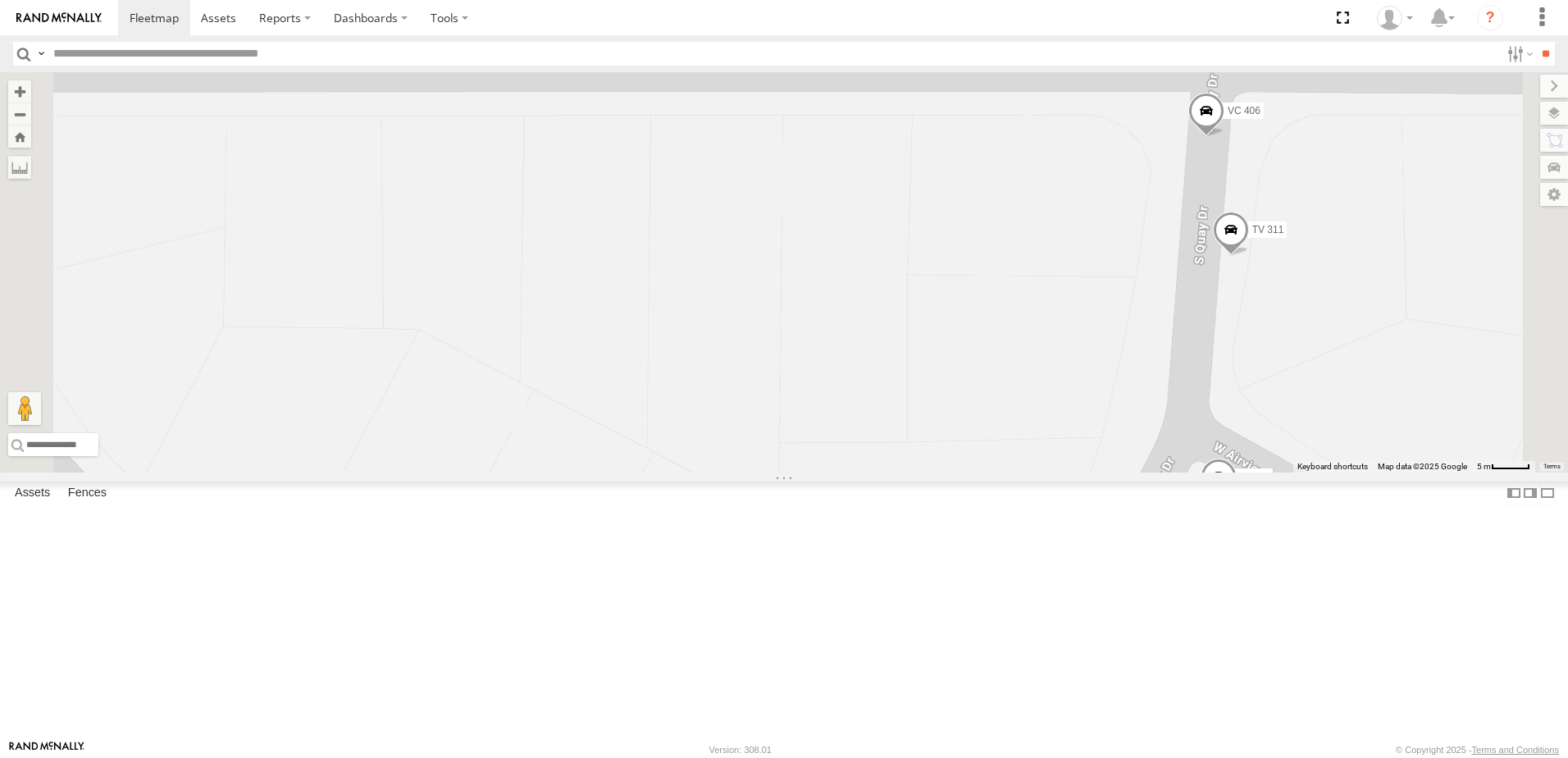
click at [1224, 137] on span at bounding box center [1206, 115] width 36 height 44
click at [1228, 118] on label at bounding box center [1212, 112] width 32 height 11
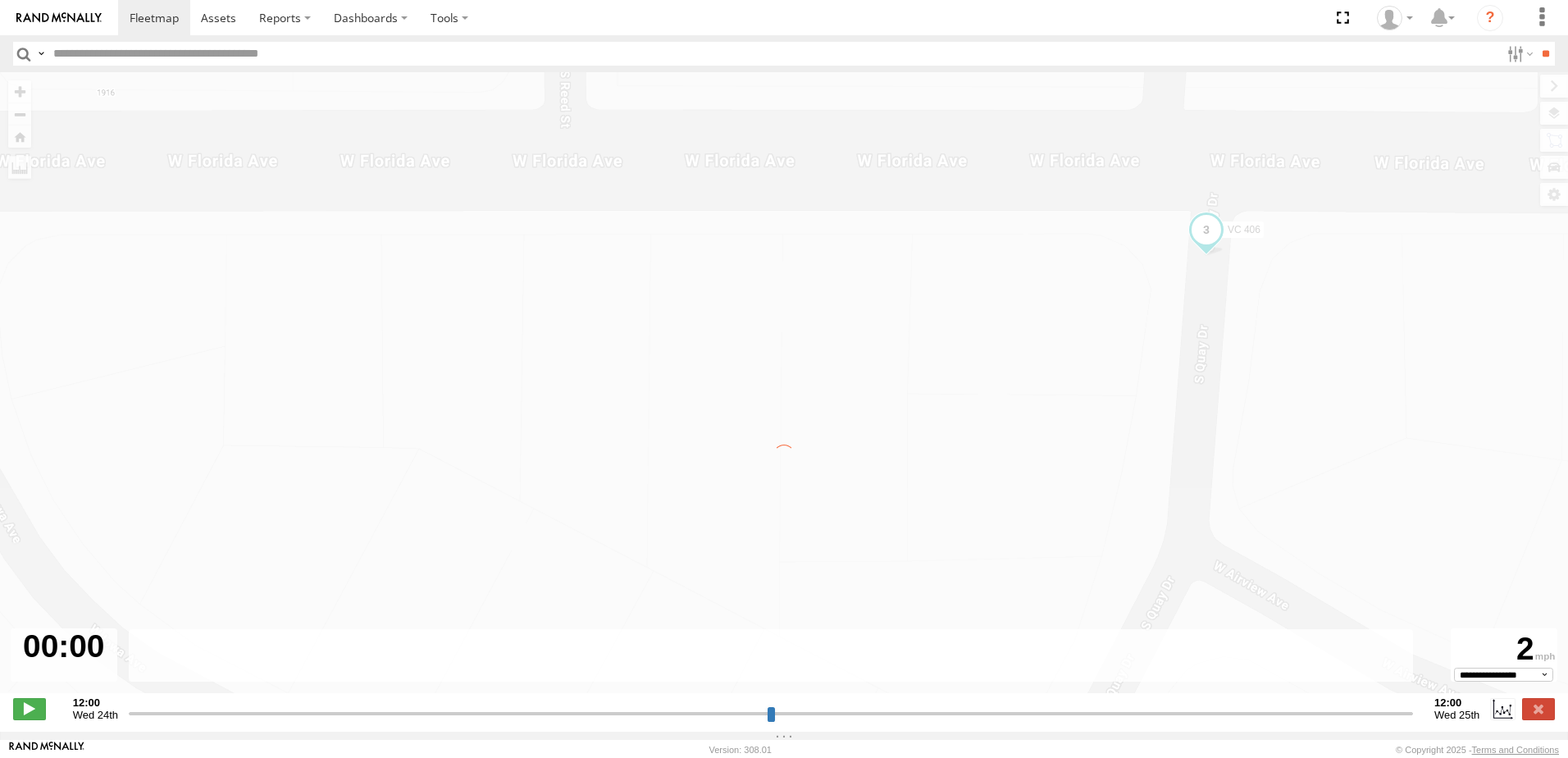
type input "**********"
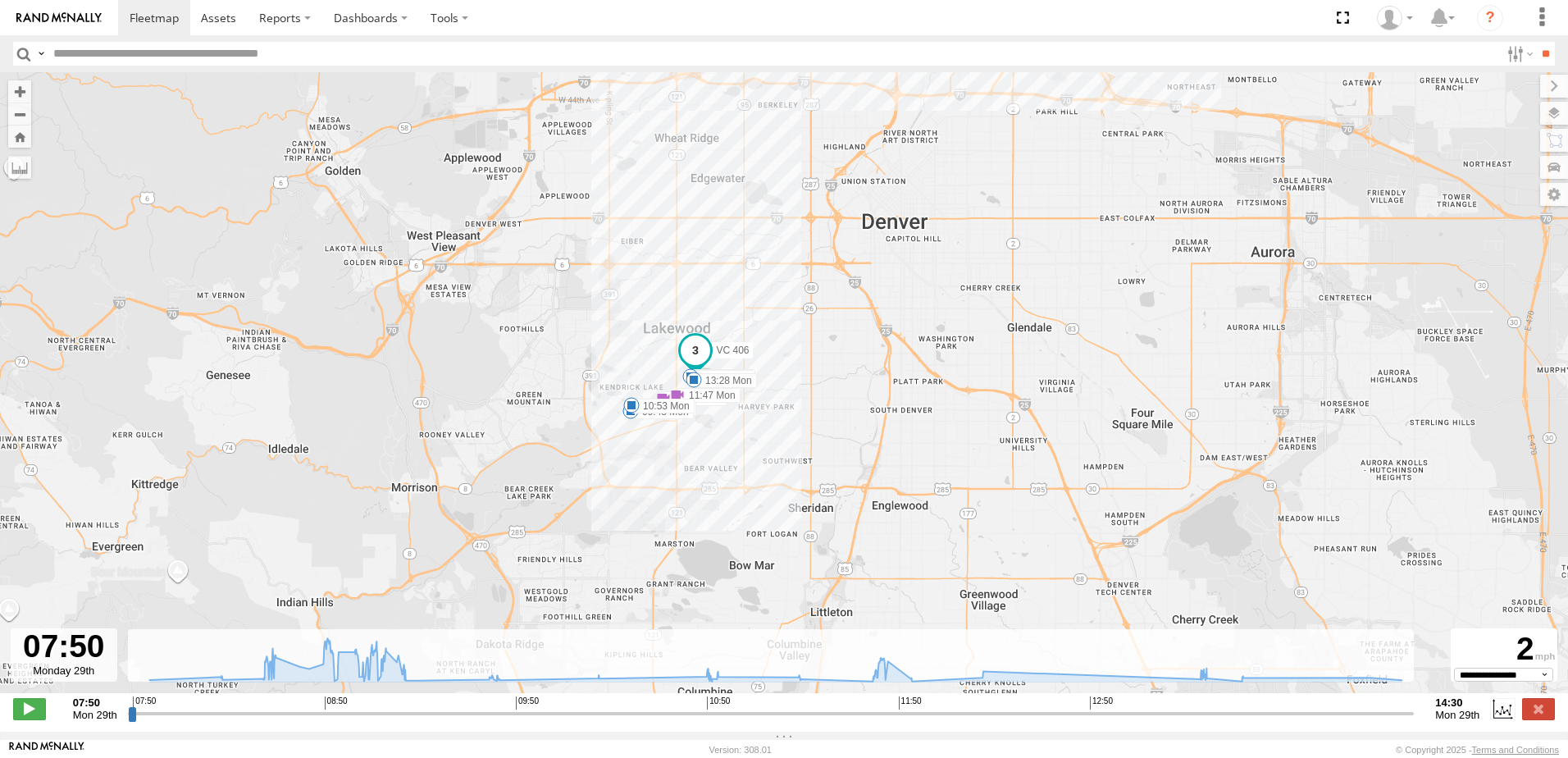
drag, startPoint x: 717, startPoint y: 468, endPoint x: 762, endPoint y: 230, distance: 242.8
click at [762, 230] on div "VC 406 08:40 Mon 08:43 Mon 08:43 Mon 09:11 Mon 09:14 Mon 09:33 Mon 09:43 Mon 10…" at bounding box center [784, 391] width 1568 height 638
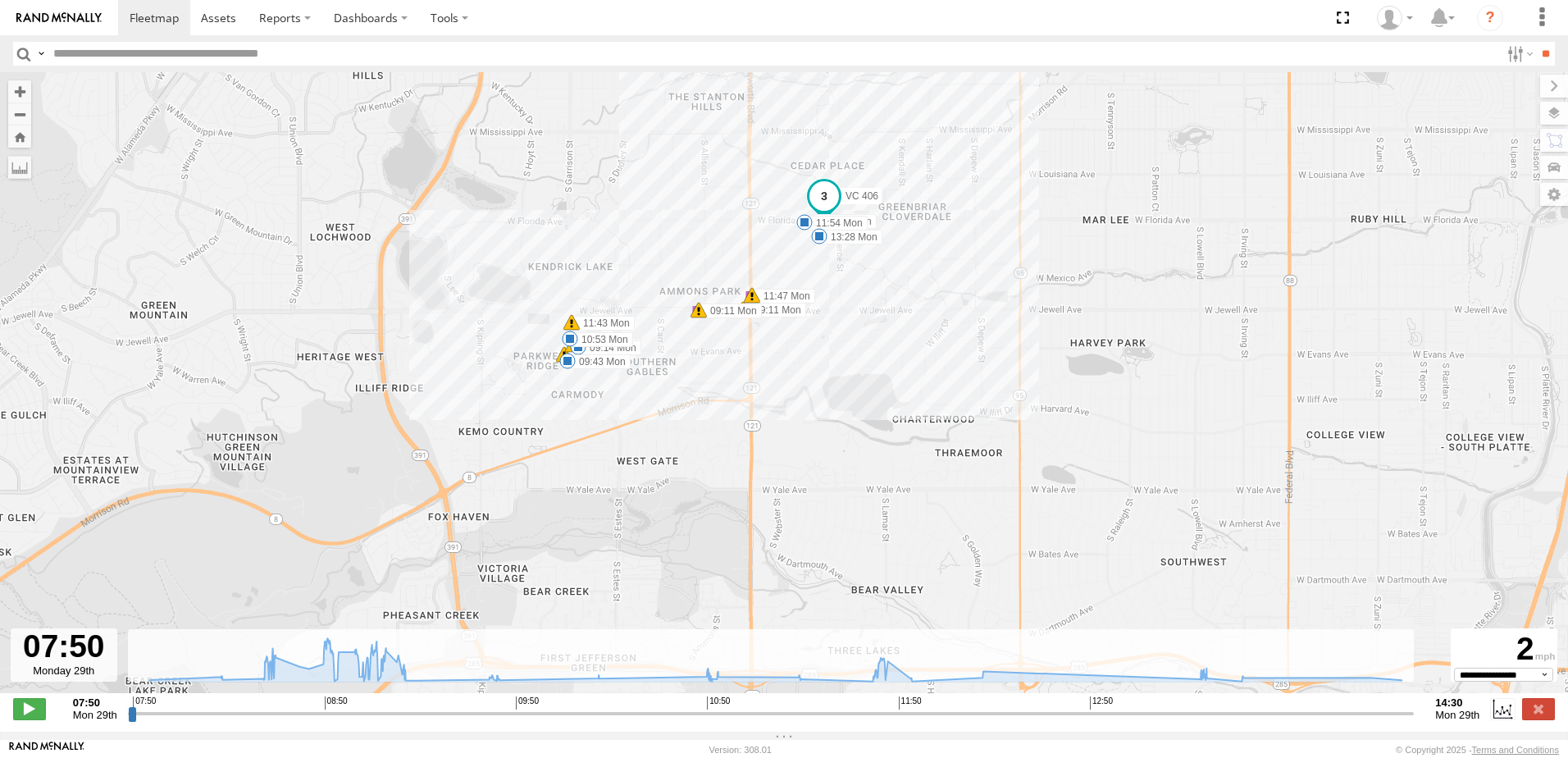
drag, startPoint x: 785, startPoint y: 322, endPoint x: 670, endPoint y: 436, distance: 162.3
click at [670, 436] on div "VC 406 08:40 Mon 08:43 Mon 08:43 Mon 09:11 Mon 09:14 Mon 09:33 Mon 09:43 Mon 10…" at bounding box center [784, 391] width 1568 height 638
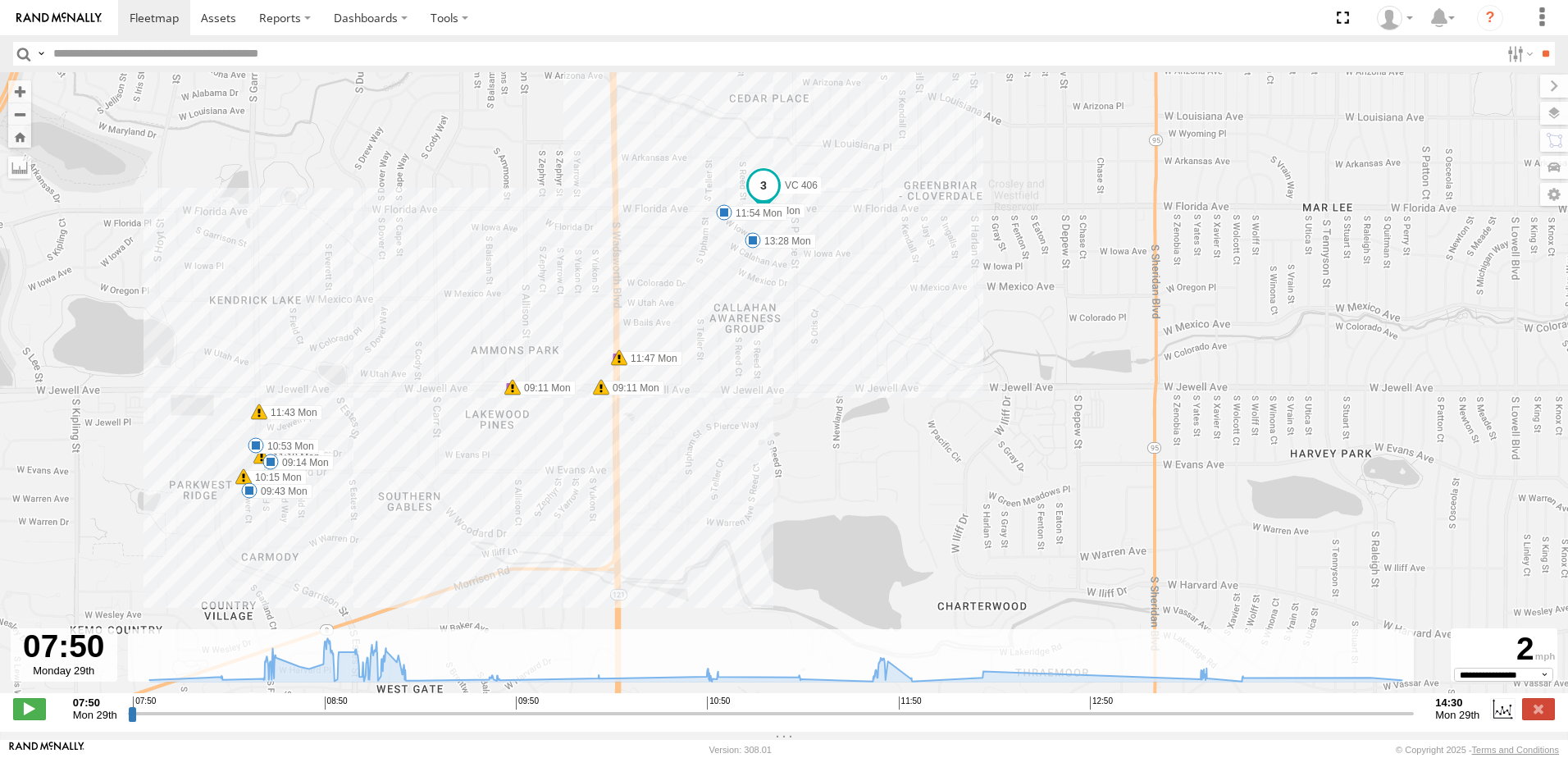
drag, startPoint x: 674, startPoint y: 320, endPoint x: 630, endPoint y: 430, distance: 119.2
click at [630, 430] on div "VC 406 08:40 Mon 08:43 Mon 08:43 Mon 09:11 Mon 09:14 Mon 09:33 Mon 09:43 Mon 10…" at bounding box center [784, 391] width 1568 height 638
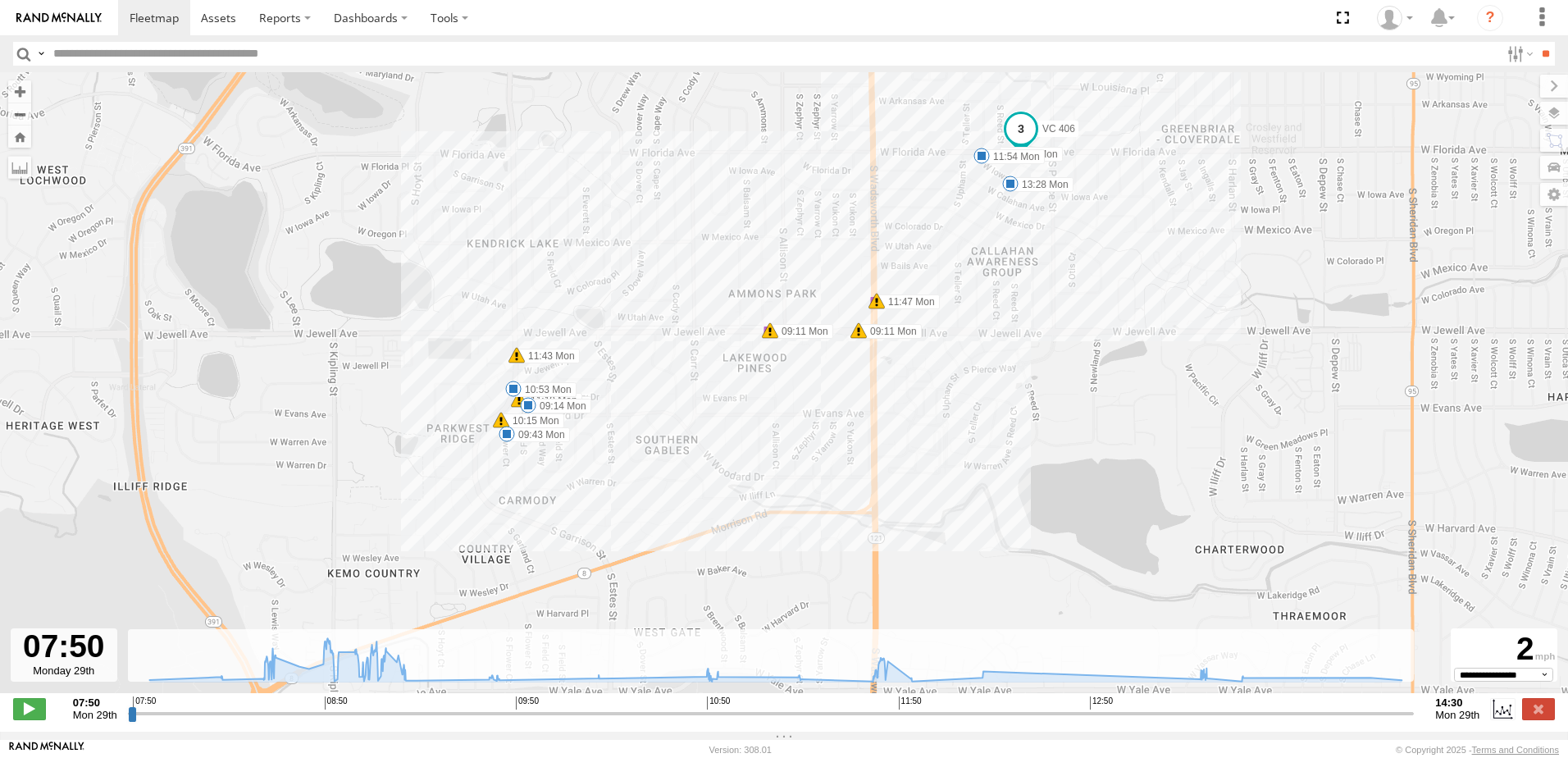
drag, startPoint x: 307, startPoint y: 466, endPoint x: 571, endPoint y: 408, distance: 270.3
click at [571, 408] on label "09:14 Mon" at bounding box center [559, 405] width 63 height 15
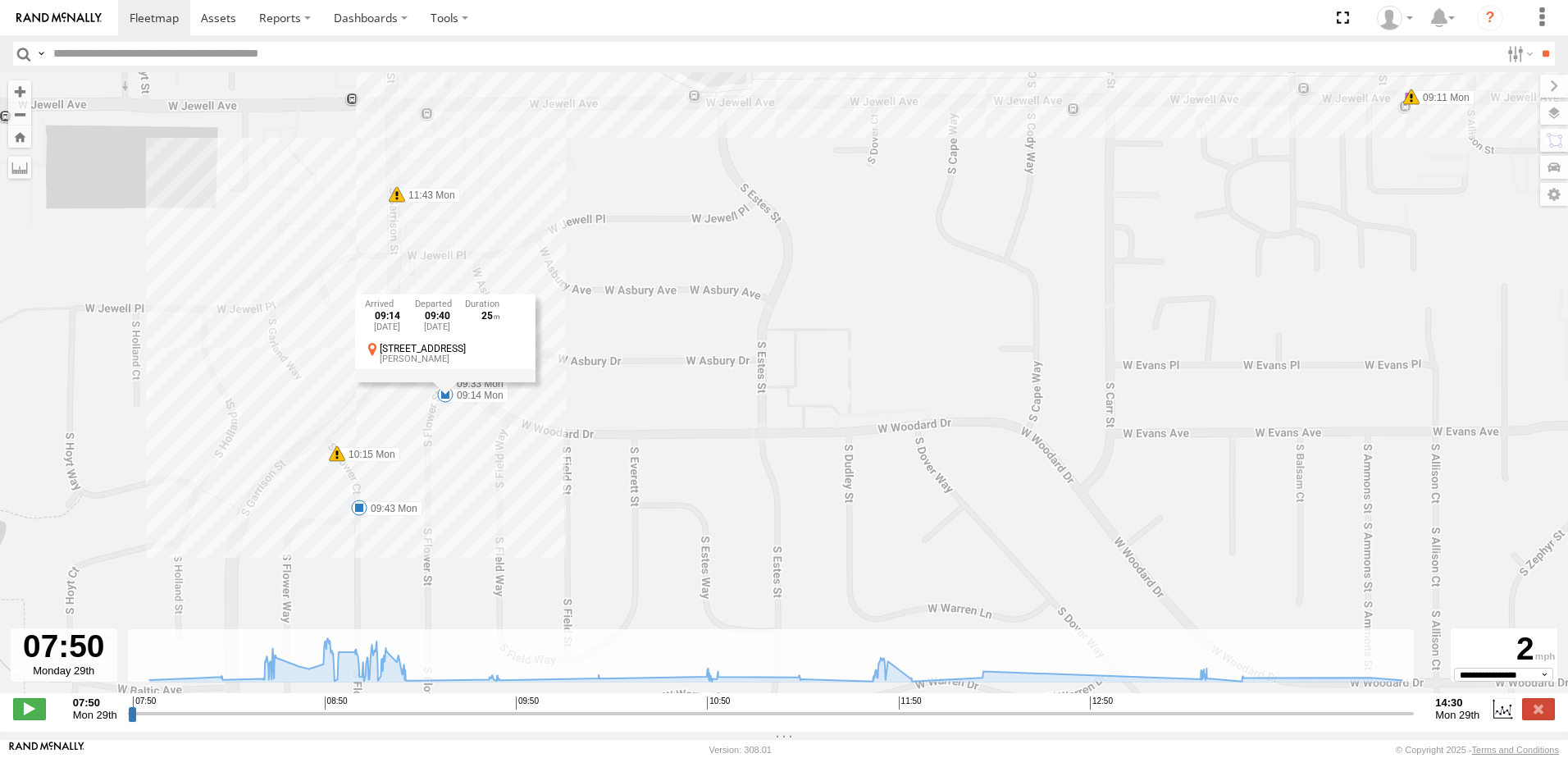
click at [503, 451] on div "VC 406 08:40 Mon 08:43 Mon 08:43 Mon 09:11 Mon 09:14 Mon 09:33 Mon 09:43 Mon 10…" at bounding box center [784, 391] width 1568 height 638
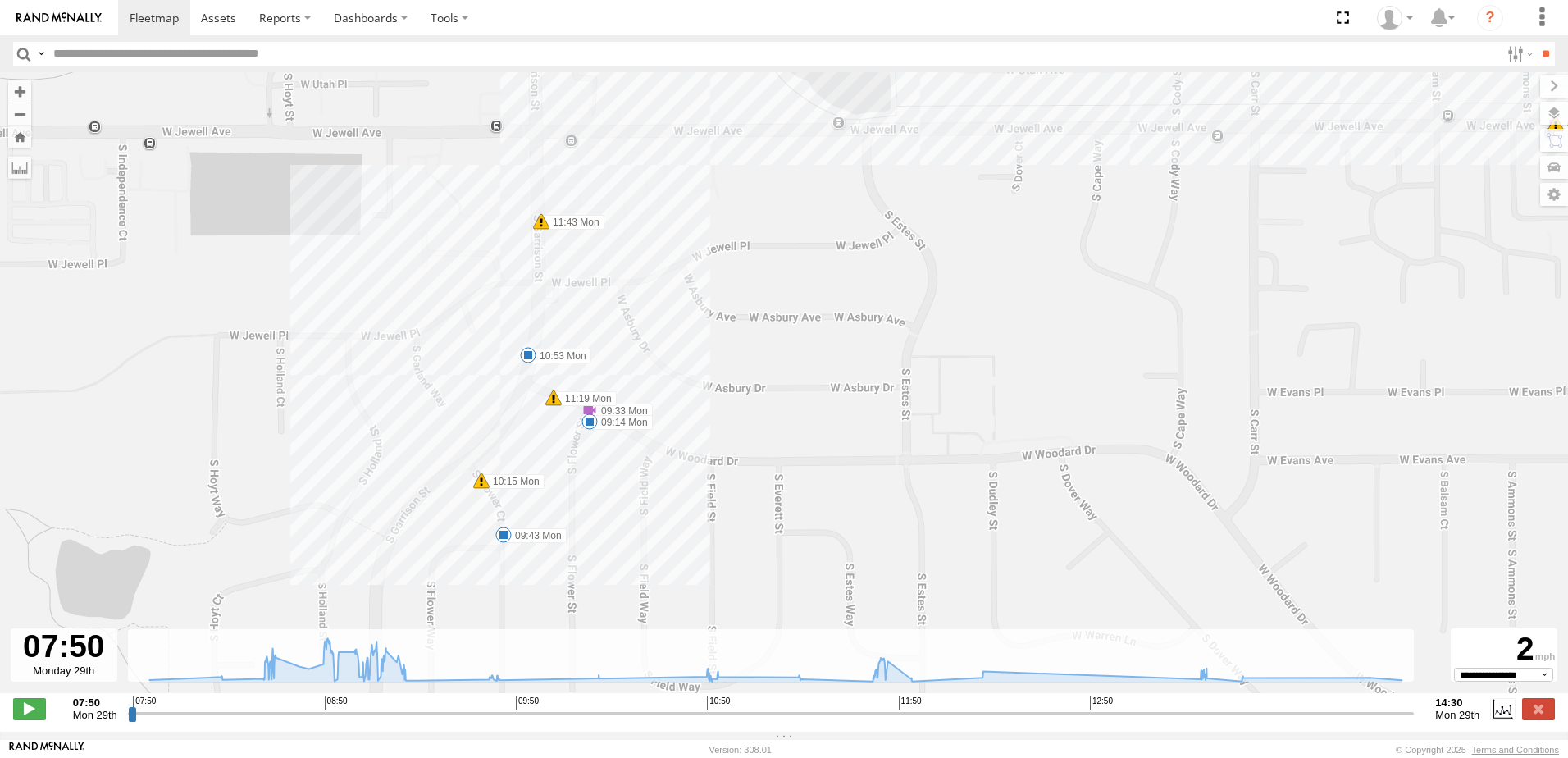
drag, startPoint x: 460, startPoint y: 454, endPoint x: 609, endPoint y: 484, distance: 152.1
click at [609, 484] on div "VC 406 08:40 Mon 08:43 Mon 08:43 Mon 09:11 Mon 09:14 Mon 09:33 Mon 09:43 Mon 10…" at bounding box center [784, 391] width 1568 height 638
click at [518, 541] on span at bounding box center [513, 534] width 16 height 16
click at [537, 362] on span at bounding box center [538, 355] width 16 height 16
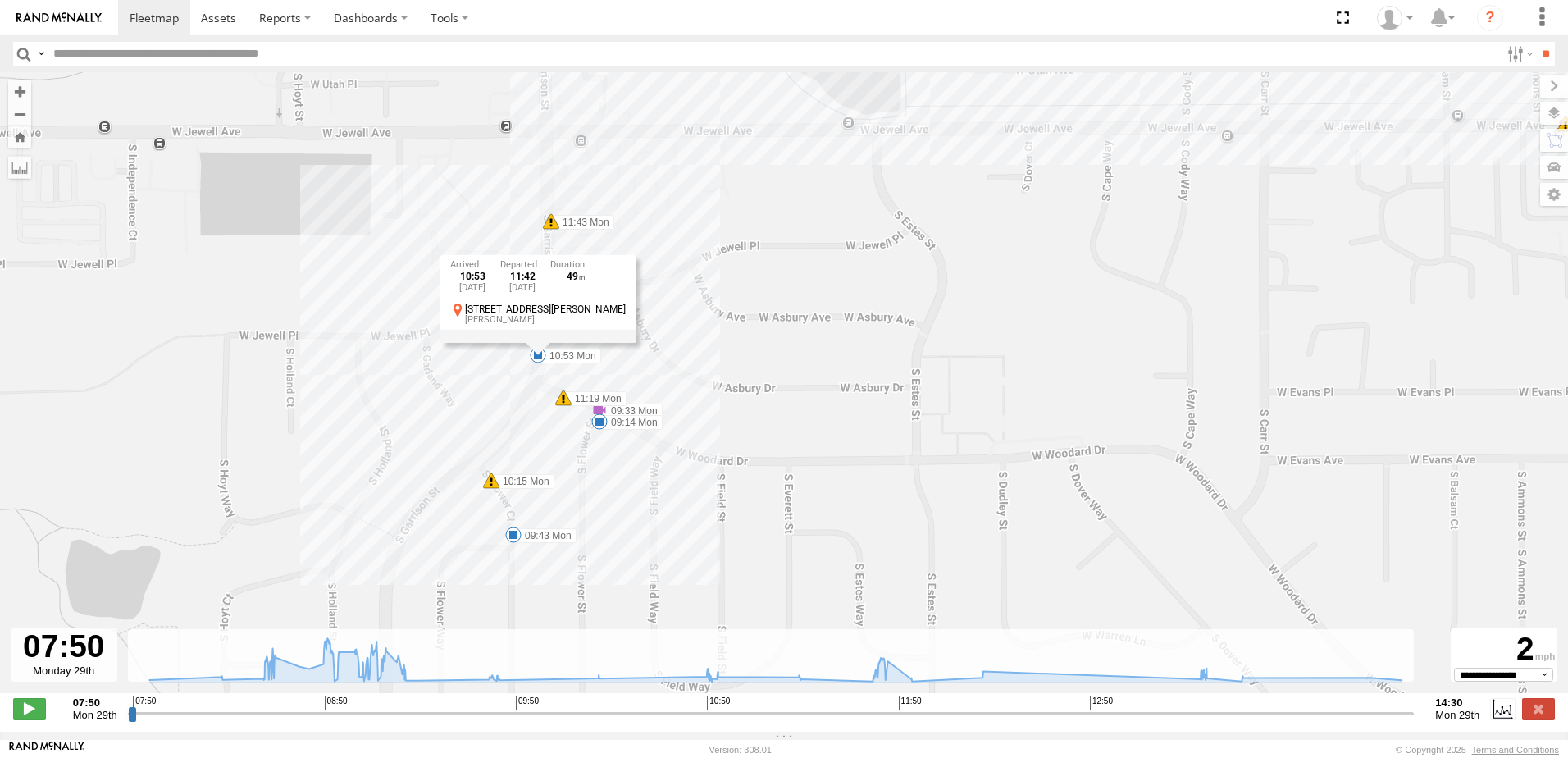
click at [600, 436] on div "VC 406 08:40 Mon 08:43 Mon 08:43 Mon 09:11 Mon 09:14 Mon 09:33 Mon 09:43 Mon 10…" at bounding box center [784, 391] width 1568 height 638
click at [604, 428] on span at bounding box center [599, 421] width 16 height 16
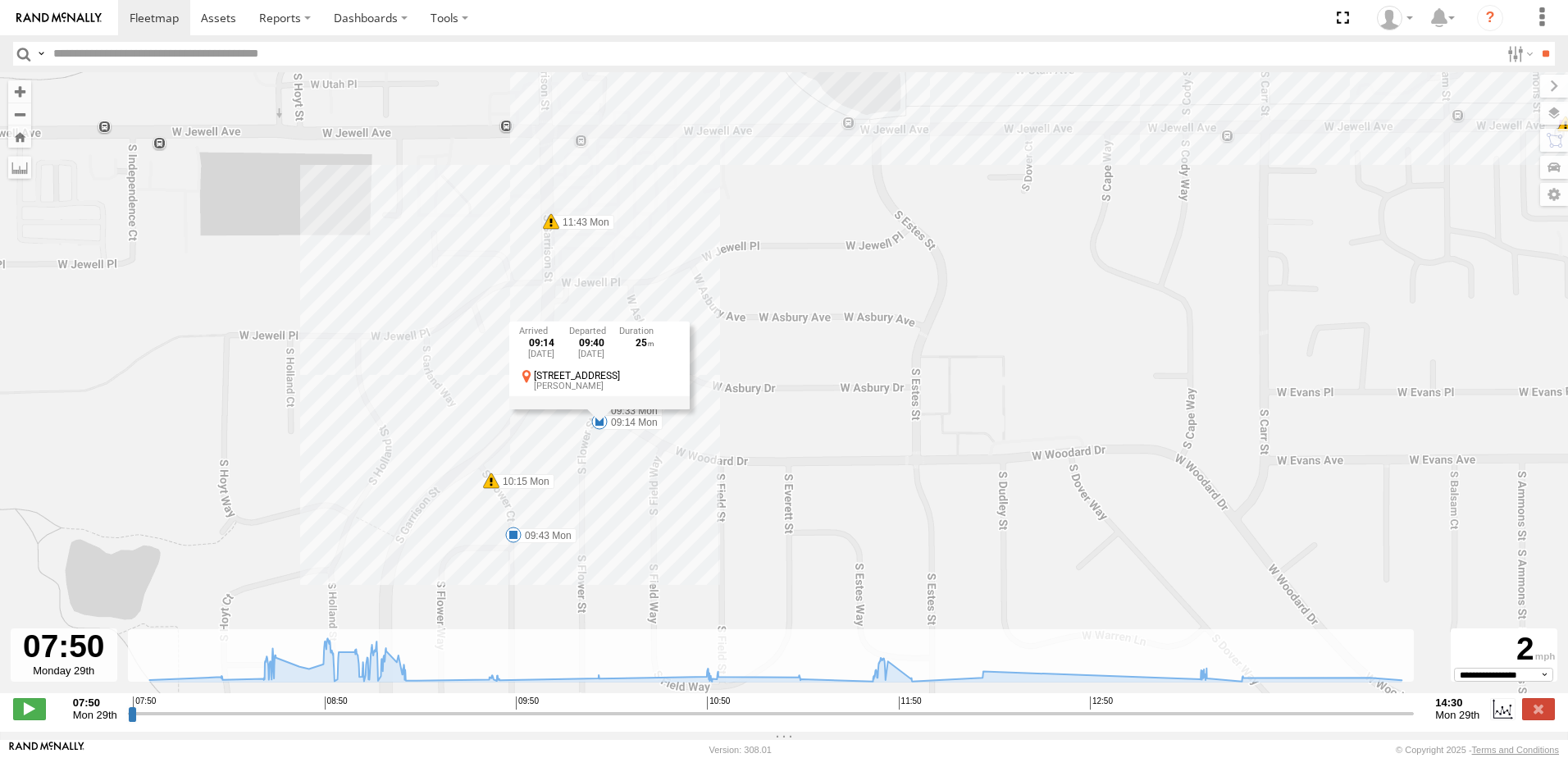
click at [652, 500] on div "VC 406 08:40 Mon 08:43 Mon 08:43 Mon 09:11 Mon 09:14 Mon 09:33 Mon 09:43 Mon 10…" at bounding box center [784, 391] width 1568 height 638
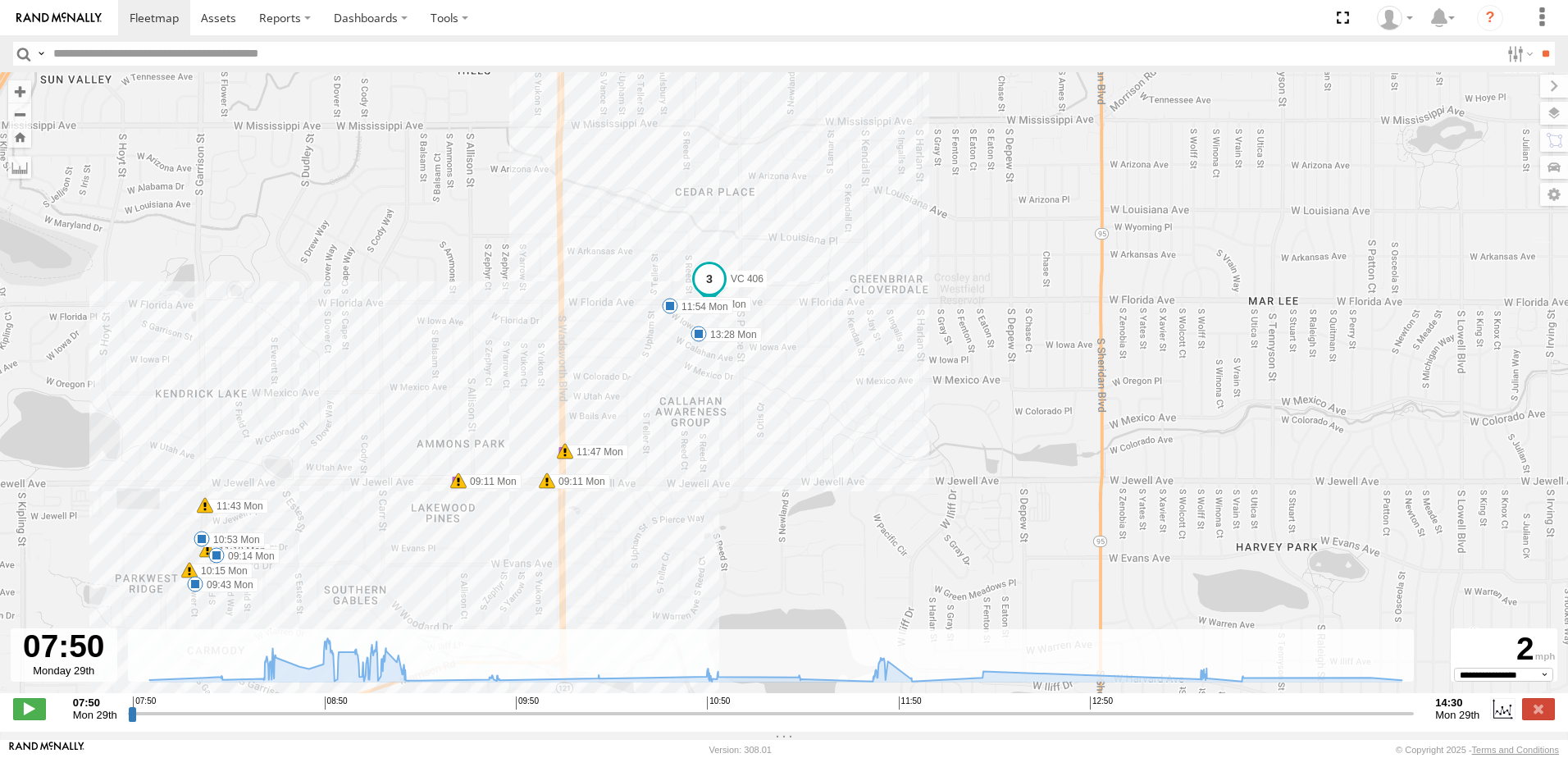
drag, startPoint x: 1112, startPoint y: 507, endPoint x: 680, endPoint y: 588, distance: 440.4
click at [682, 588] on div "VC 406 08:40 Mon 08:43 Mon 08:43 Mon 09:11 Mon 09:14 Mon 09:33 Mon 09:43 Mon 10…" at bounding box center [784, 391] width 1568 height 638
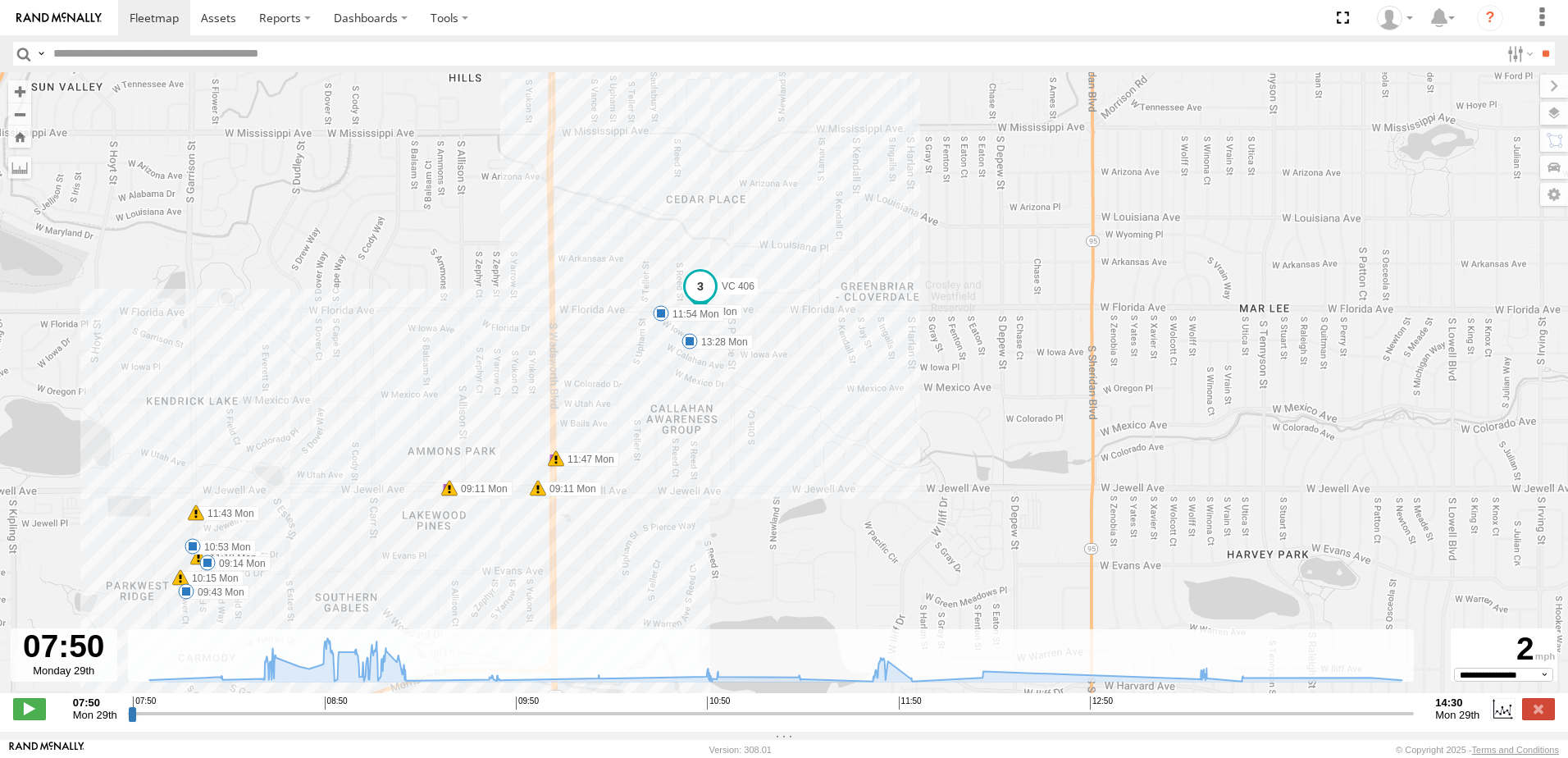
click at [661, 320] on span at bounding box center [661, 313] width 16 height 16
click at [694, 346] on span at bounding box center [689, 341] width 16 height 16
click at [630, 453] on div "VC 406 08:40 Mon 08:43 Mon 08:43 Mon 09:11 Mon 09:14 Mon 09:33 Mon 09:43 Mon 10…" at bounding box center [784, 391] width 1568 height 638
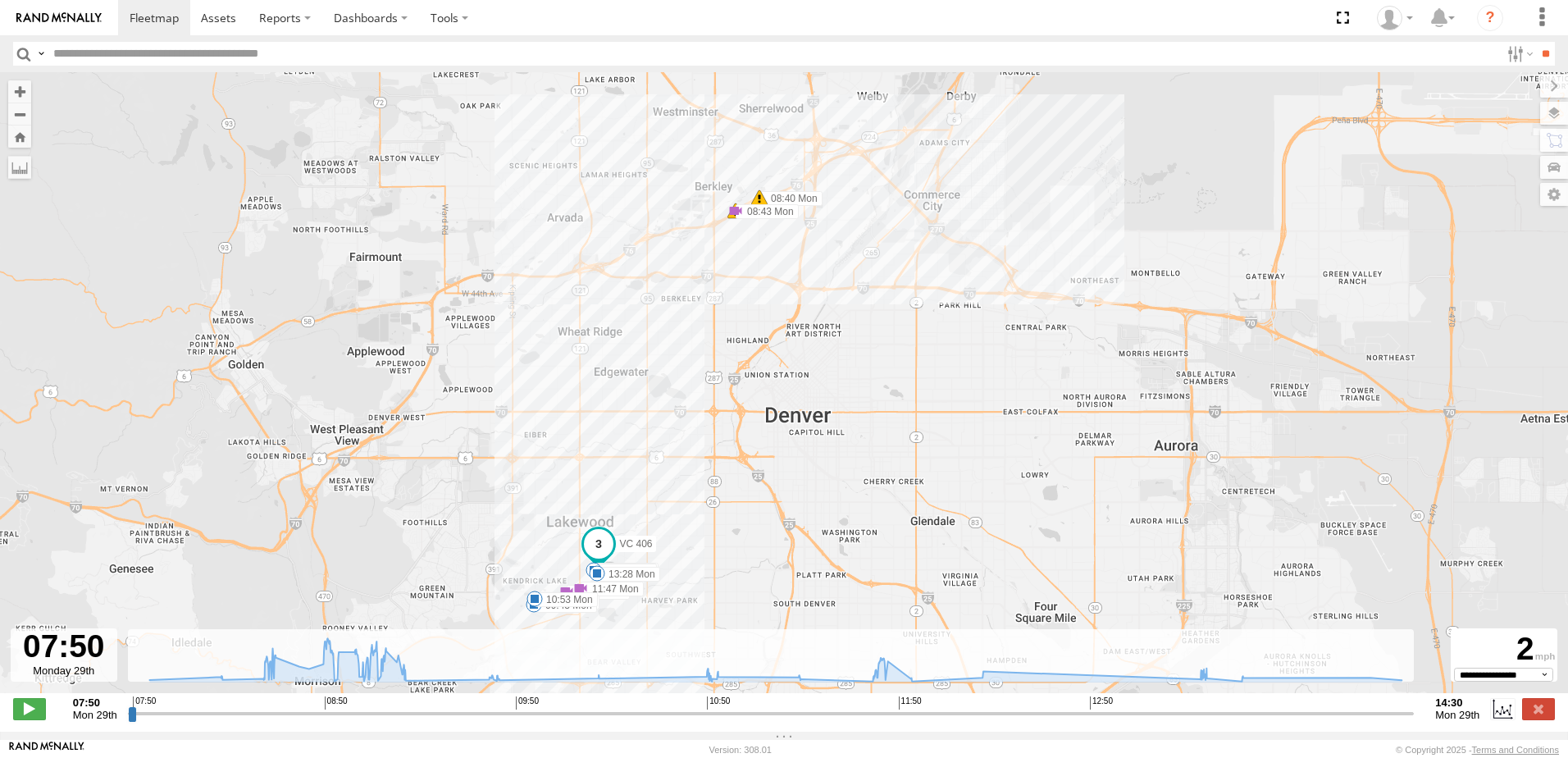
drag, startPoint x: 717, startPoint y: 352, endPoint x: 676, endPoint y: 493, distance: 146.6
click at [676, 493] on div "VC 406 08:40 Mon 08:43 Mon 08:43 Mon 09:11 Mon 09:14 Mon 09:33 Mon 09:43 Mon 10…" at bounding box center [784, 391] width 1568 height 638
click at [734, 217] on span at bounding box center [734, 213] width 16 height 16
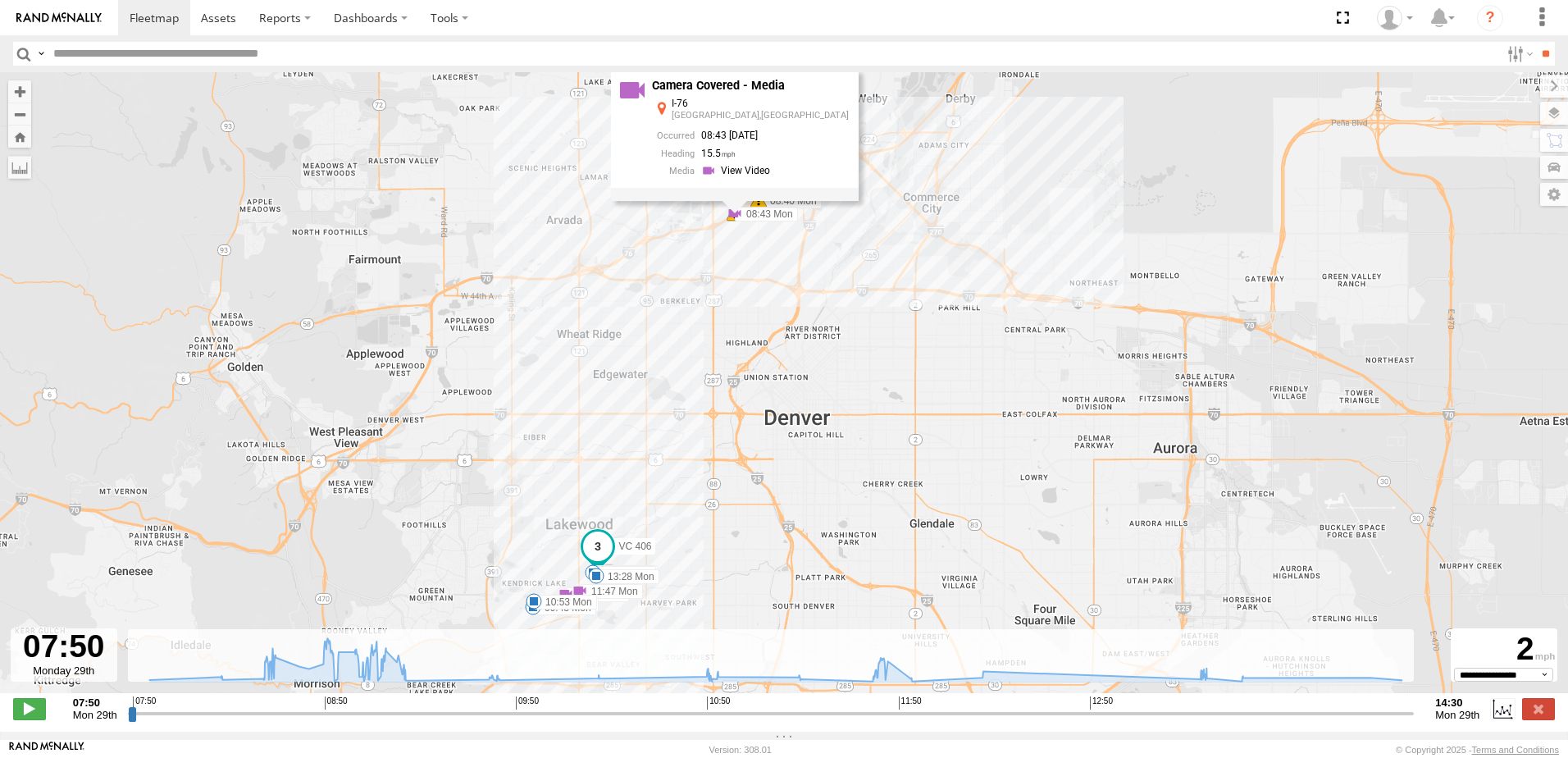
click at [730, 271] on div "VC 406 08:40 Mon 08:43 Mon 08:43 Mon 09:11 Mon 09:14 Mon 09:33 Mon 09:43 Mon 10…" at bounding box center [784, 391] width 1568 height 638
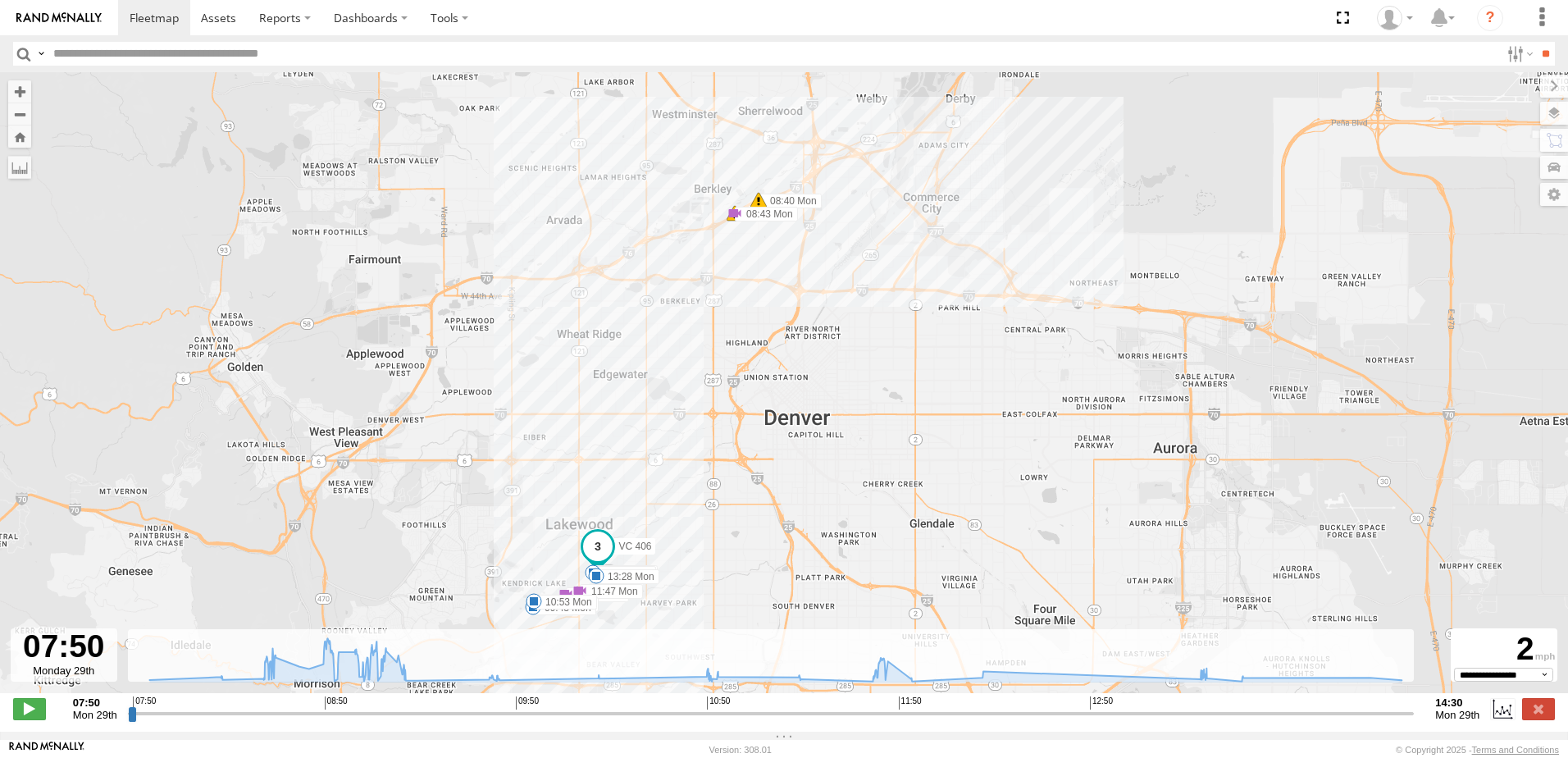
click at [57, 12] on img at bounding box center [58, 17] width 85 height 11
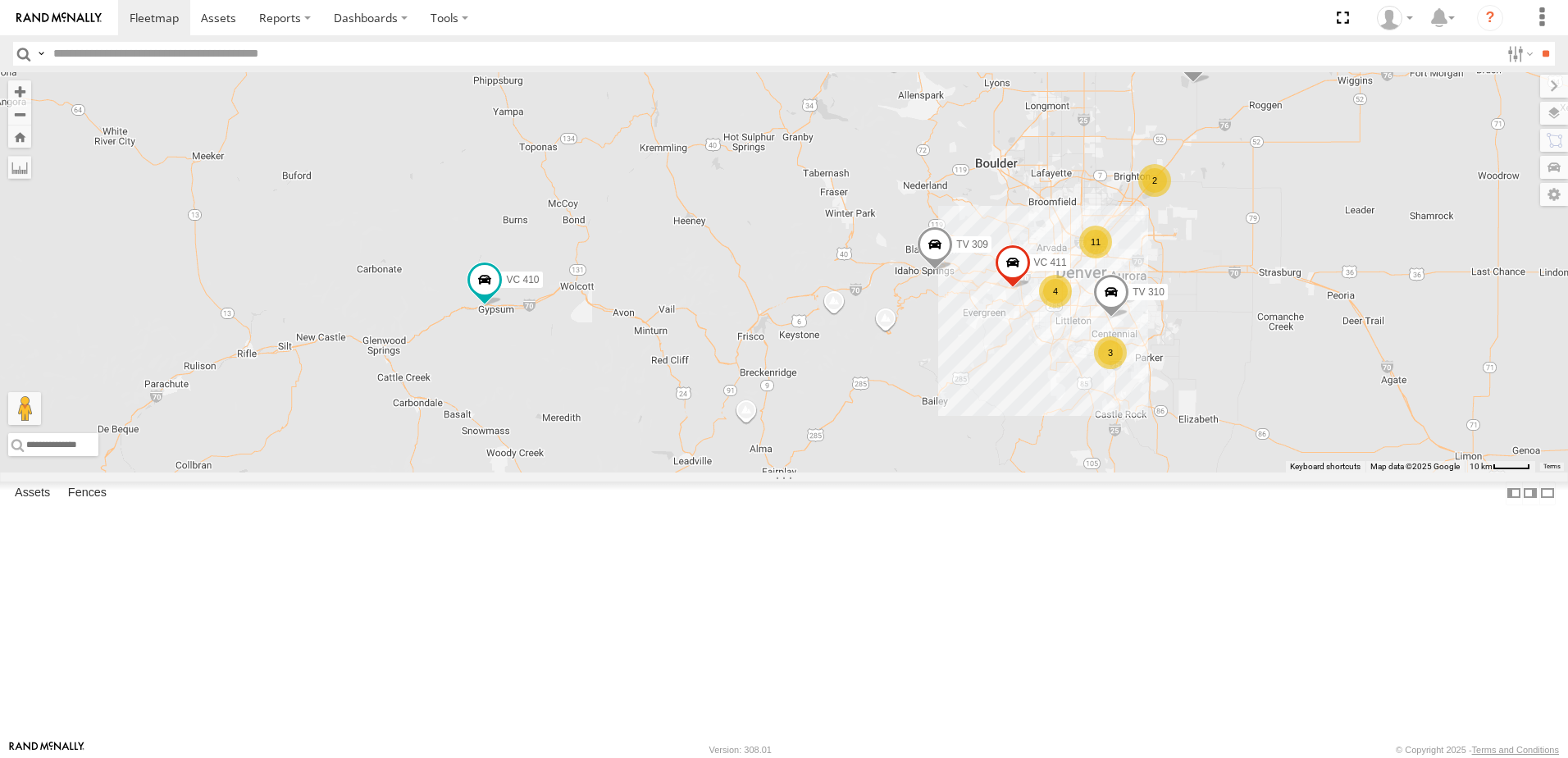
drag, startPoint x: 657, startPoint y: 570, endPoint x: 715, endPoint y: 495, distance: 94.1
click at [715, 472] on div "11 VC 411 3 LT 110 TV 309 LT 108 2 VC 410 TV 310 4" at bounding box center [784, 272] width 1568 height 400
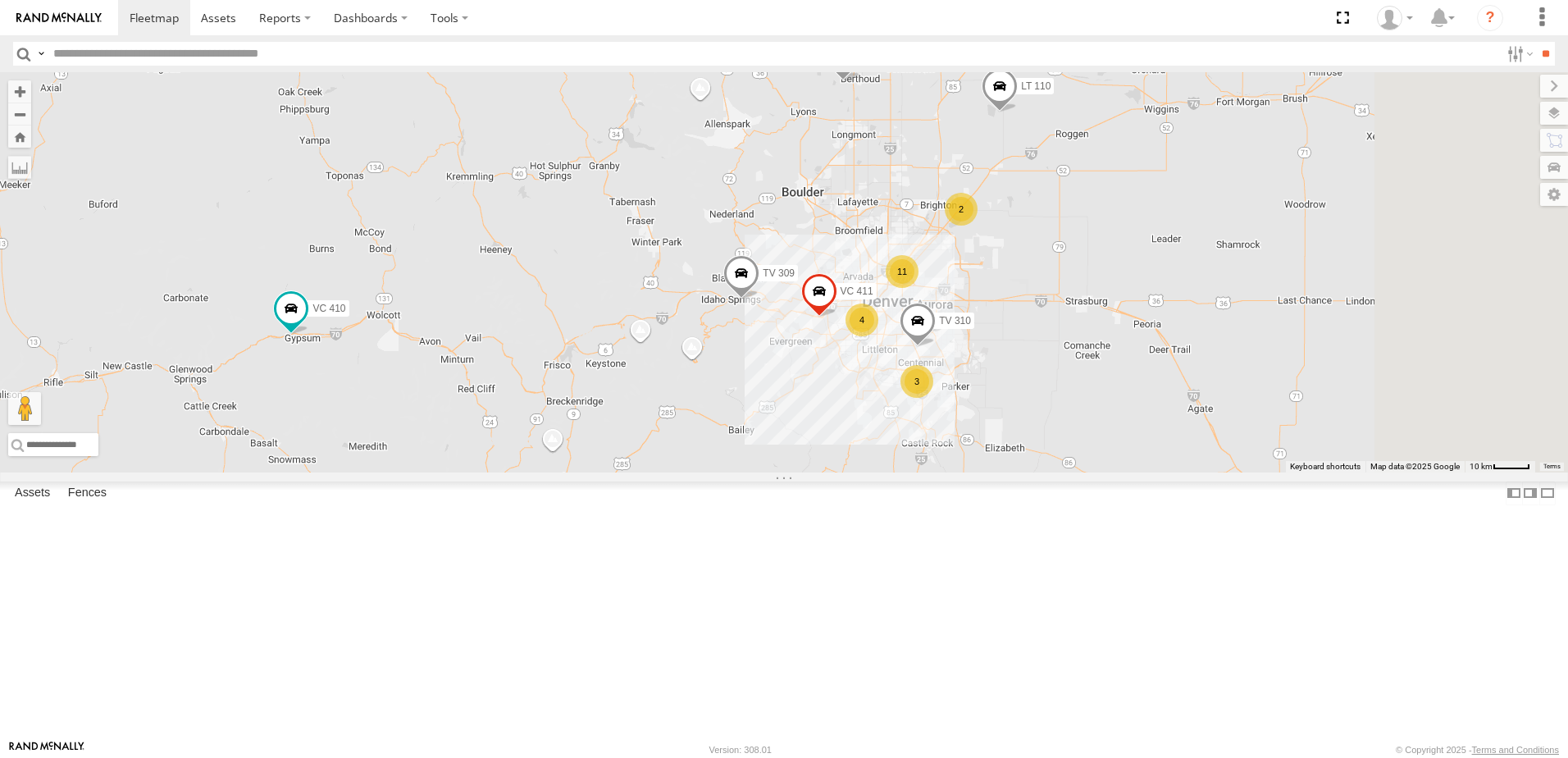
drag, startPoint x: 1089, startPoint y: 422, endPoint x: 870, endPoint y: 455, distance: 221.3
click at [870, 455] on div "11 VC 411 3 LT 110 TV 309 LT 108 2 VC 410 TV 310 4" at bounding box center [784, 272] width 1568 height 400
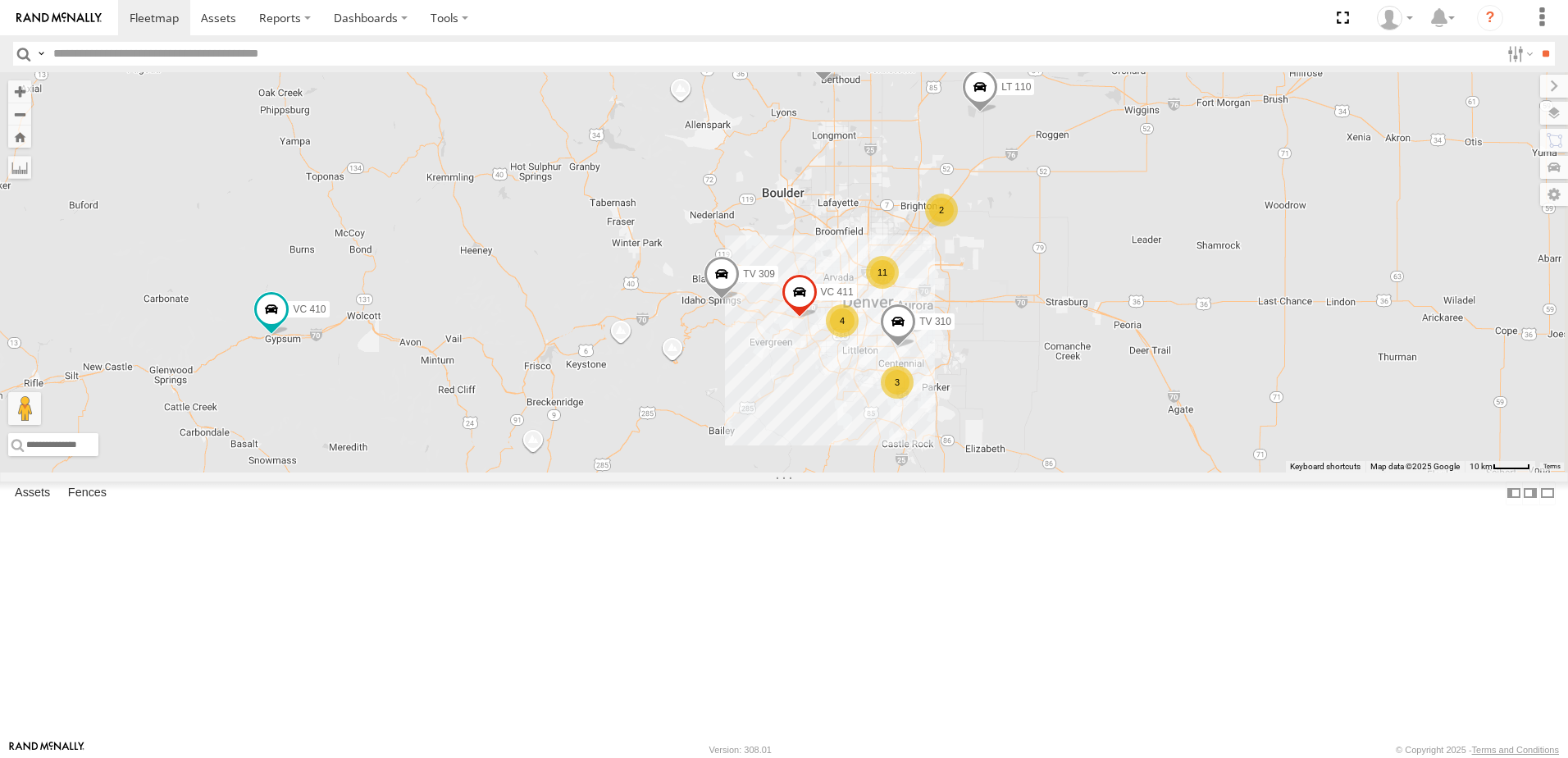
click at [958, 226] on div "2" at bounding box center [941, 209] width 33 height 33
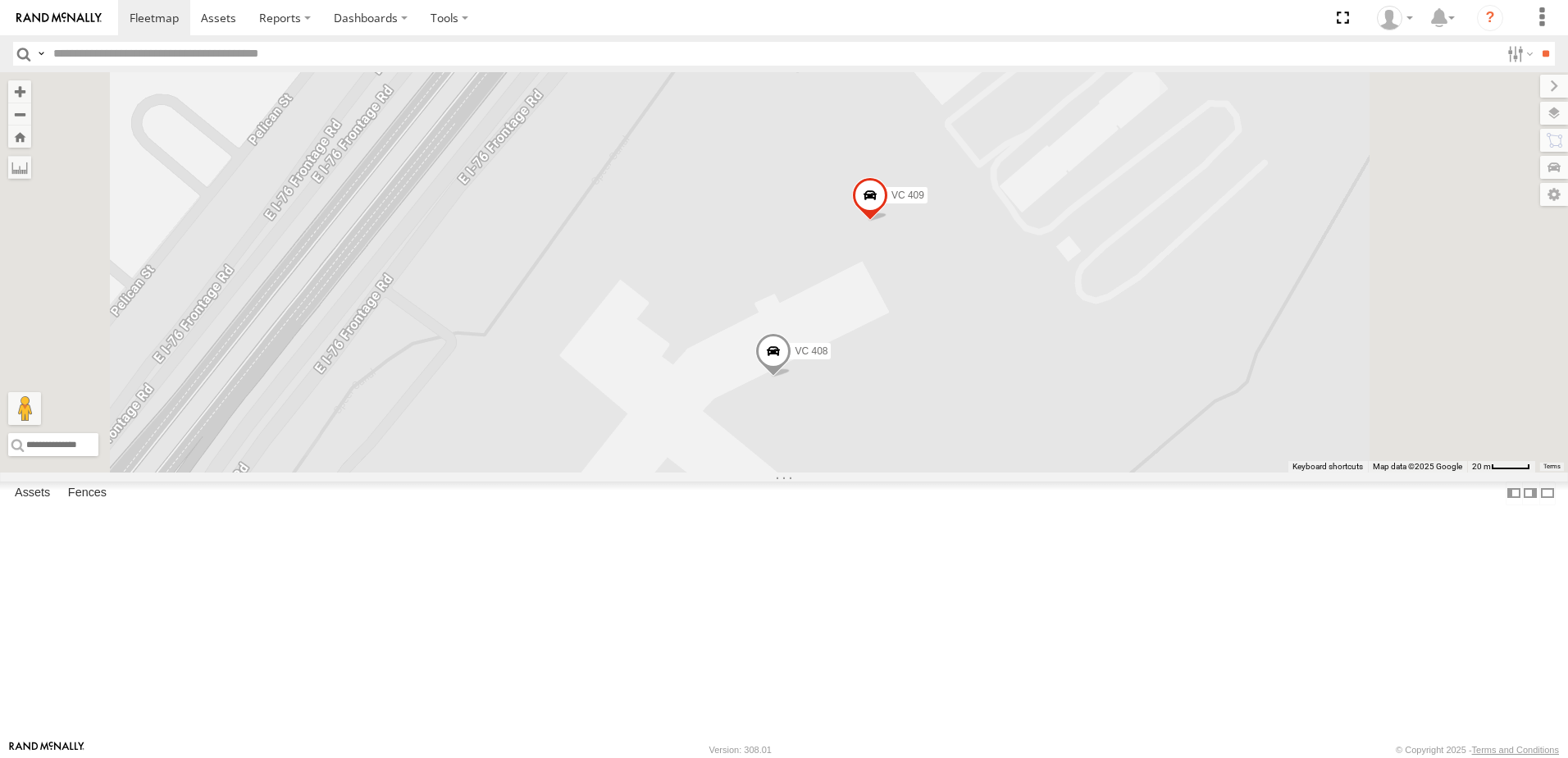
click at [72, 11] on link at bounding box center [59, 17] width 118 height 35
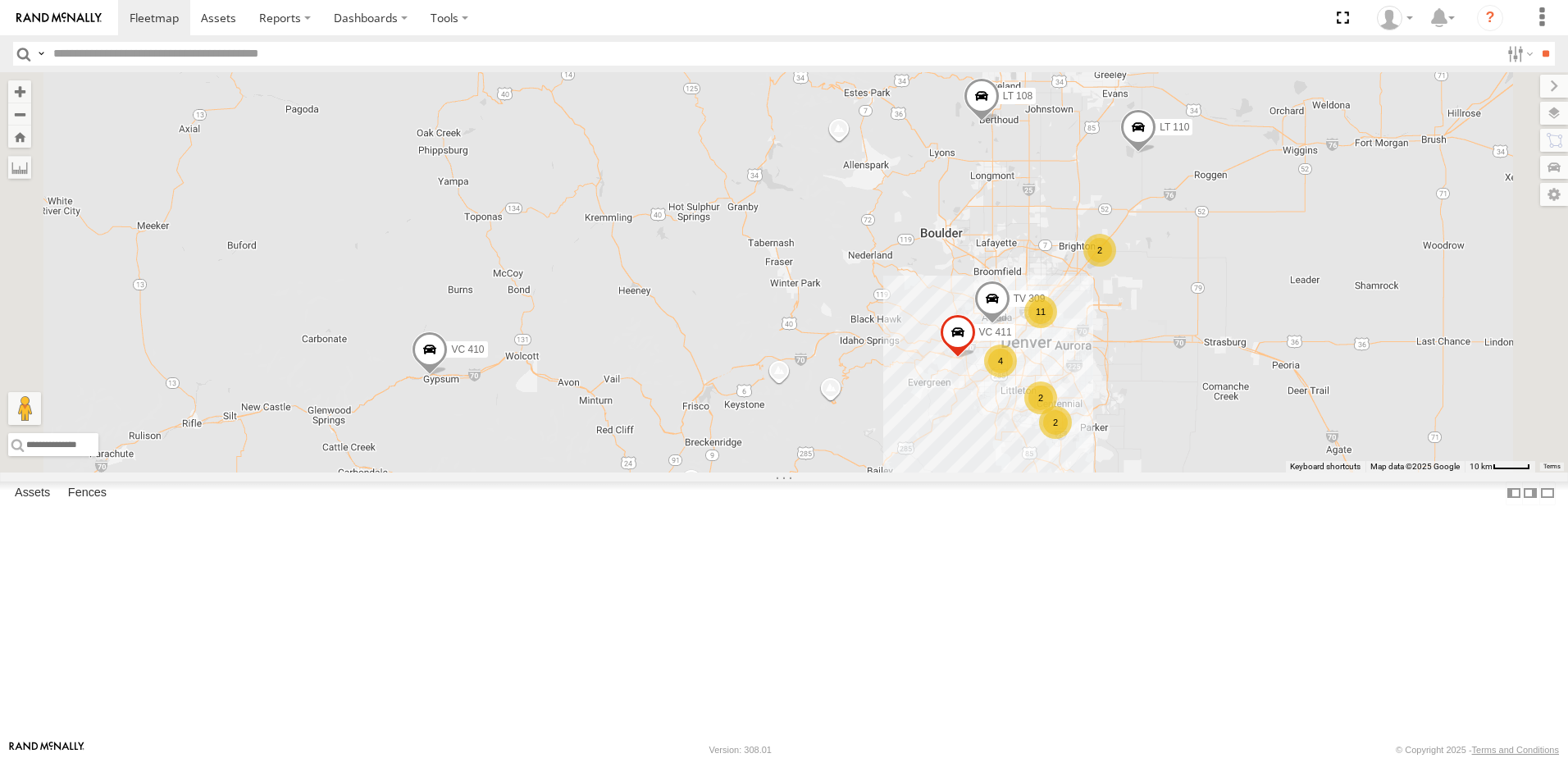
click at [448, 375] on span at bounding box center [430, 353] width 36 height 44
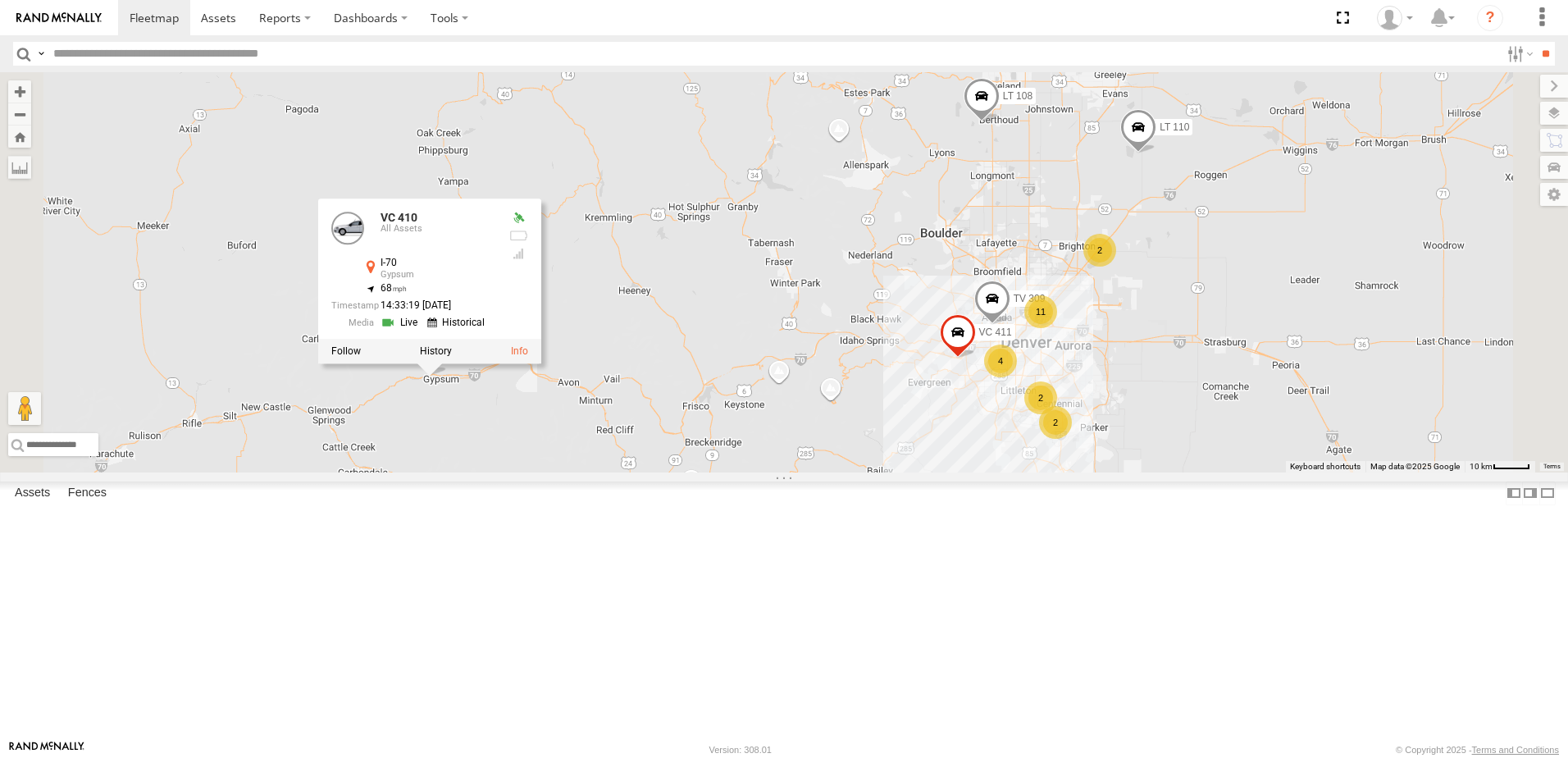
click at [650, 472] on div "11 VC 411 2 LT 110 TV 309 LT 108 2 2 VC 410 4 VC 410 All Assets I-70 Gypsum 39.…" at bounding box center [784, 272] width 1568 height 400
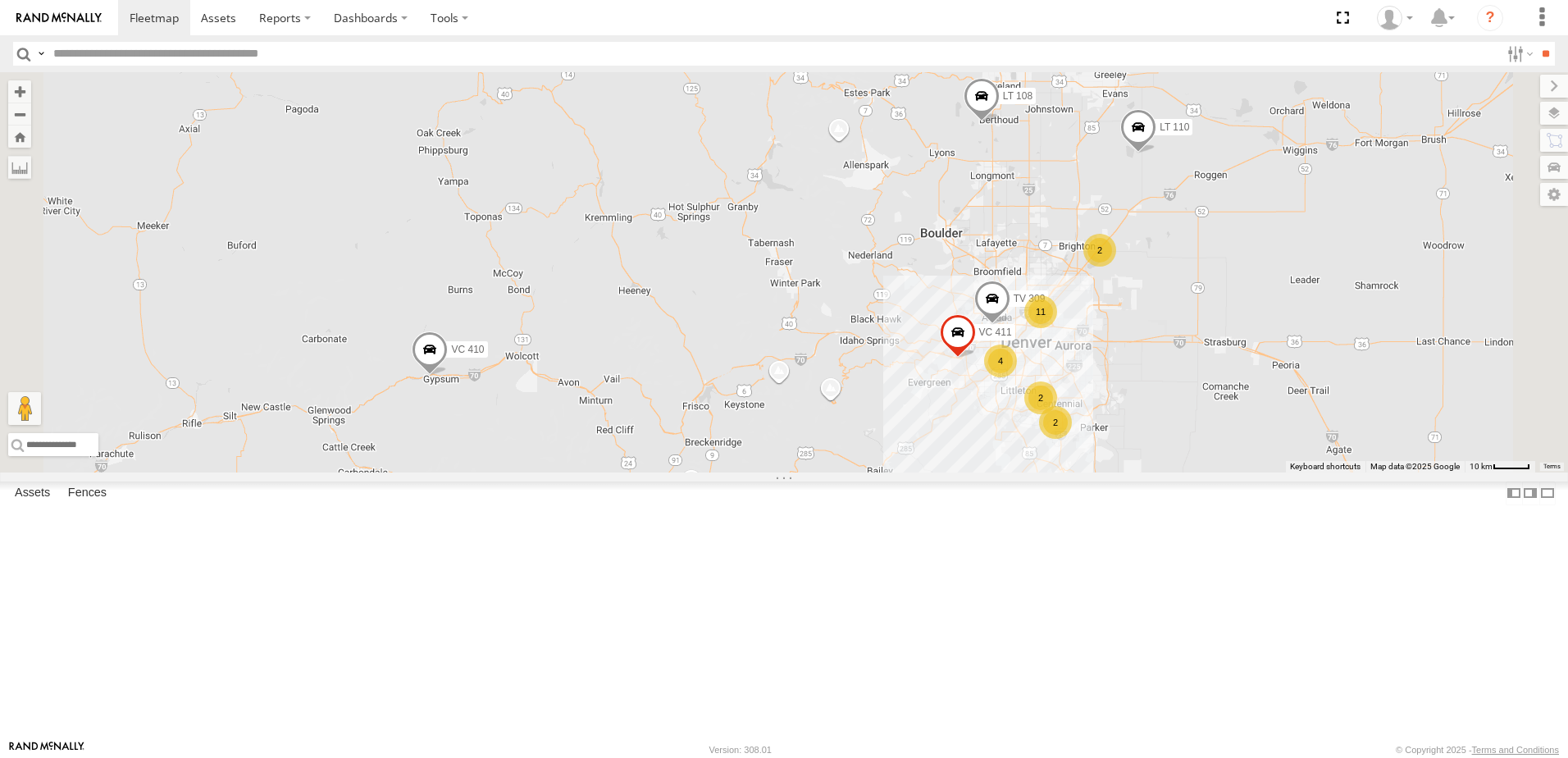
click at [448, 375] on span at bounding box center [430, 353] width 36 height 44
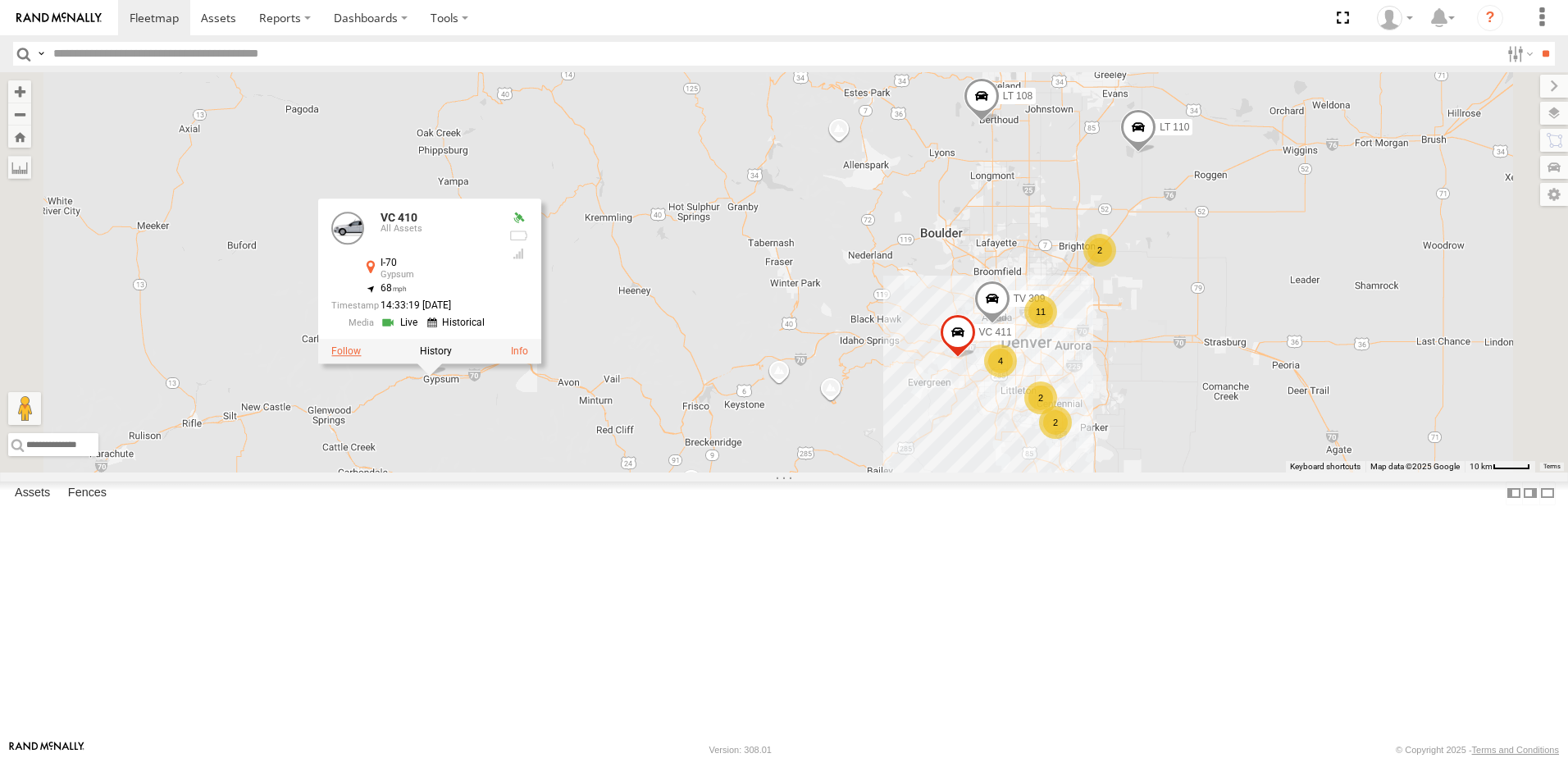
click at [361, 357] on label at bounding box center [346, 350] width 30 height 11
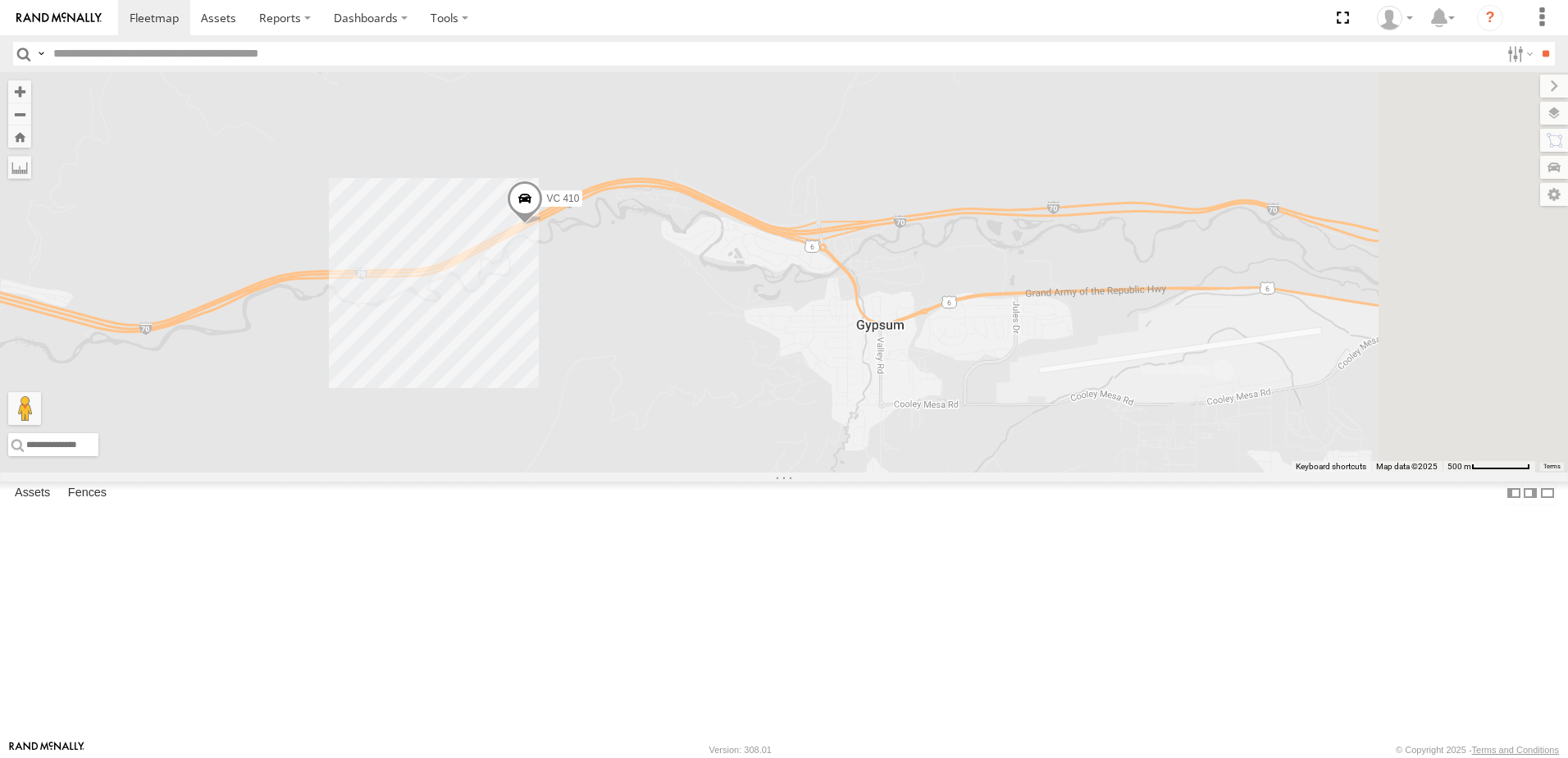
drag, startPoint x: 976, startPoint y: 617, endPoint x: 823, endPoint y: 404, distance: 261.9
click at [823, 404] on div "VC 410" at bounding box center [784, 272] width 1568 height 400
click at [63, 16] on img at bounding box center [58, 17] width 85 height 11
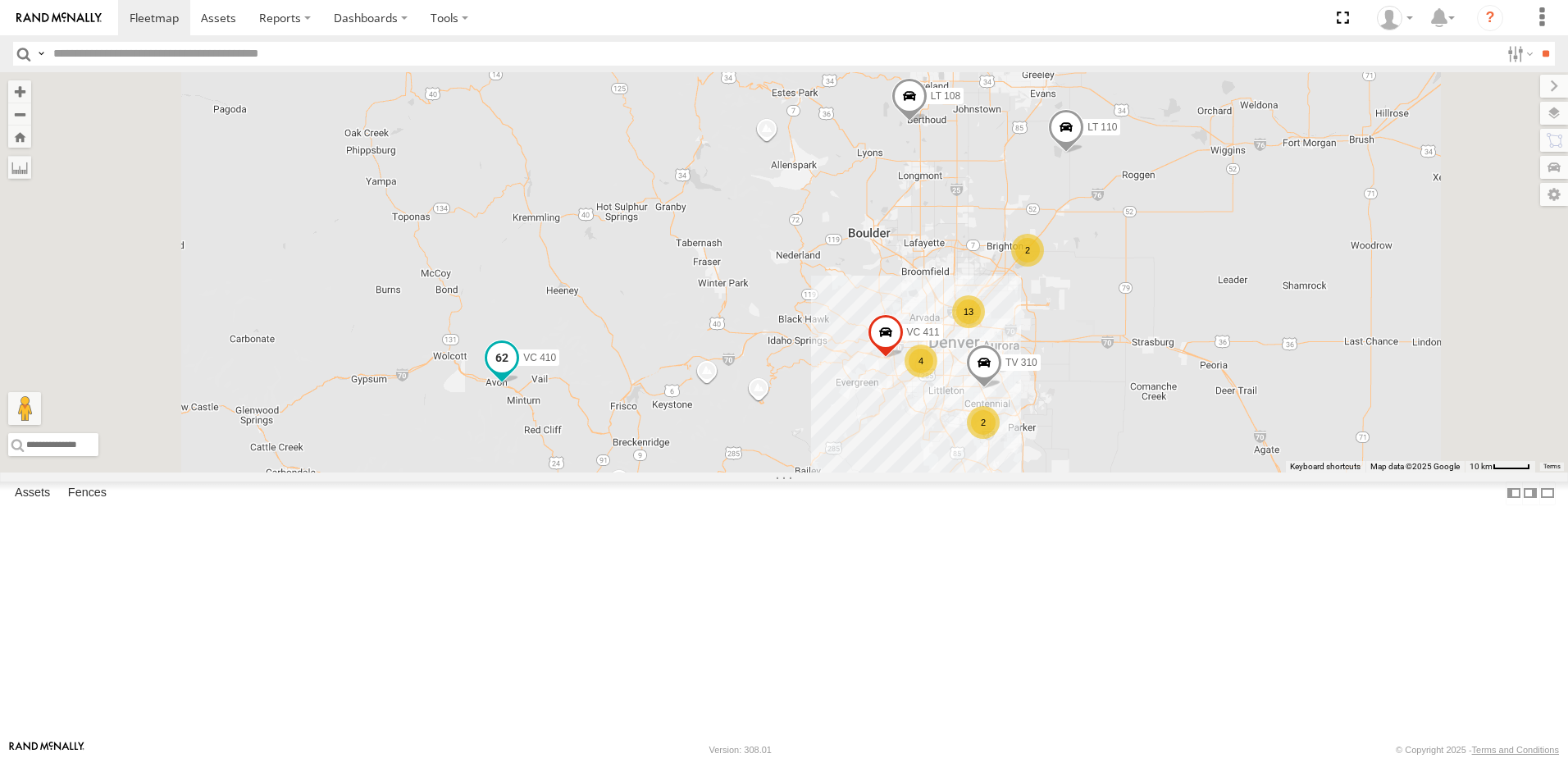
click at [520, 384] on span at bounding box center [502, 361] width 36 height 44
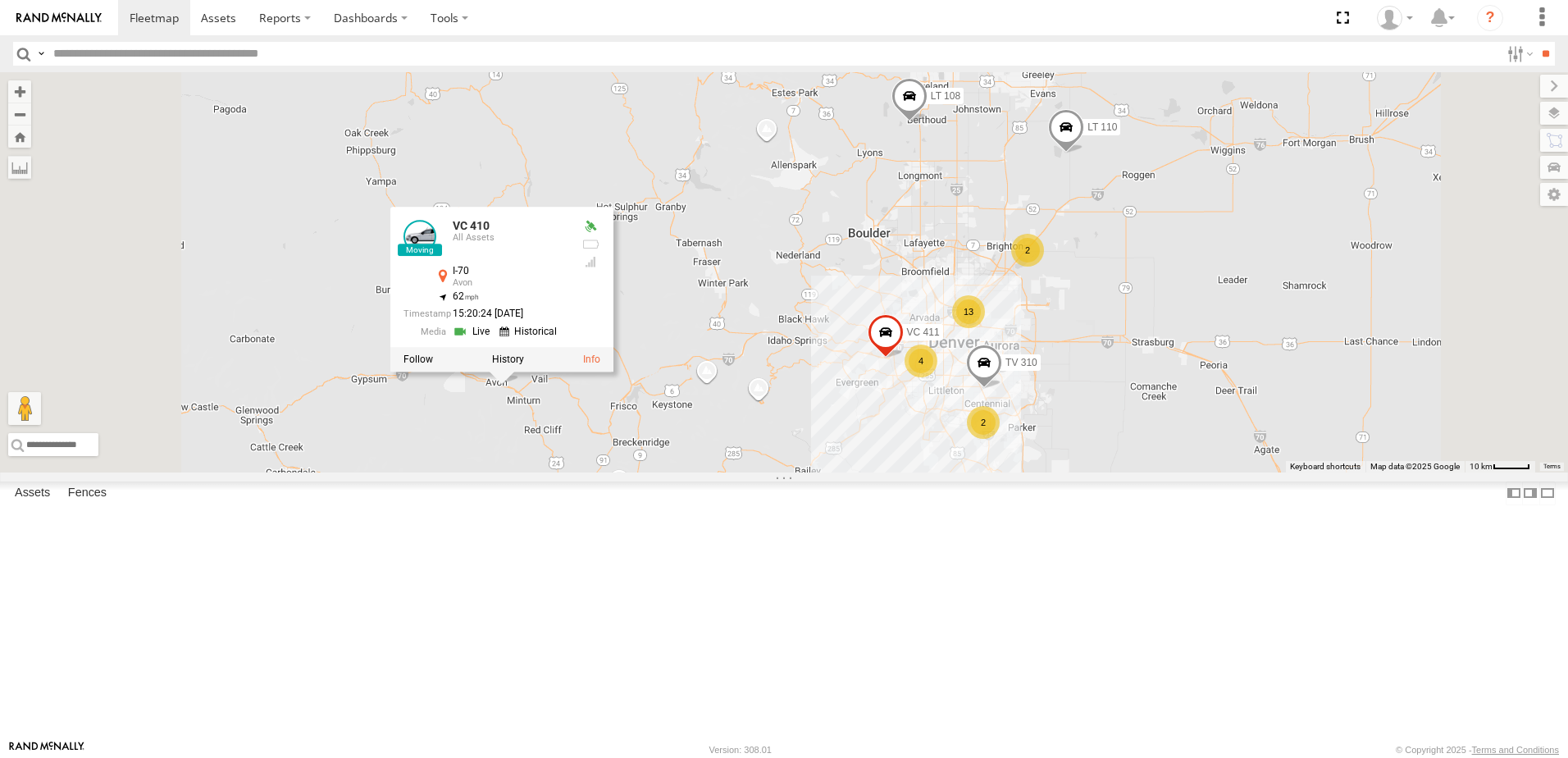
click at [494, 339] on link at bounding box center [474, 332] width 42 height 16
click at [524, 365] on label at bounding box center [508, 358] width 32 height 11
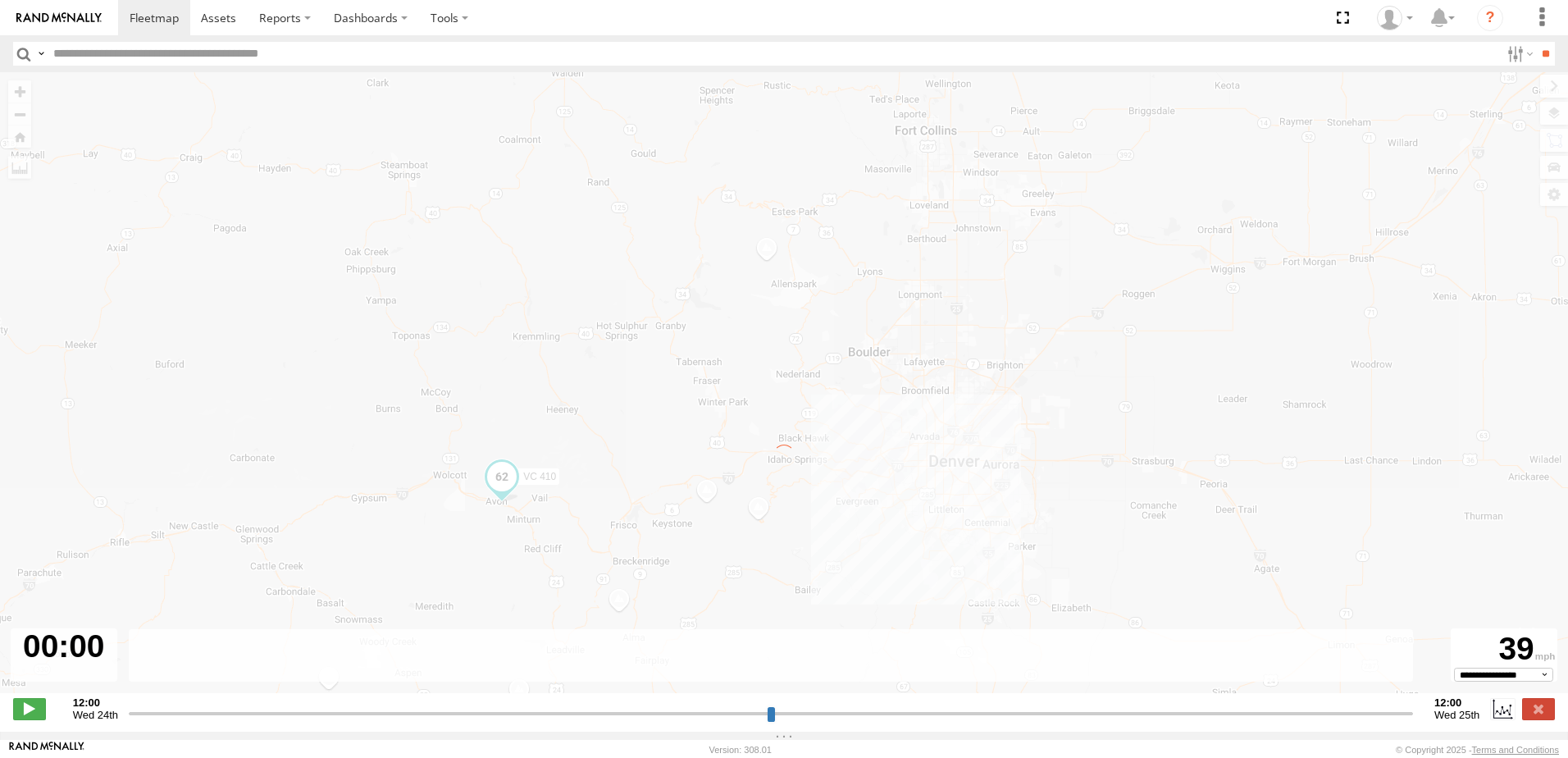
type input "**********"
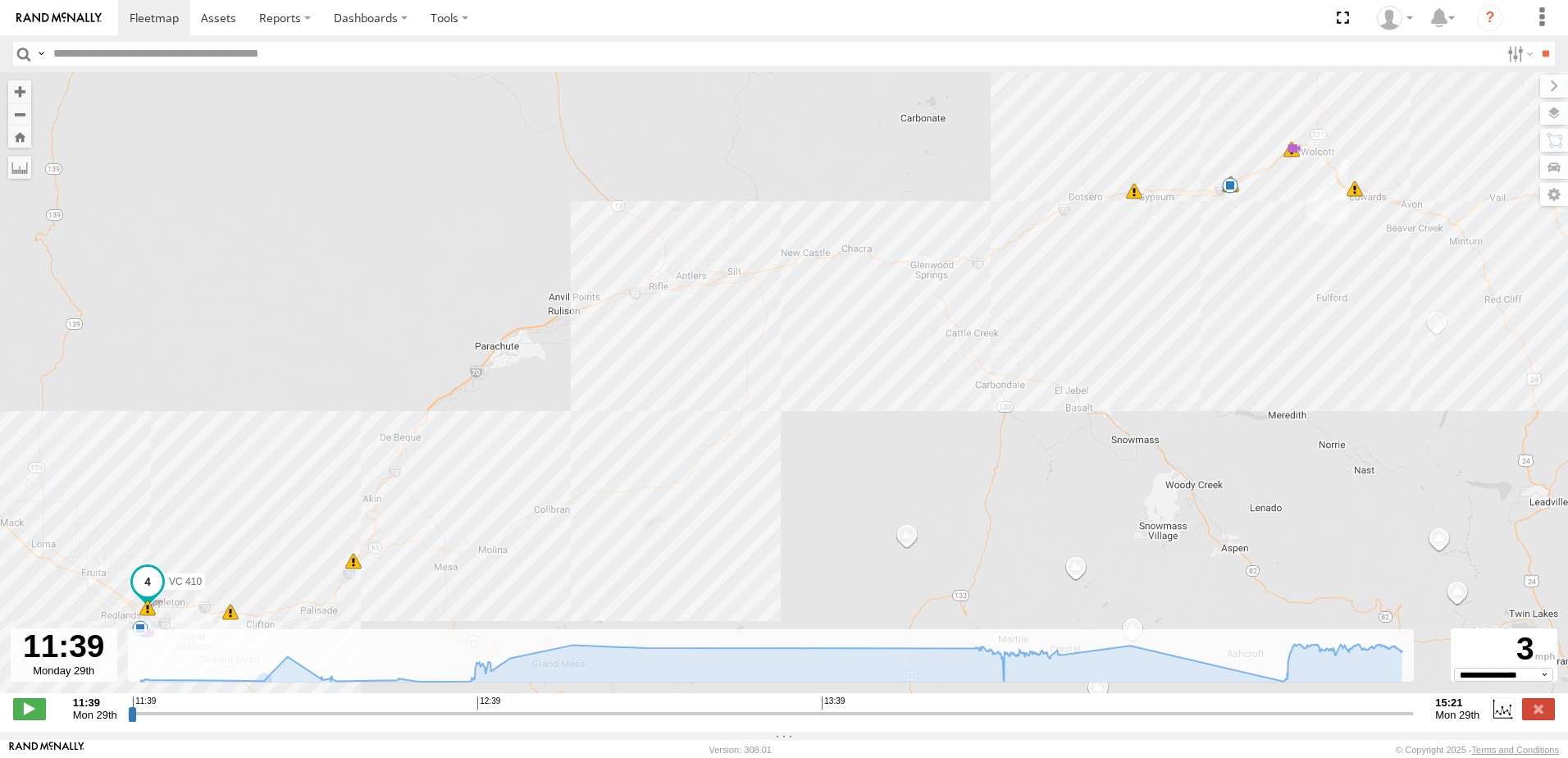
click at [231, 615] on span at bounding box center [230, 611] width 16 height 16
click at [618, 525] on div "VC 410 12:13 Mon 12:39 Mon 12:55 Mon 13:08 Mon 14:33 Mon 14:46 Mon 15:01 Mon 15…" at bounding box center [784, 391] width 1568 height 638
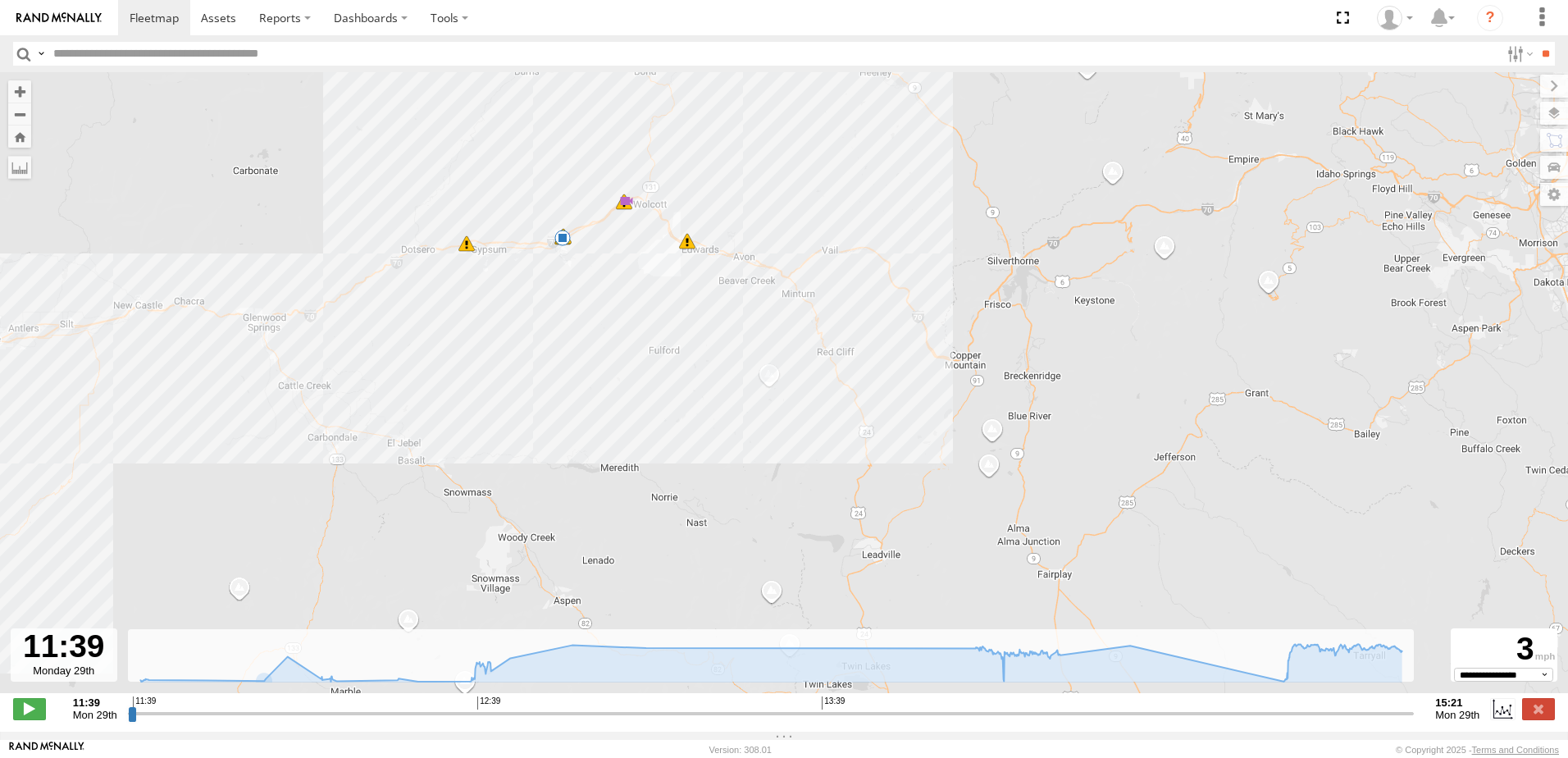
drag, startPoint x: 1303, startPoint y: 253, endPoint x: 634, endPoint y: 306, distance: 671.1
click at [634, 306] on div "VC 410 12:13 Mon 12:39 Mon 12:55 Mon 13:08 Mon 14:33 Mon 14:46 Mon 15:01 Mon 15…" at bounding box center [784, 391] width 1568 height 638
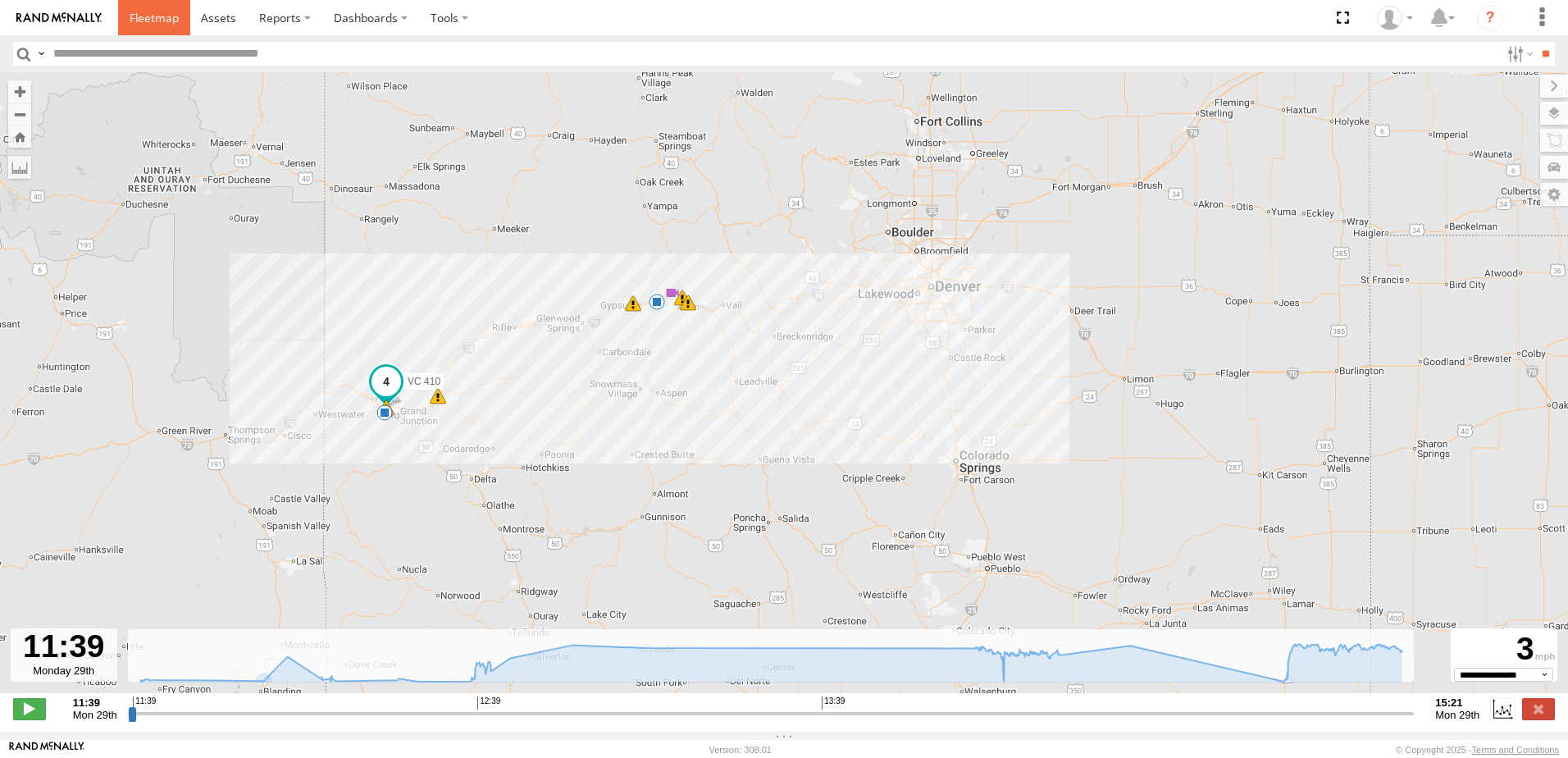
click at [164, 12] on span at bounding box center [154, 18] width 49 height 16
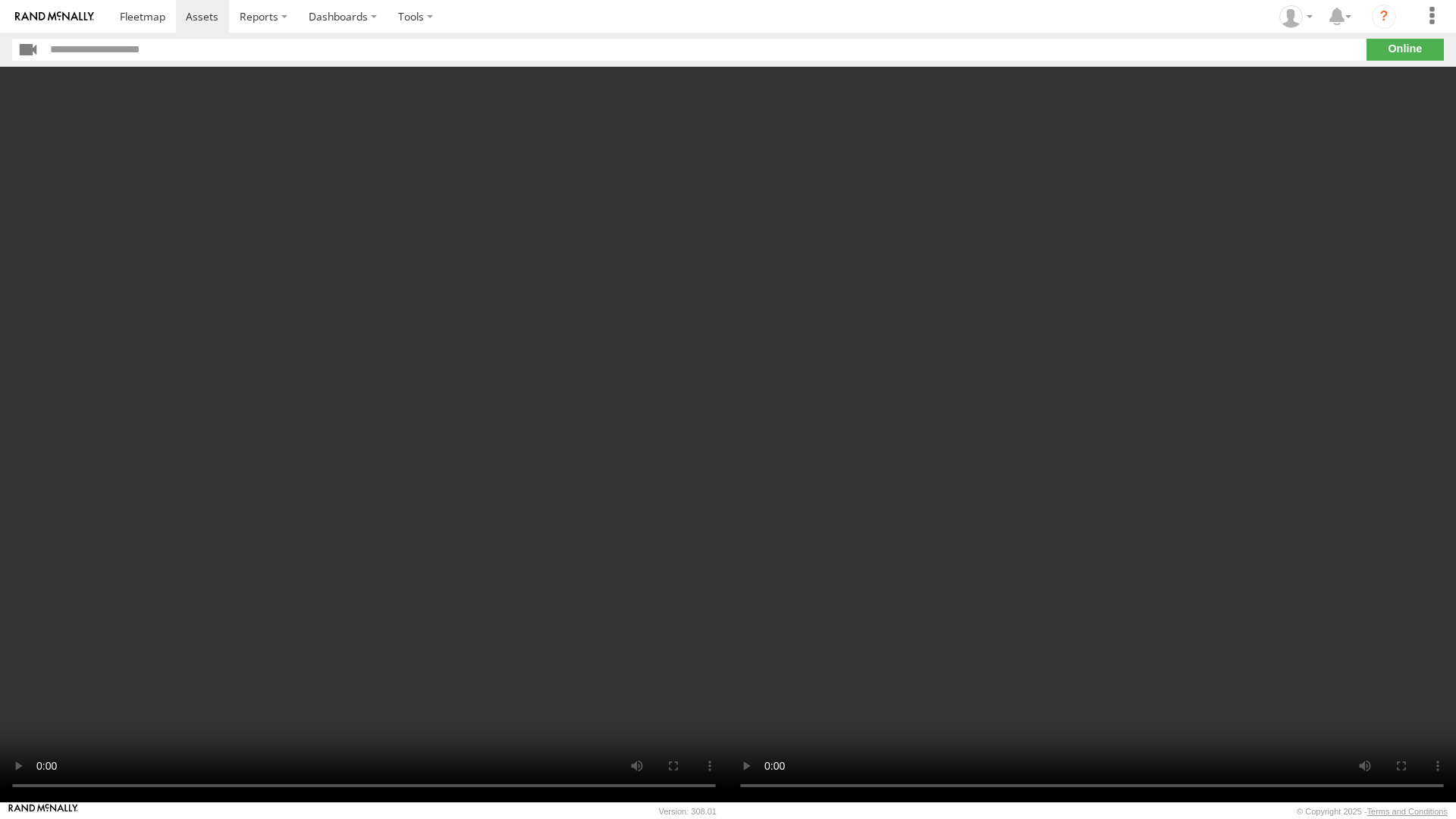
click at [728, 686] on video at bounding box center [364, 434] width 728 height 736
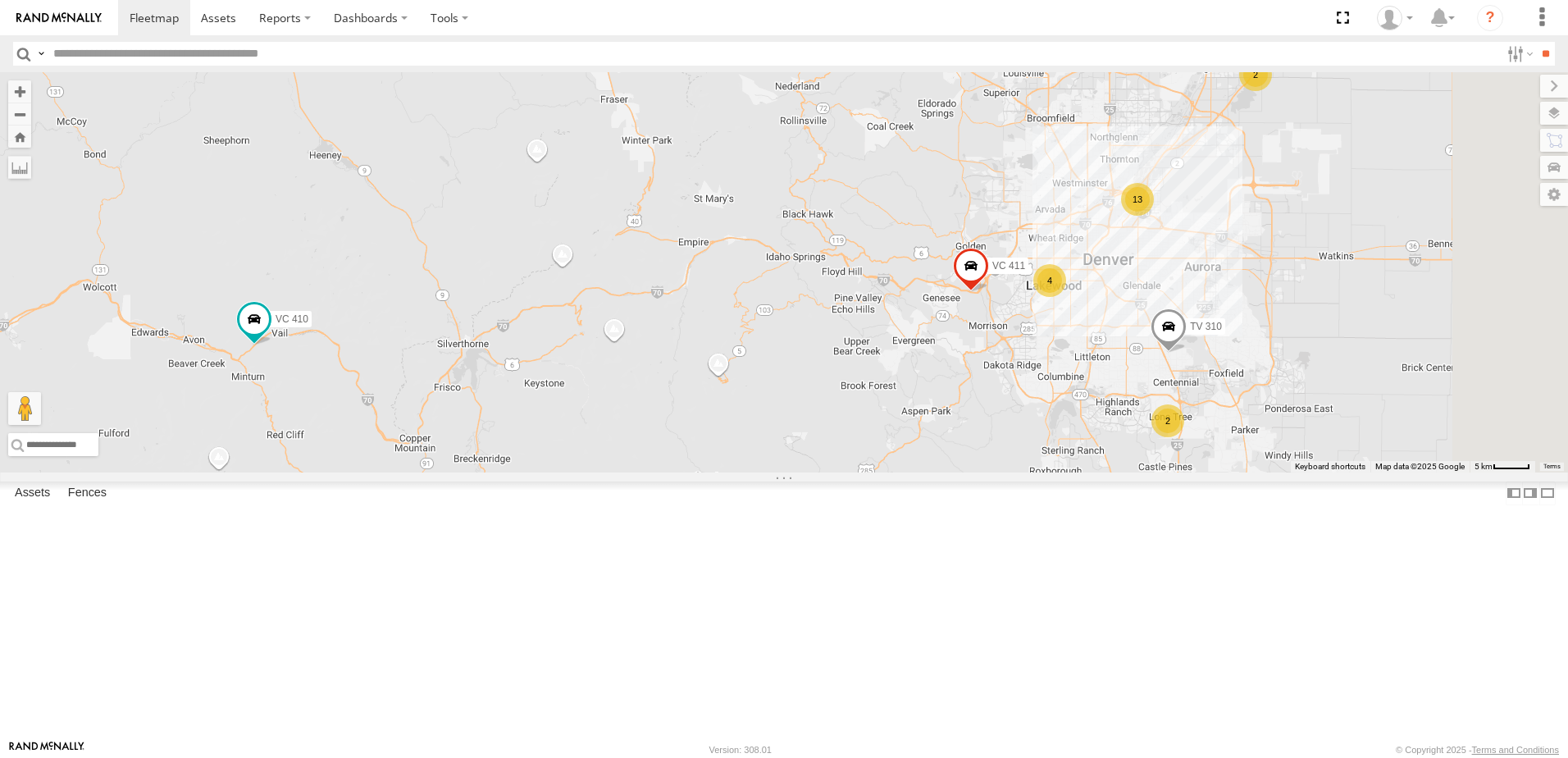
drag, startPoint x: 644, startPoint y: 576, endPoint x: 669, endPoint y: 420, distance: 157.7
click at [669, 420] on div "13 VC 411 2 LT 110 LT 108 2 VC 410 TV 310 4" at bounding box center [784, 272] width 1568 height 400
